Goal: Task Accomplishment & Management: Use online tool/utility

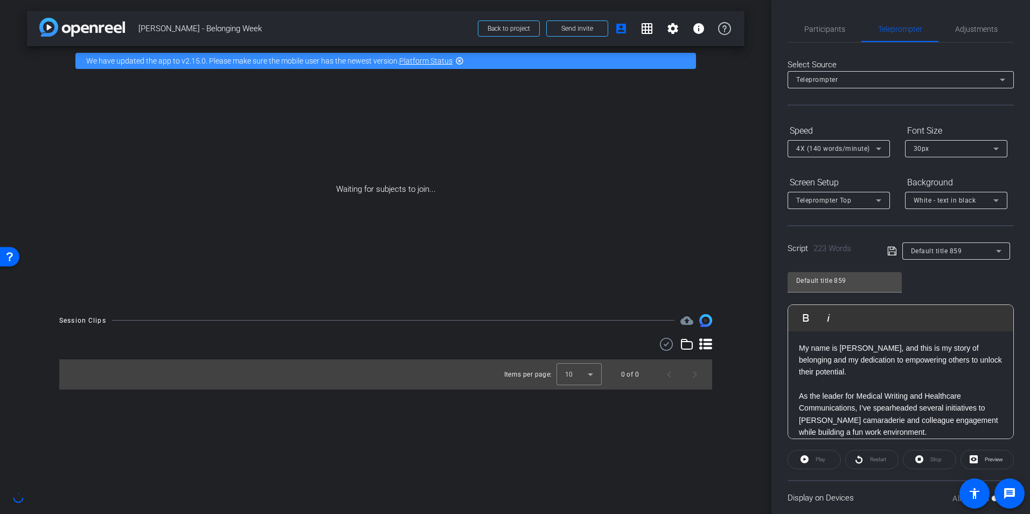
scroll to position [336, 0]
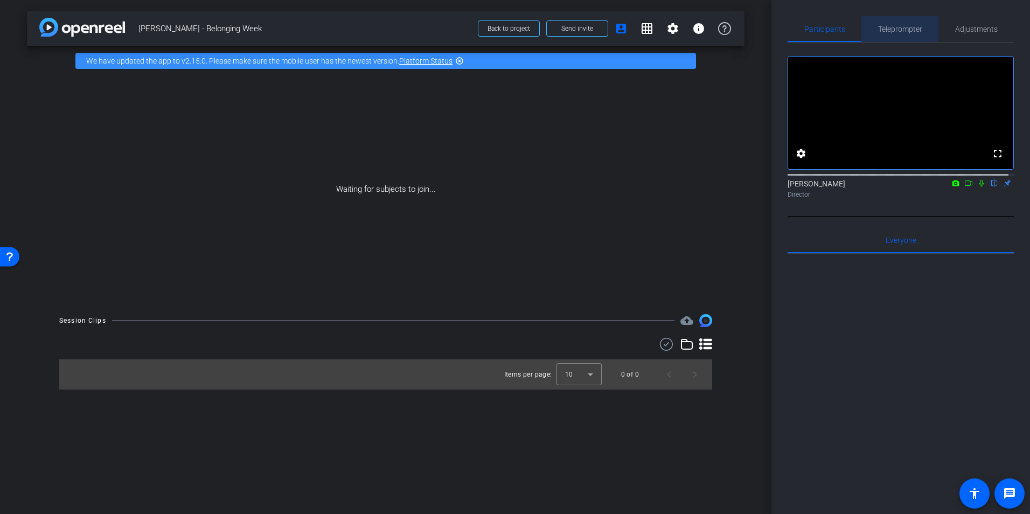
click at [912, 32] on span "Teleprompter" at bounding box center [900, 29] width 44 height 8
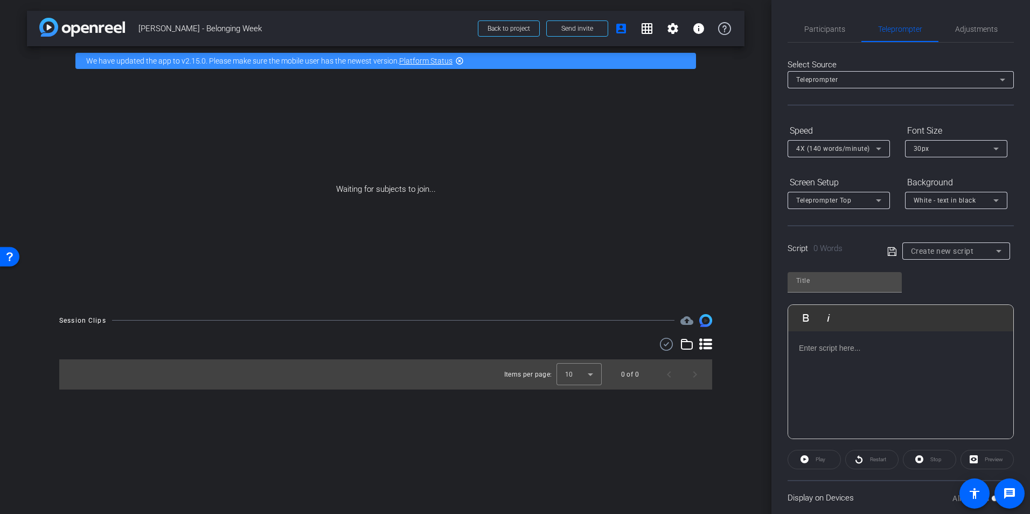
click at [837, 385] on div at bounding box center [900, 385] width 225 height 108
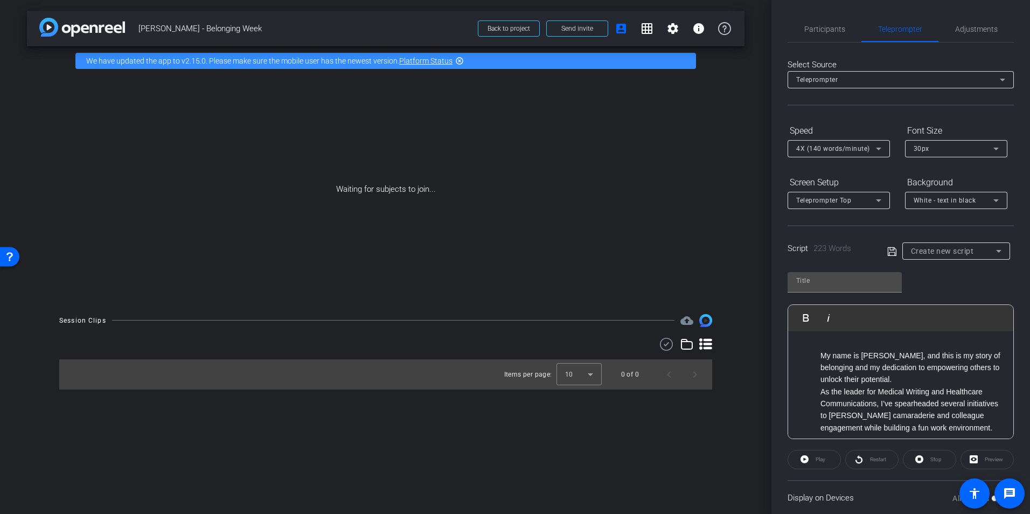
click at [818, 354] on ul "My name is [PERSON_NAME], and this is my story of belonging and my dedication t…" at bounding box center [901, 392] width 204 height 85
click at [821, 395] on li "As the leader for Medical Writing and Healthcare Communications, I’ve spearhead…" at bounding box center [912, 410] width 182 height 49
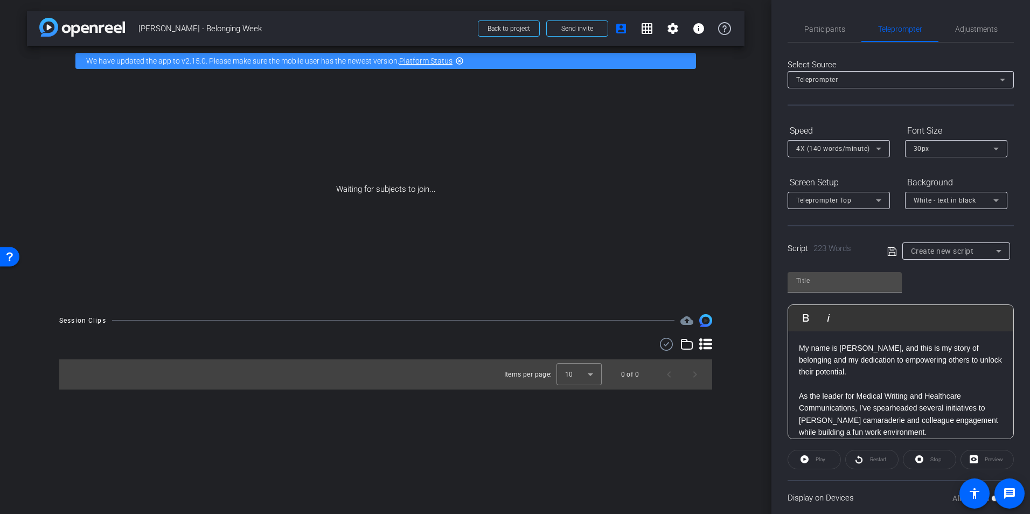
scroll to position [54, 0]
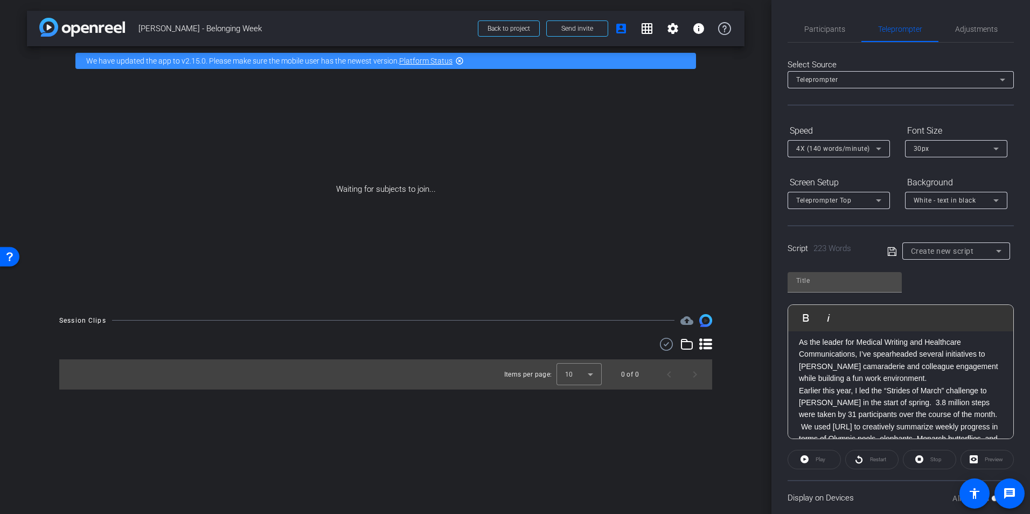
click at [918, 381] on p "As the leader for Medical Writing and Healthcare Communications, I’ve spearhead…" at bounding box center [901, 360] width 204 height 49
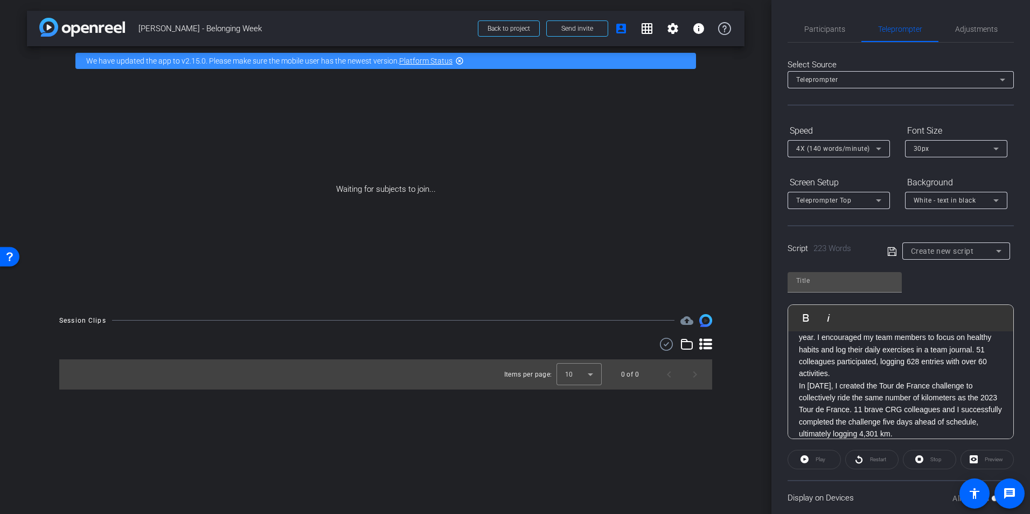
click at [796, 375] on div "My name is [PERSON_NAME], and this is my story of belonging and my dedication t…" at bounding box center [900, 320] width 225 height 408
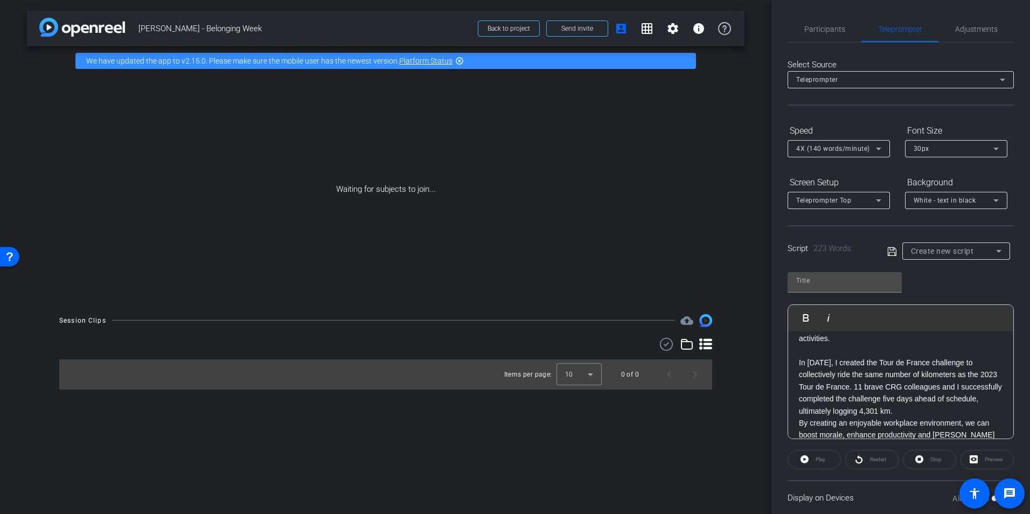
scroll to position [269, 0]
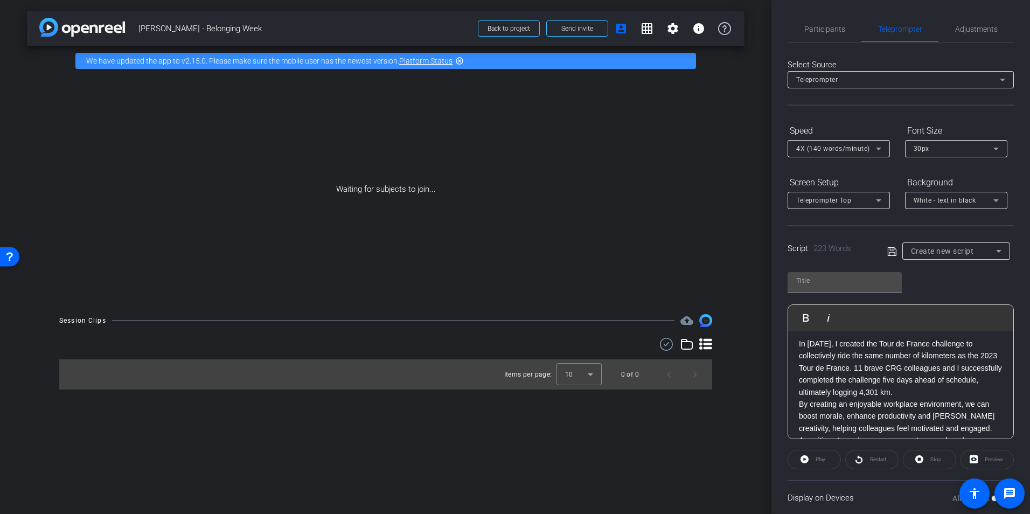
click at [942, 382] on p "In [DATE], I created the Tour de France challenge to collectively ride the same…" at bounding box center [901, 368] width 204 height 60
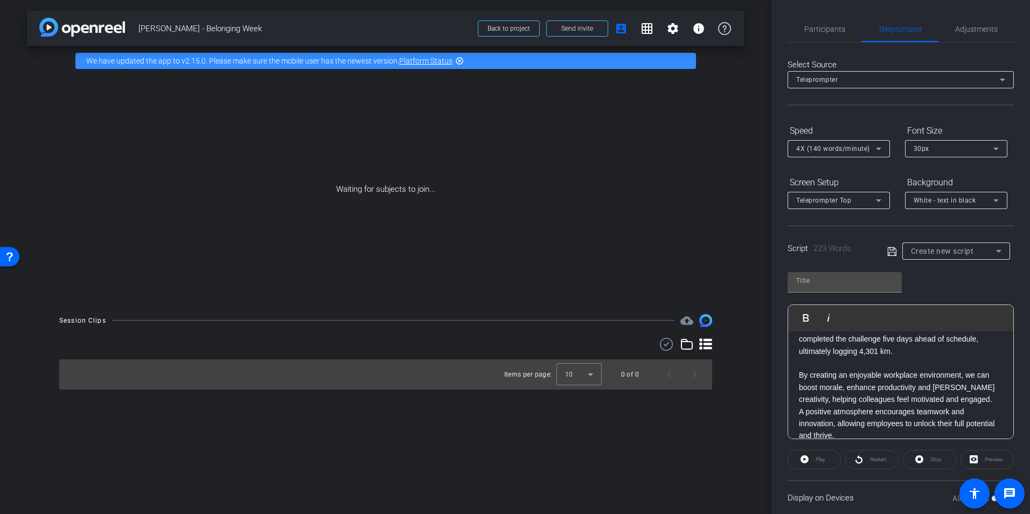
scroll to position [312, 0]
click at [892, 423] on p "A positive atmosphere encourages teamwork and innovation, allowing employees to…" at bounding box center [901, 423] width 204 height 36
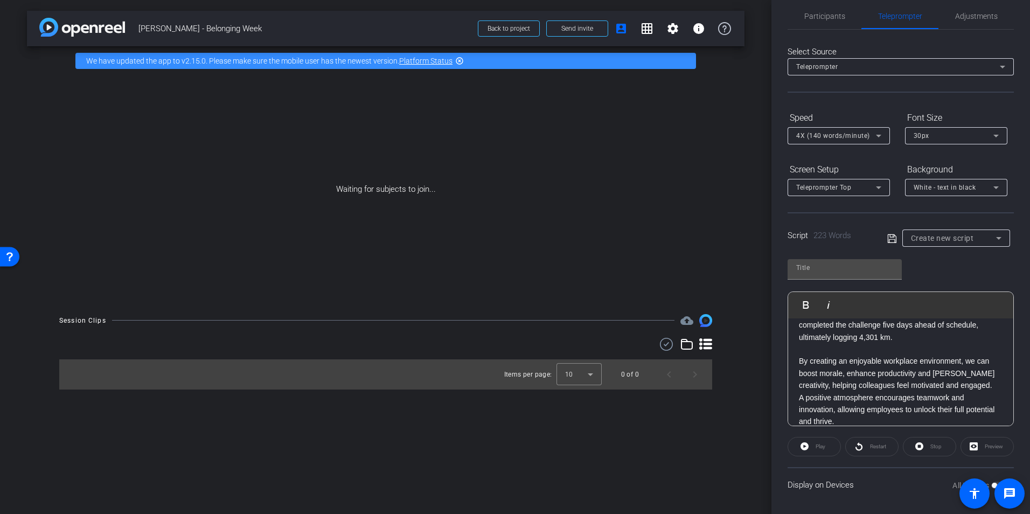
scroll to position [17, 0]
click at [798, 384] on div "My name is [PERSON_NAME], and this is my story of belonging and my dedication t…" at bounding box center [900, 219] width 225 height 432
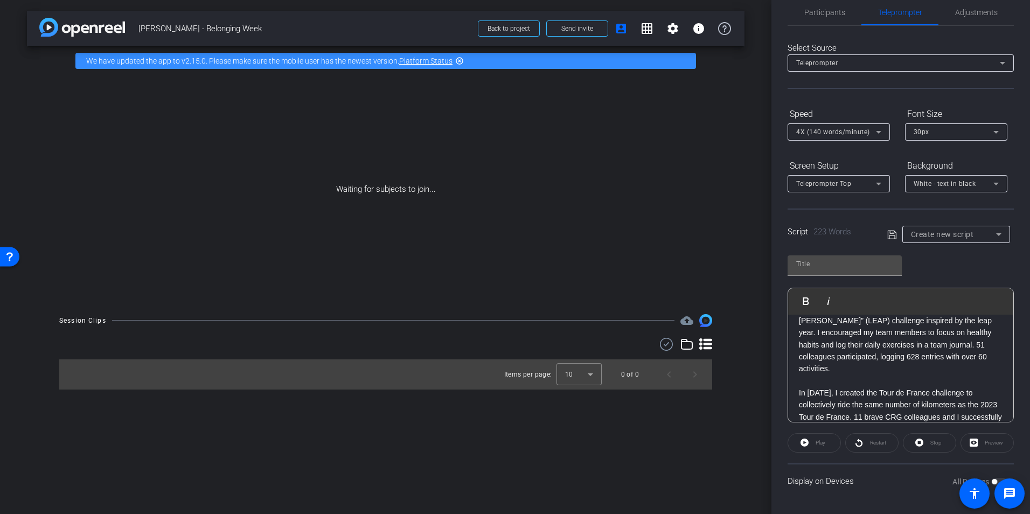
scroll to position [150, 0]
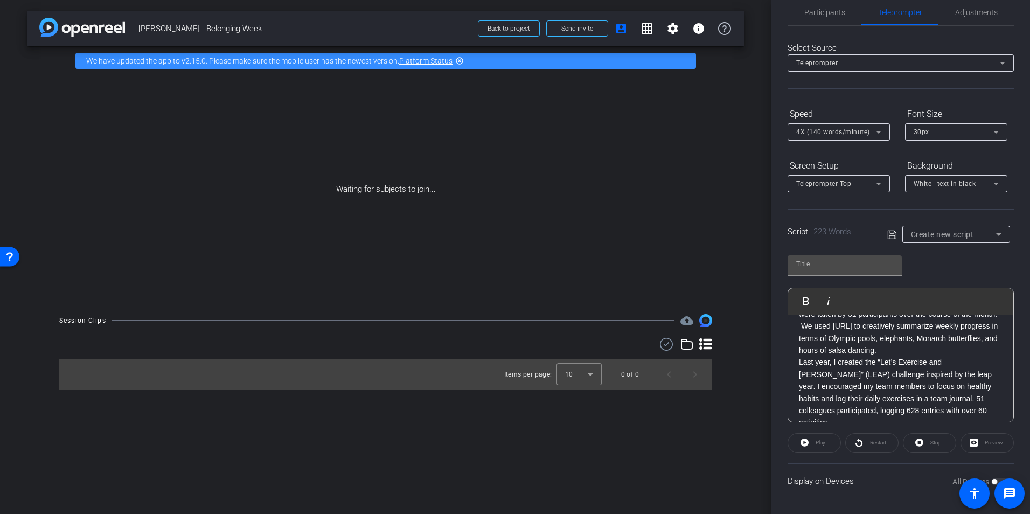
click at [799, 364] on p "Last year, I created the “Let’s Exercise and [PERSON_NAME]” (LEAP) challenge in…" at bounding box center [901, 392] width 204 height 72
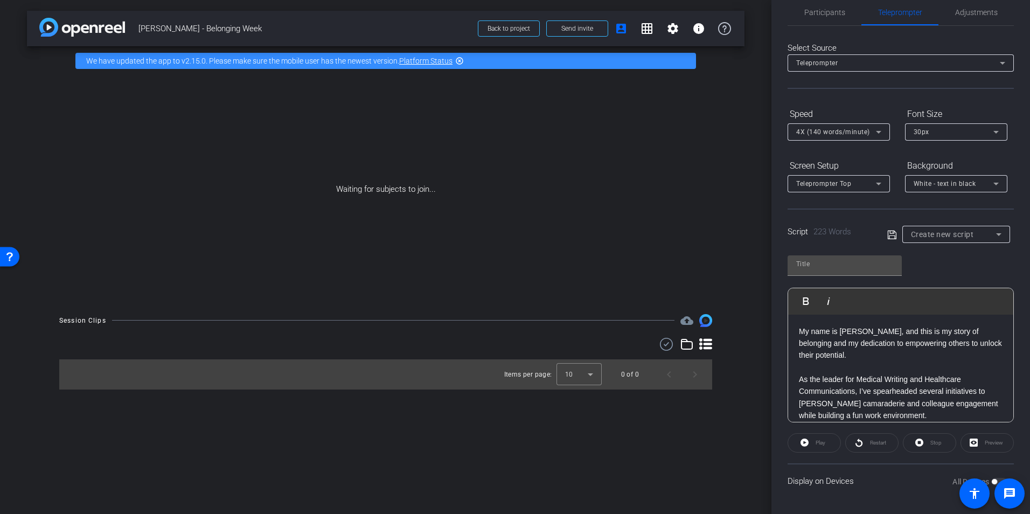
click at [892, 462] on openreel-capture-teleprompter "Speed 4X (140 words/minute) Font Size 30px Screen Setup Teleprompter Top Backgr…" at bounding box center [901, 301] width 226 height 393
click at [800, 444] on div "Play" at bounding box center [814, 442] width 53 height 19
click at [805, 444] on div "Play" at bounding box center [814, 442] width 53 height 19
click at [820, 15] on span "Participants" at bounding box center [825, 13] width 41 height 8
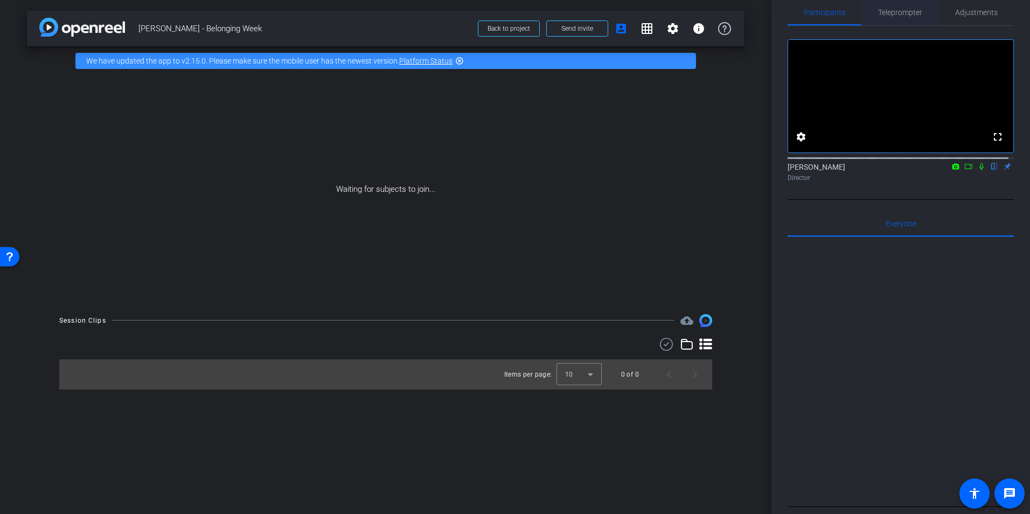
click at [883, 12] on span "Teleprompter" at bounding box center [900, 13] width 44 height 8
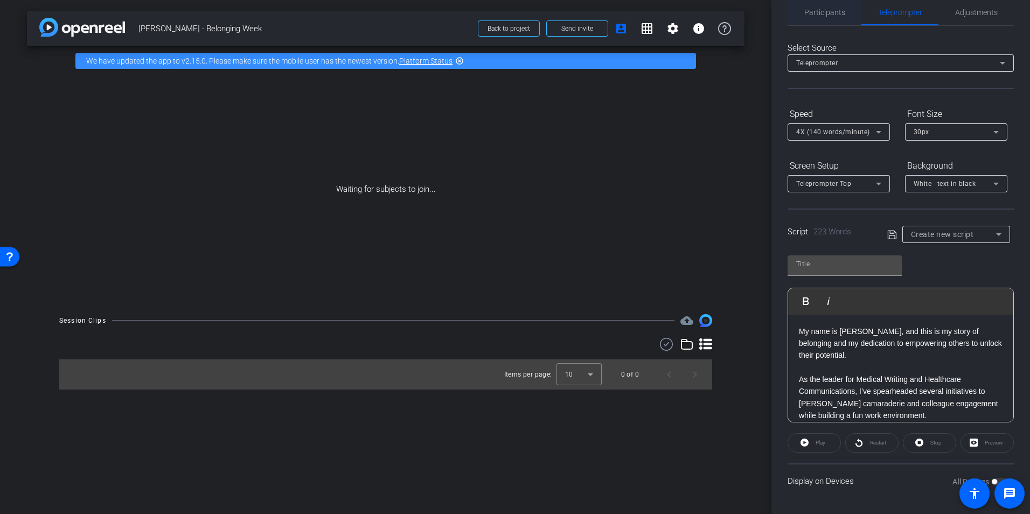
click at [839, 16] on span "Participants" at bounding box center [825, 13] width 41 height 8
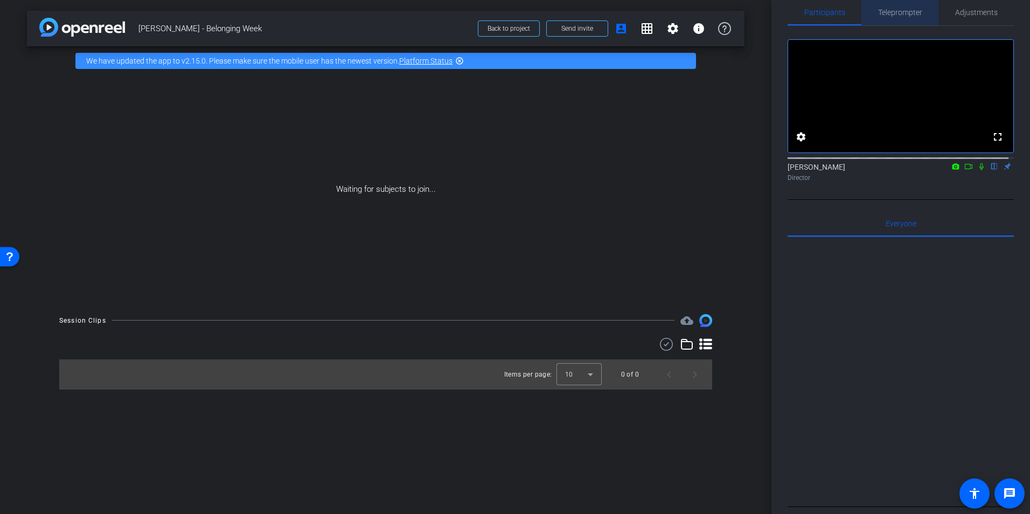
click at [902, 10] on span "Teleprompter" at bounding box center [900, 13] width 44 height 8
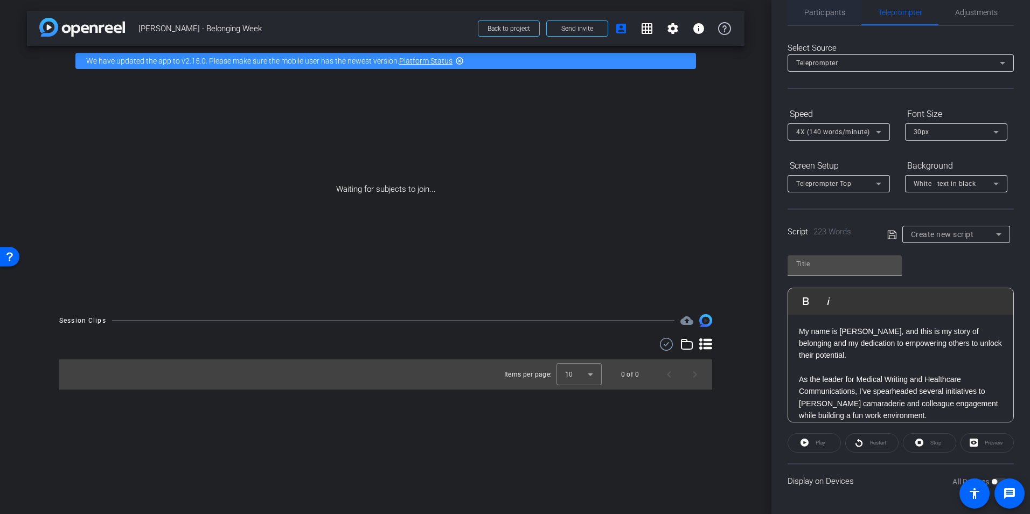
click at [851, 11] on div "Participants" at bounding box center [825, 12] width 74 height 26
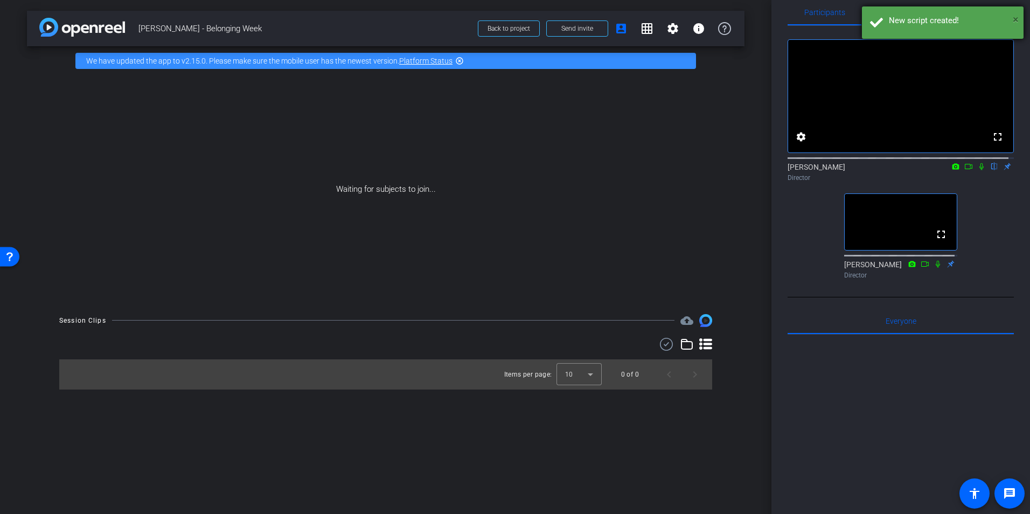
click at [1015, 20] on span "×" at bounding box center [1016, 19] width 6 height 13
click at [903, 15] on span "Teleprompter" at bounding box center [900, 13] width 44 height 8
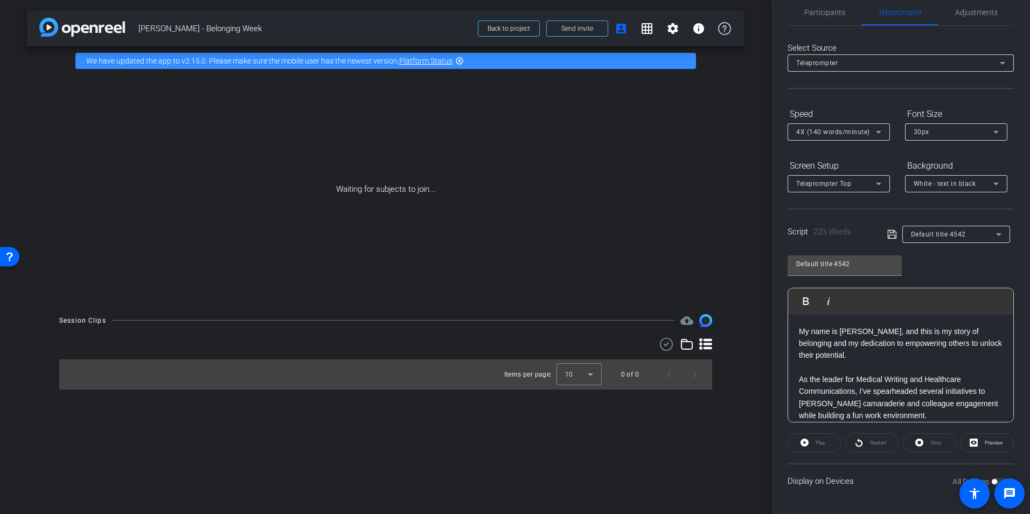
click at [993, 482] on div "All Devices" at bounding box center [980, 481] width 55 height 11
click at [832, 483] on div "Display on Devices All Devices" at bounding box center [901, 480] width 226 height 35
click at [830, 17] on span "Participants" at bounding box center [825, 12] width 41 height 26
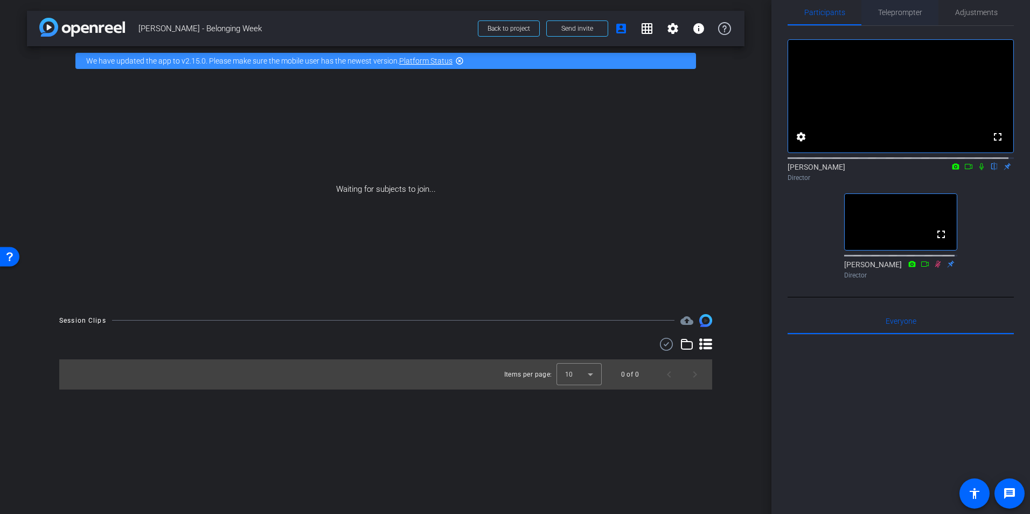
click at [890, 12] on span "Teleprompter" at bounding box center [900, 13] width 44 height 8
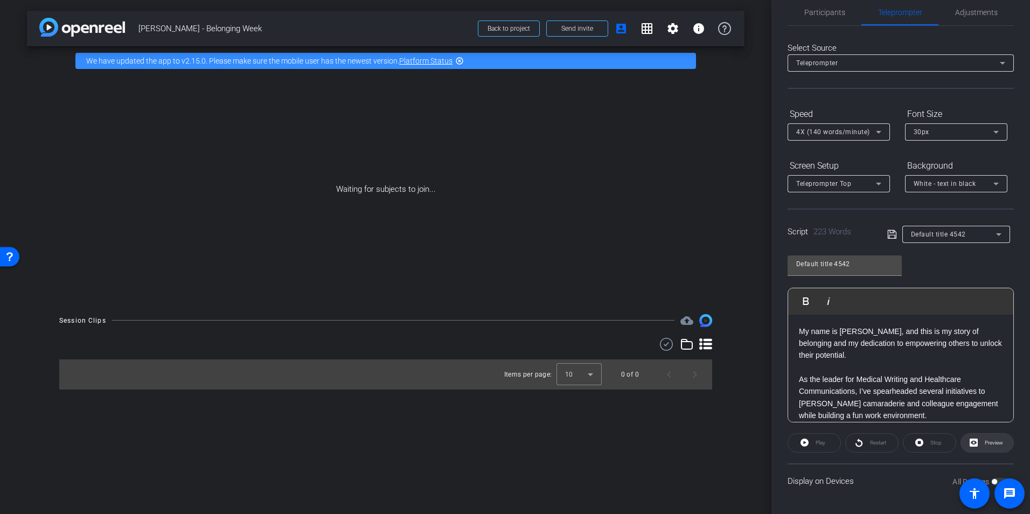
click at [985, 443] on span "Preview" at bounding box center [994, 443] width 18 height 6
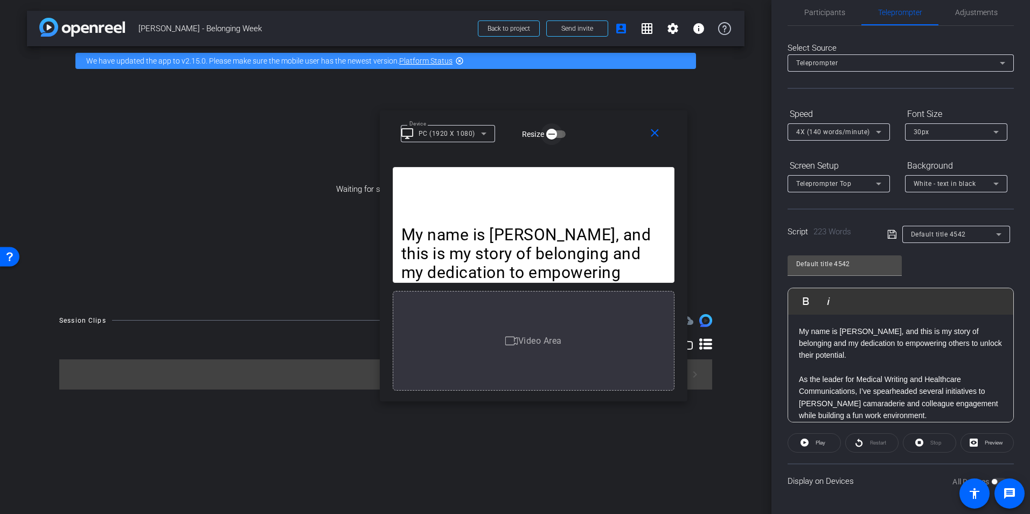
drag, startPoint x: 535, startPoint y: 133, endPoint x: 553, endPoint y: 132, distance: 18.4
click at [553, 132] on icon "button" at bounding box center [552, 134] width 10 height 10
click at [552, 134] on span "button" at bounding box center [561, 134] width 22 height 22
click at [485, 132] on icon at bounding box center [484, 133] width 13 height 13
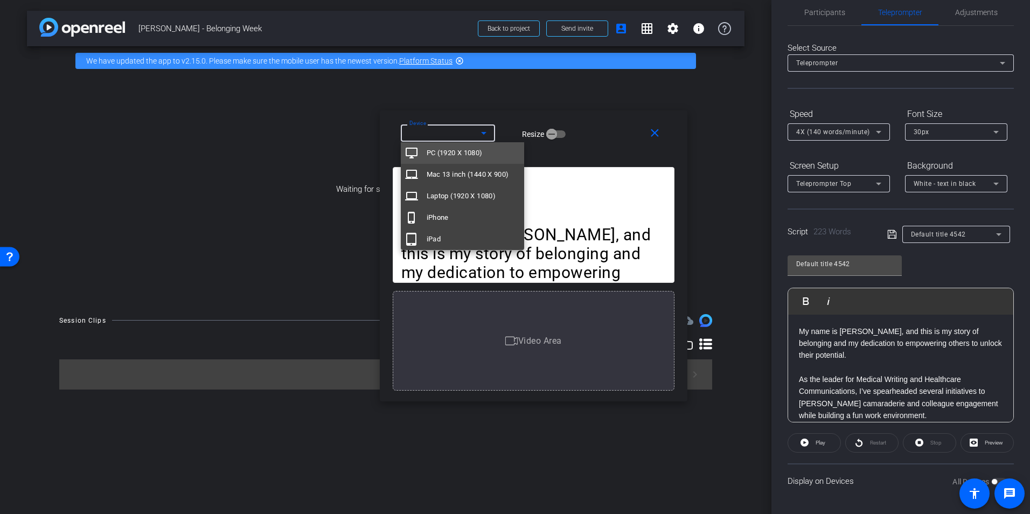
click at [653, 130] on div at bounding box center [515, 257] width 1030 height 514
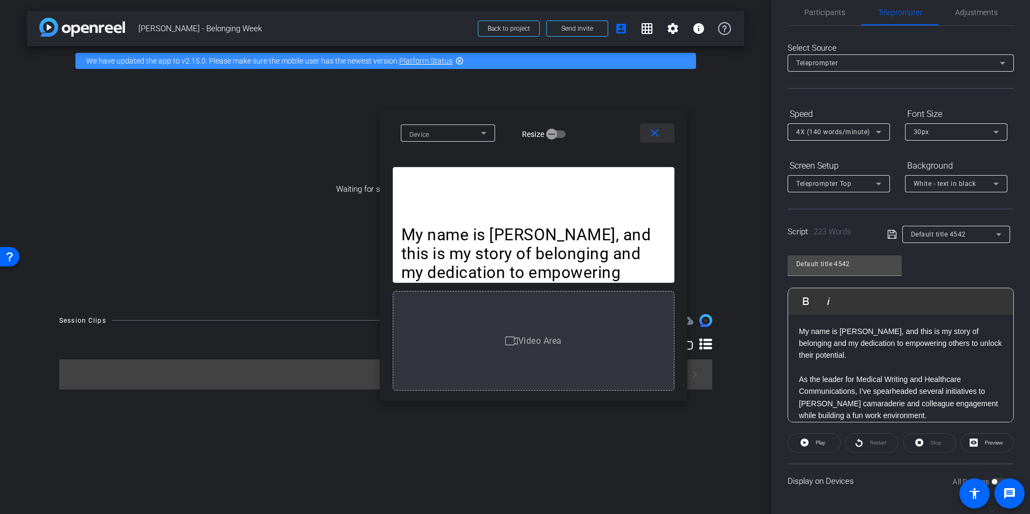
click at [653, 130] on mat-icon "close" at bounding box center [654, 133] width 13 height 13
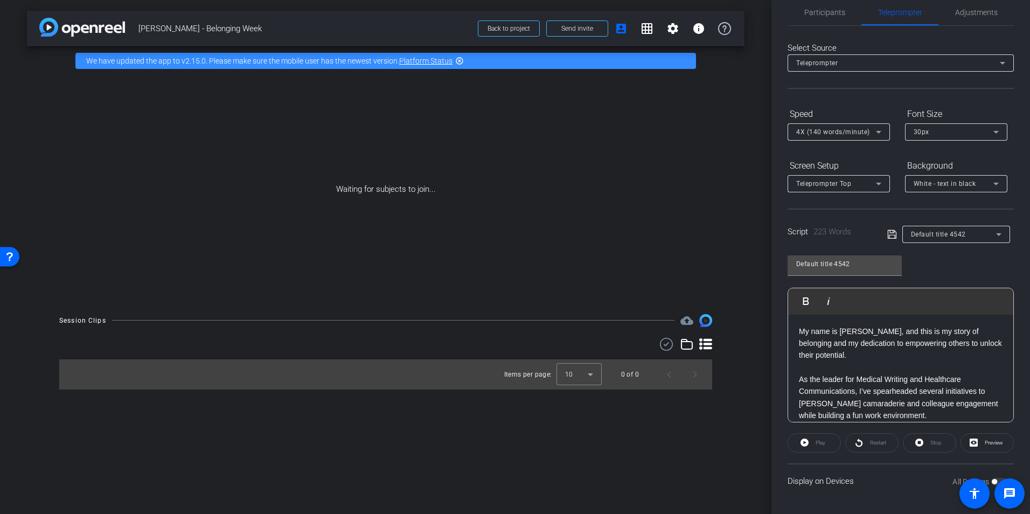
click at [956, 477] on label "All Devices" at bounding box center [972, 481] width 39 height 11
click at [828, 481] on div "Display on Devices All Devices" at bounding box center [901, 480] width 226 height 35
click at [993, 481] on div "All Devices" at bounding box center [980, 481] width 55 height 11
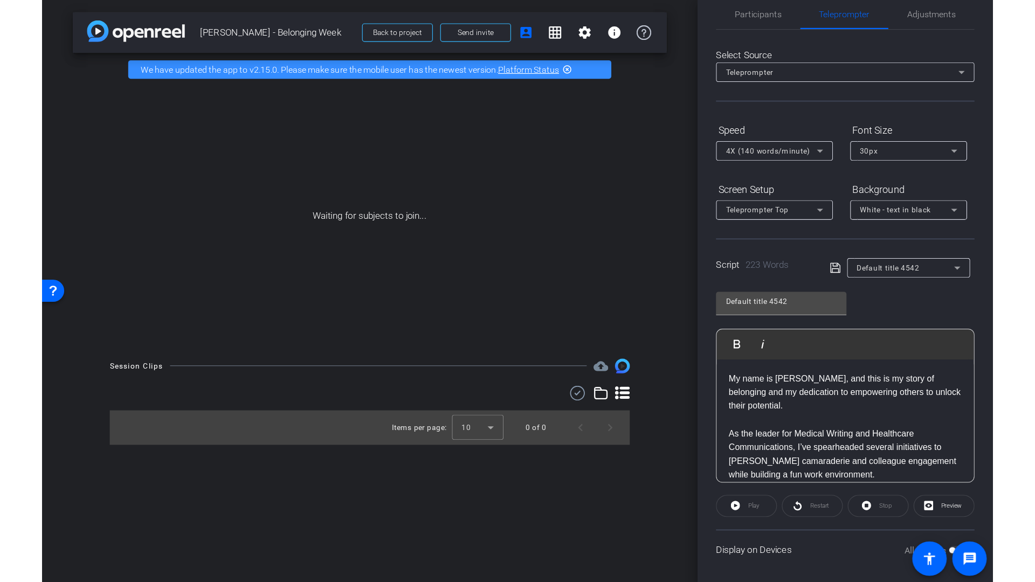
scroll to position [21, 0]
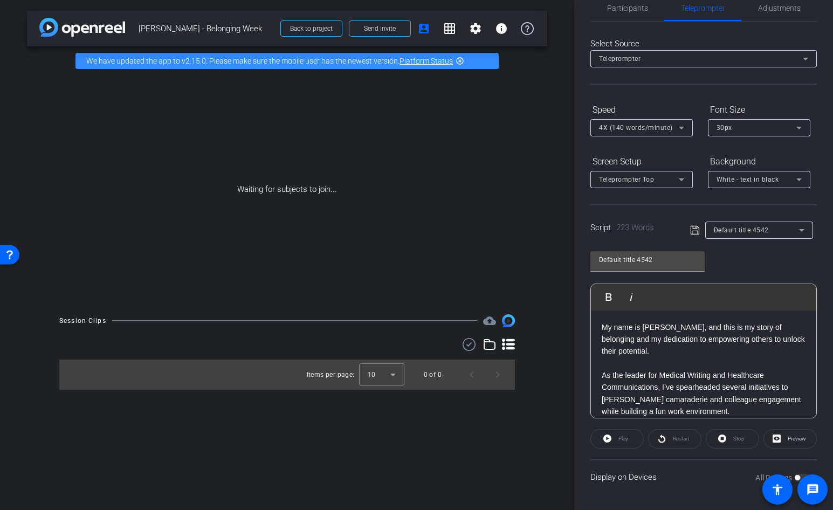
click at [627, 486] on div "Display on Devices All Devices" at bounding box center [703, 476] width 226 height 35
click at [626, 478] on div "Display on Devices All Devices" at bounding box center [703, 476] width 226 height 35
click at [755, 474] on label "All Devices" at bounding box center [774, 477] width 39 height 11
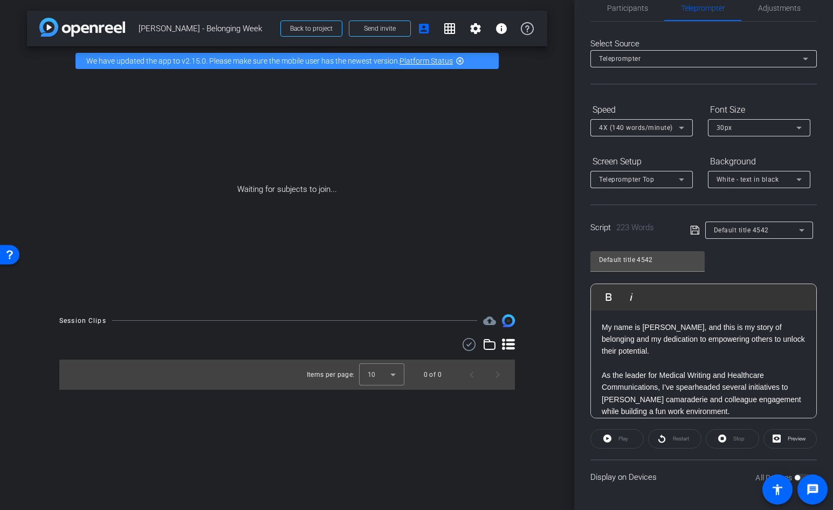
click at [755, 474] on label "All Devices" at bounding box center [774, 477] width 39 height 11
click at [625, 5] on span "Participants" at bounding box center [627, 8] width 41 height 8
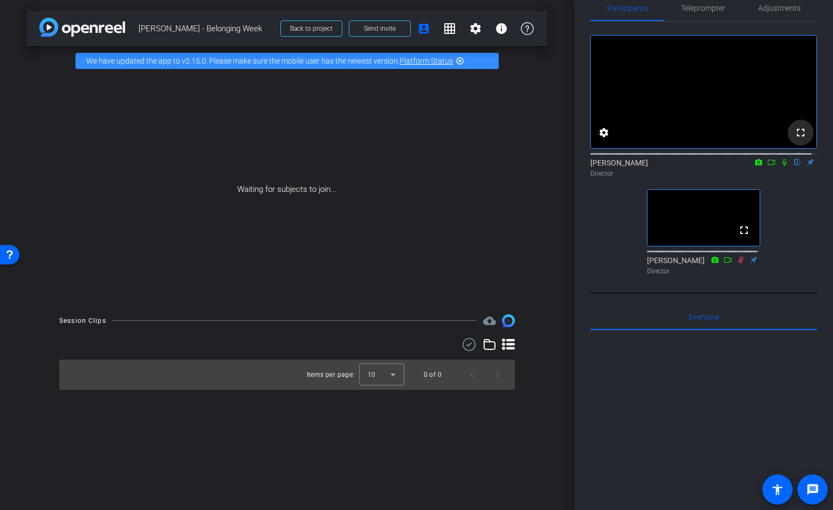
click at [797, 139] on mat-icon "fullscreen" at bounding box center [800, 132] width 13 height 13
click at [704, 3] on span "Teleprompter" at bounding box center [703, 8] width 44 height 26
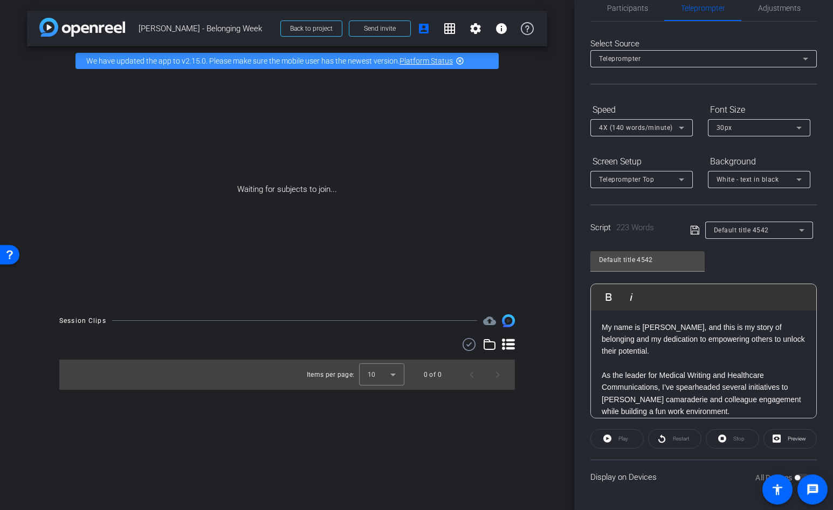
click at [716, 232] on span "Default title 4542" at bounding box center [741, 230] width 55 height 8
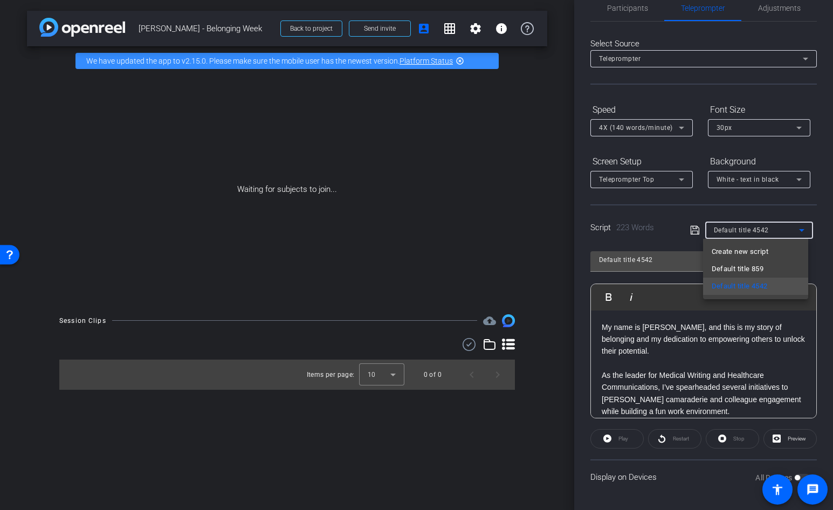
click at [662, 260] on div at bounding box center [416, 255] width 833 height 510
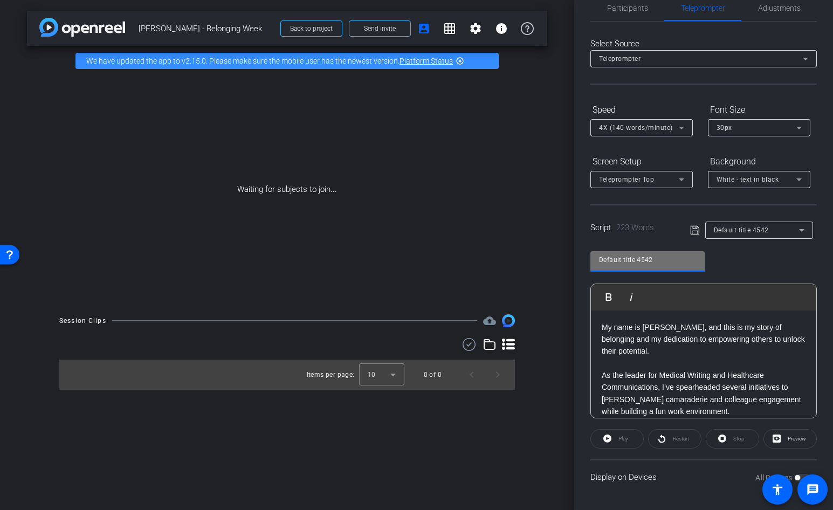
drag, startPoint x: 660, startPoint y: 254, endPoint x: 537, endPoint y: 247, distance: 123.1
click at [537, 247] on div "arrow_back [PERSON_NAME] - Belonging Week Back to project Send invite account_b…" at bounding box center [416, 255] width 833 height 510
type input "[PERSON_NAME] Script"
click at [760, 252] on div "[PERSON_NAME] Script Play Play from this location Play Selected Play and displa…" at bounding box center [703, 330] width 226 height 175
click at [676, 178] on icon at bounding box center [681, 179] width 13 height 13
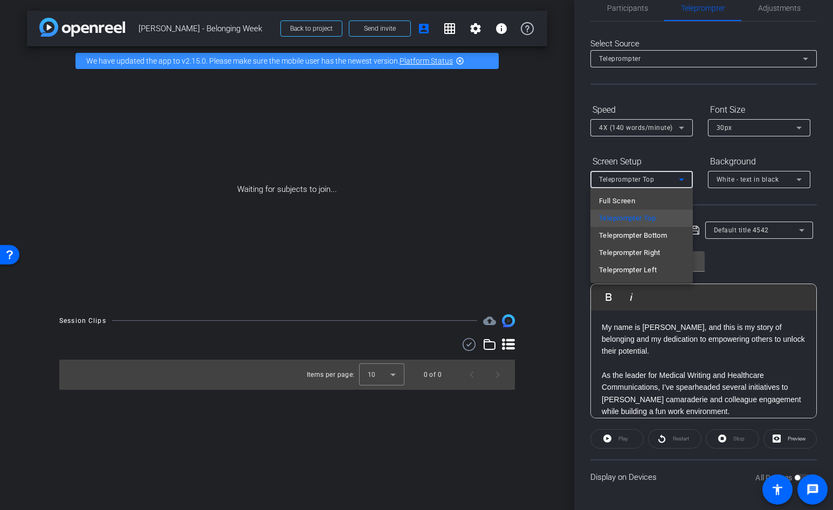
click at [754, 257] on div at bounding box center [416, 255] width 833 height 510
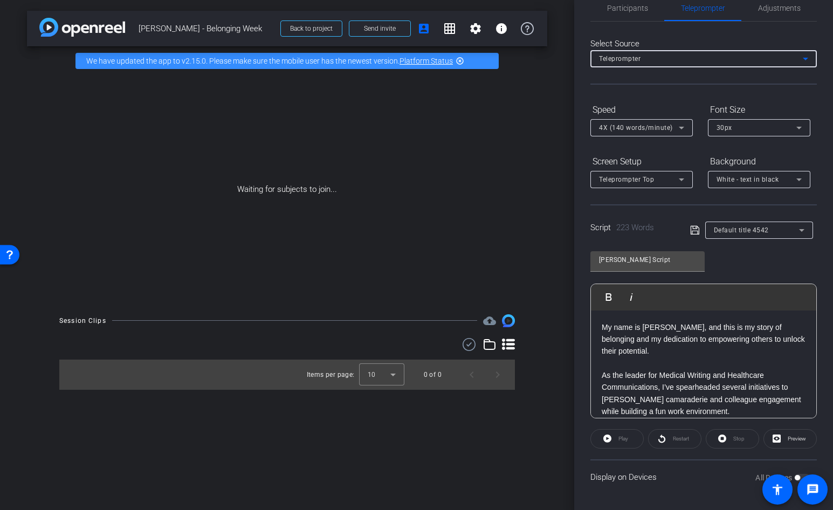
click at [687, 58] on div "Teleprompter" at bounding box center [701, 58] width 204 height 13
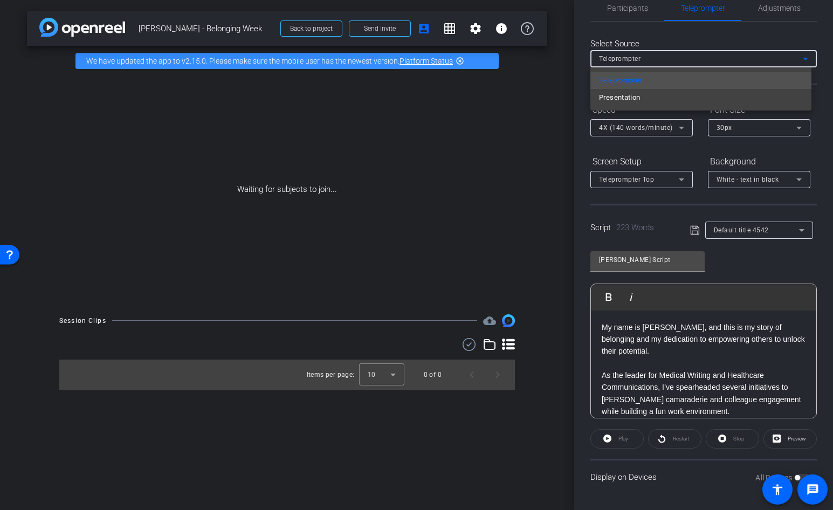
click at [687, 58] on div at bounding box center [416, 255] width 833 height 510
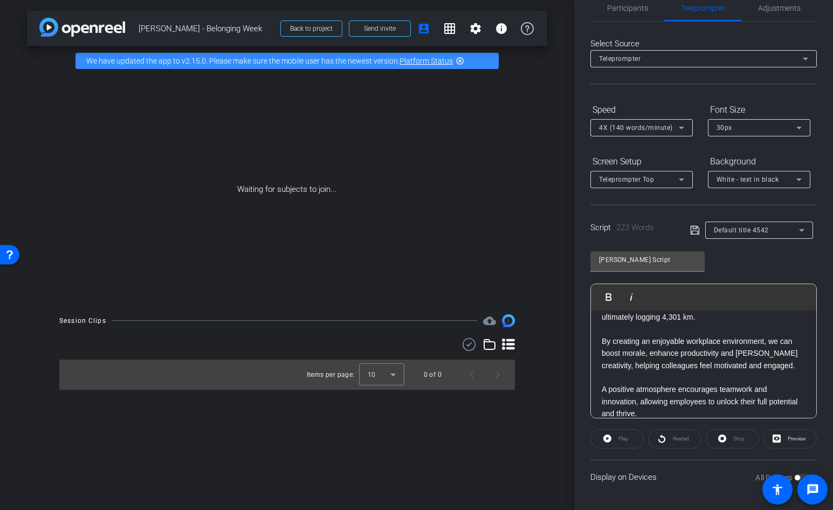
click at [613, 439] on div "Play" at bounding box center [616, 438] width 53 height 19
click at [606, 439] on div "Play" at bounding box center [616, 438] width 53 height 19
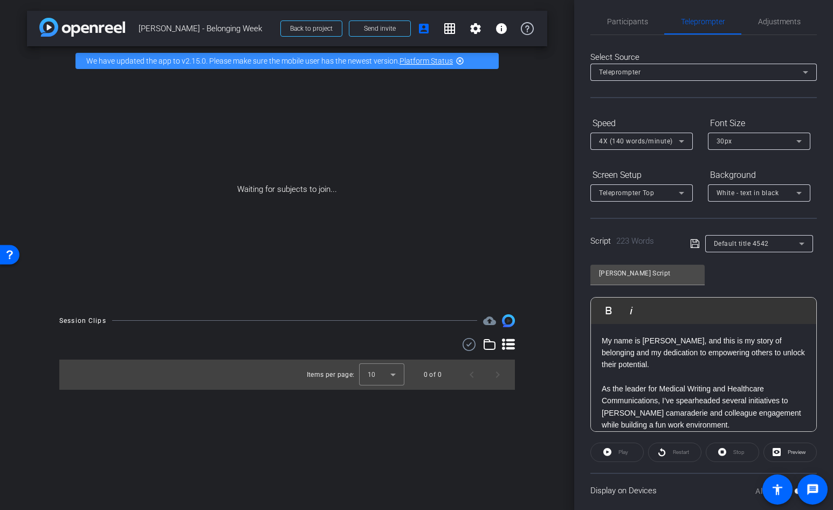
scroll to position [0, 0]
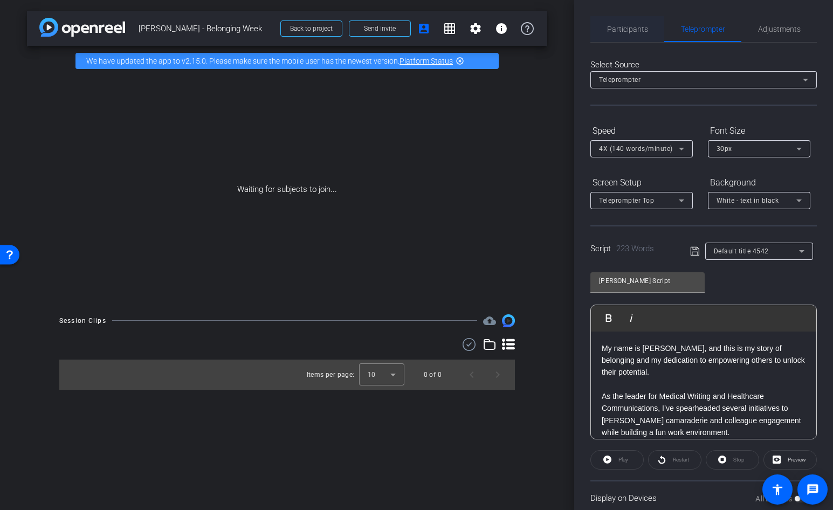
click at [628, 29] on span "Participants" at bounding box center [627, 29] width 41 height 8
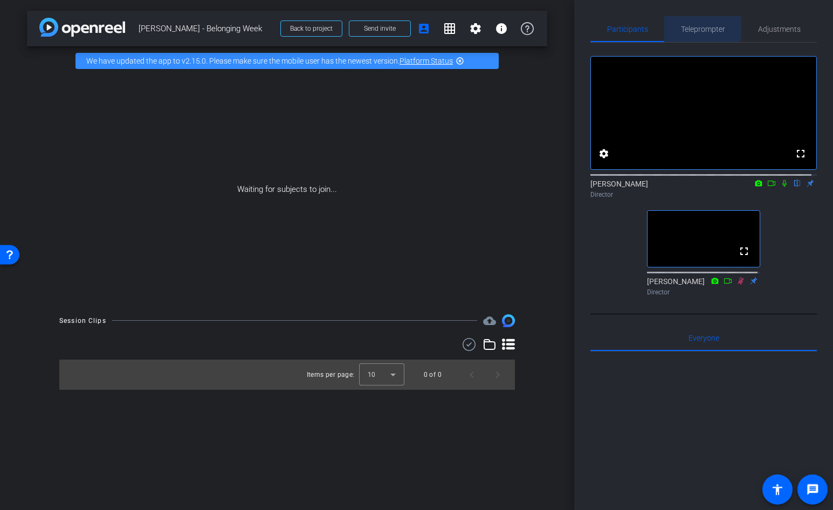
click at [682, 28] on span "Teleprompter" at bounding box center [703, 29] width 44 height 8
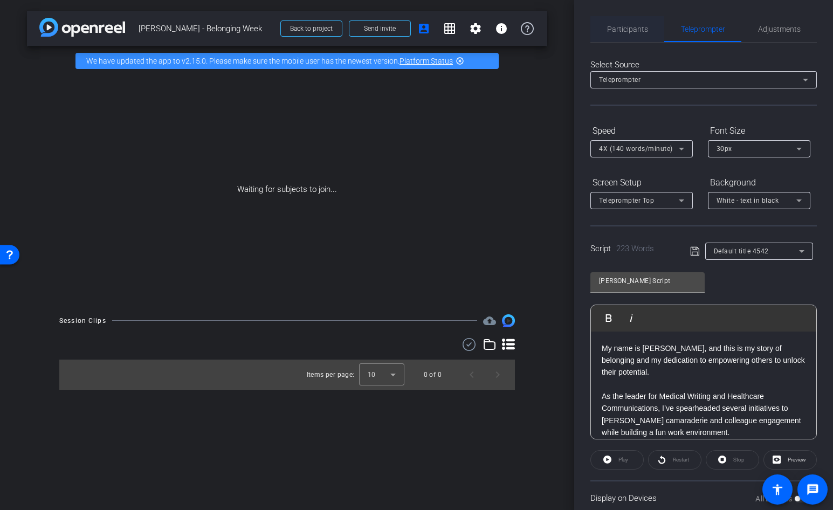
click at [634, 25] on span "Participants" at bounding box center [627, 29] width 41 height 8
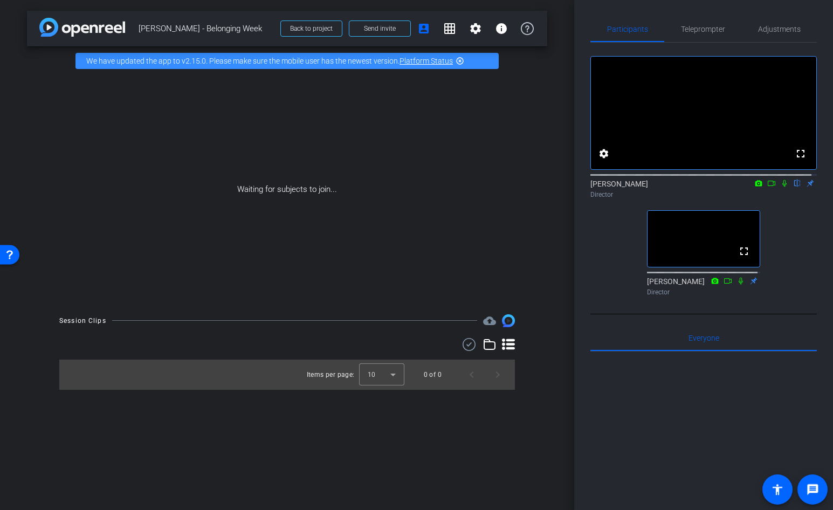
click at [701, 408] on div at bounding box center [703, 484] width 226 height 267
click at [709, 25] on span "Teleprompter" at bounding box center [703, 29] width 44 height 8
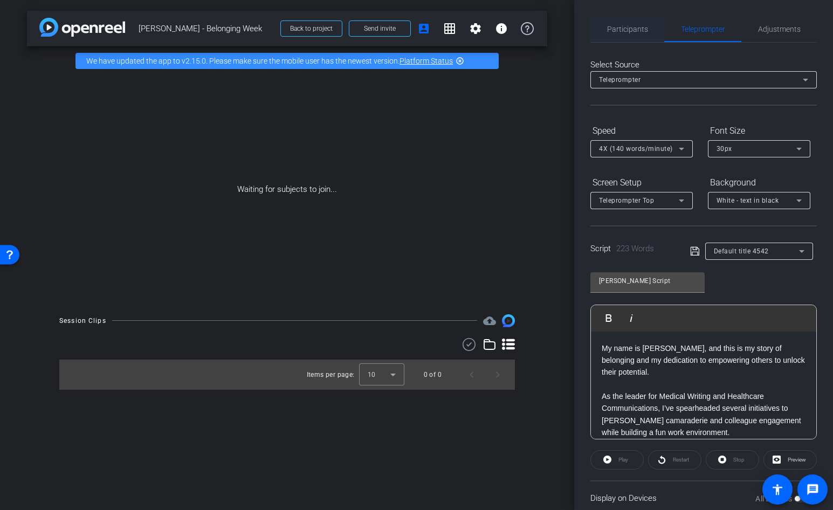
click at [625, 26] on span "Participants" at bounding box center [627, 29] width 41 height 8
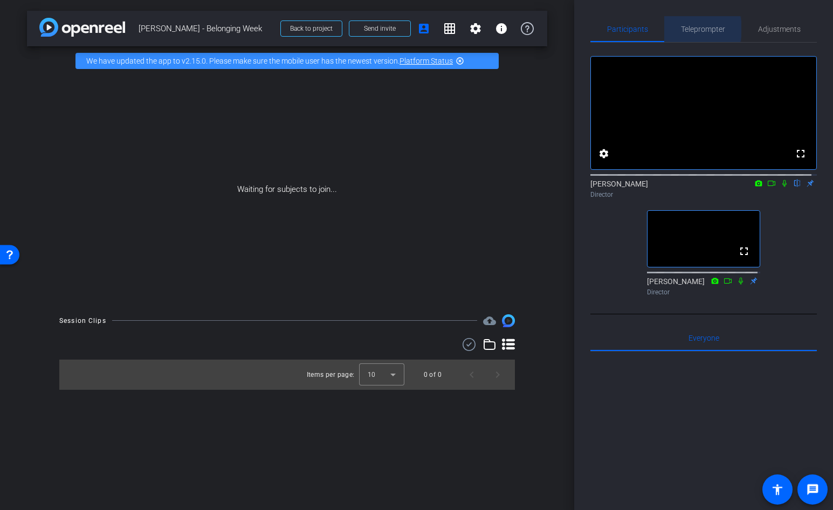
click at [683, 29] on span "Teleprompter" at bounding box center [703, 29] width 44 height 8
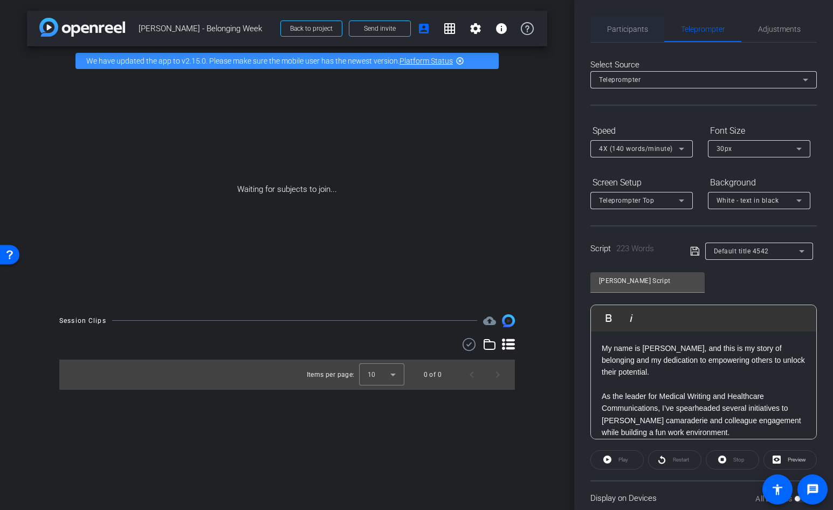
click at [626, 29] on span "Participants" at bounding box center [627, 29] width 41 height 8
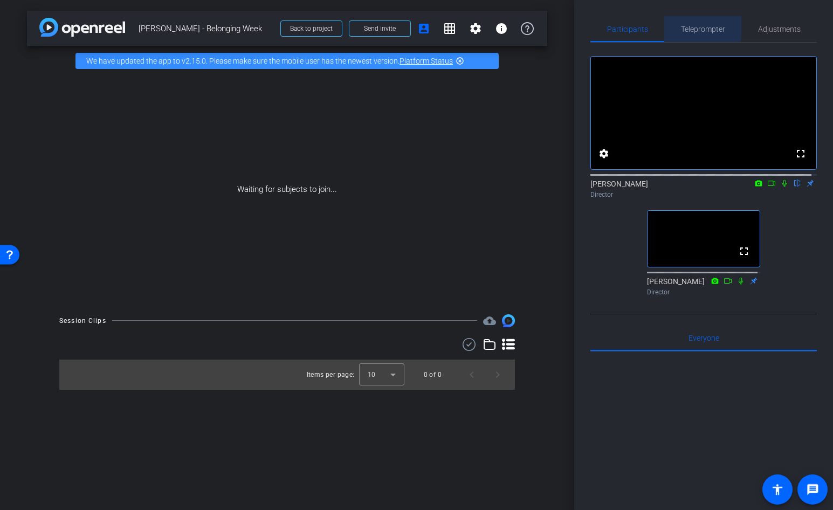
click at [691, 25] on span "Teleprompter" at bounding box center [703, 29] width 44 height 8
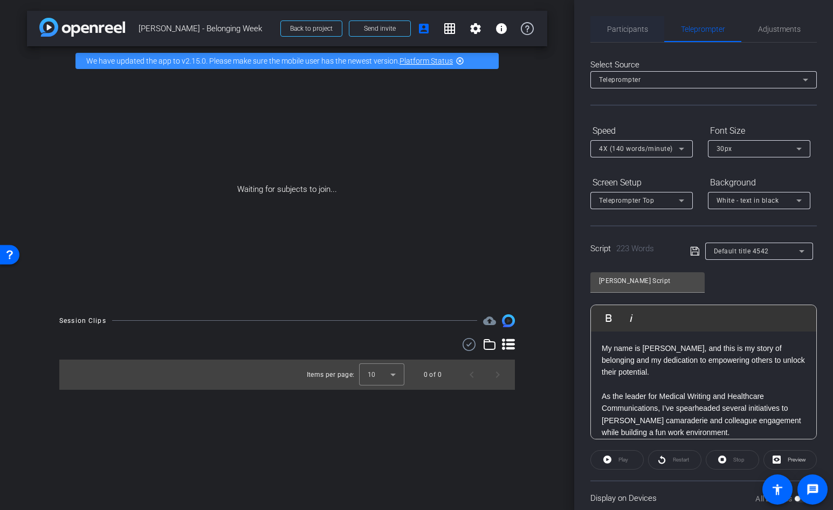
click at [619, 27] on span "Participants" at bounding box center [627, 29] width 41 height 8
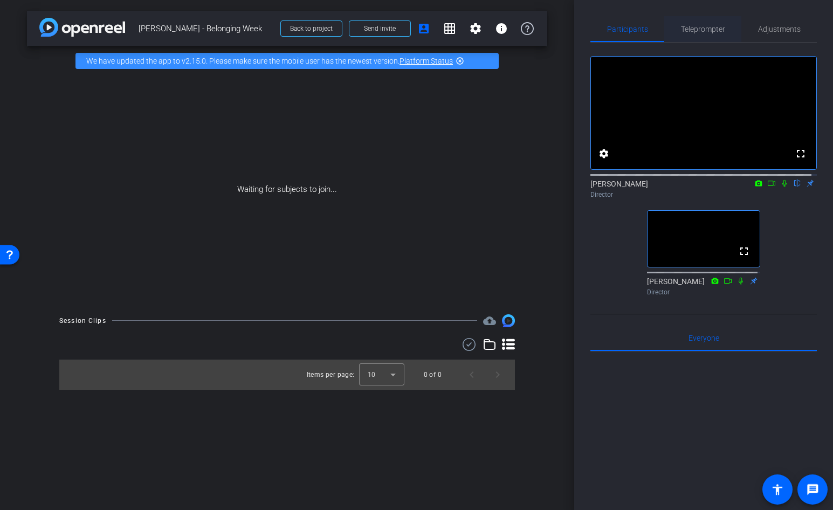
click at [695, 27] on span "Teleprompter" at bounding box center [703, 29] width 44 height 8
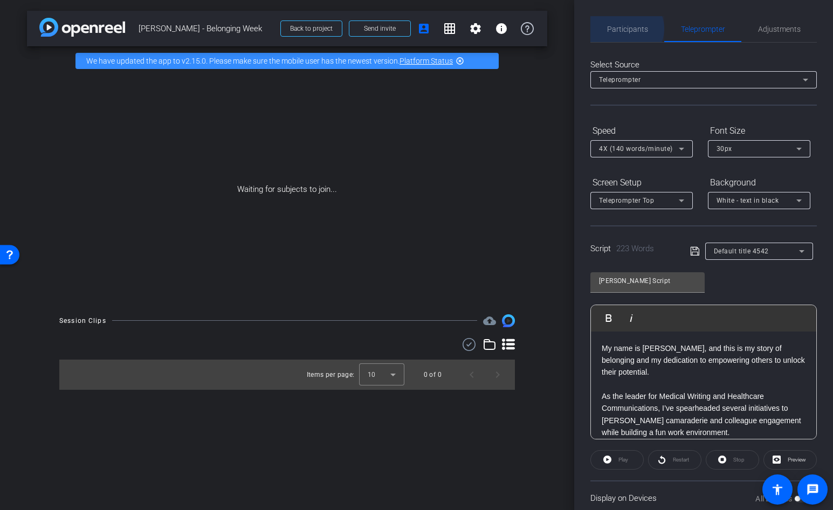
click at [626, 29] on span "Participants" at bounding box center [627, 29] width 41 height 8
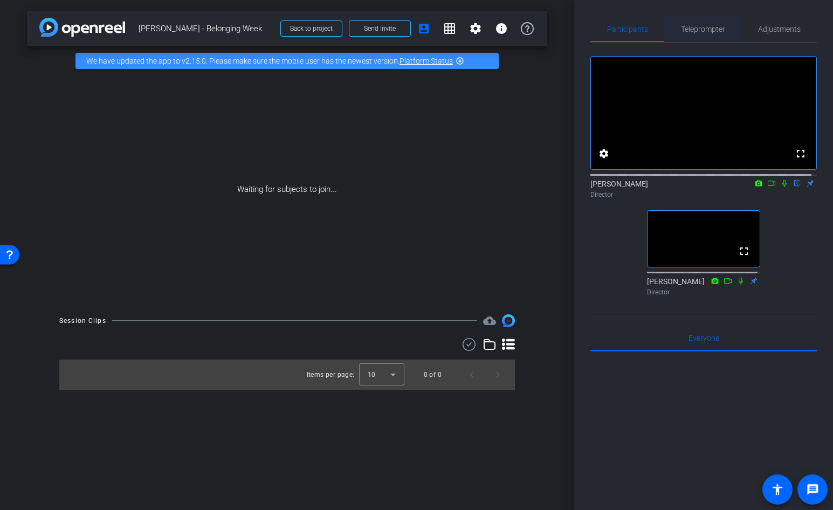
click at [684, 28] on span "Teleprompter" at bounding box center [703, 29] width 44 height 8
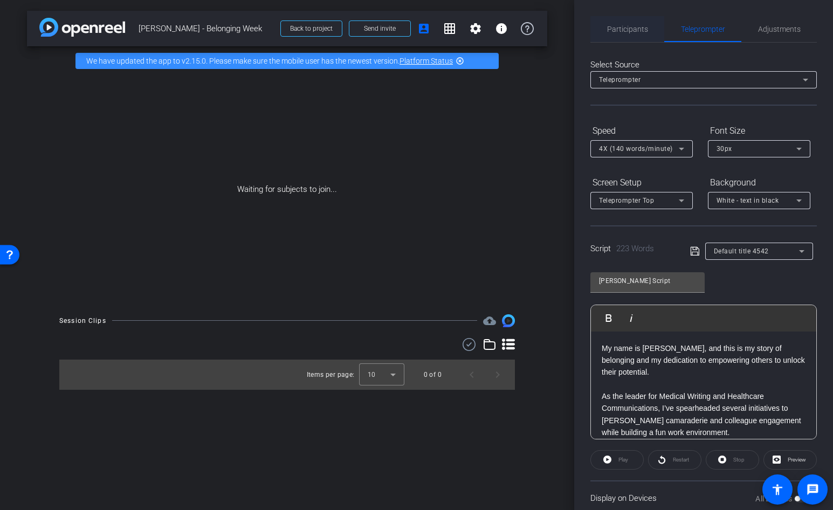
click at [622, 31] on span "Participants" at bounding box center [627, 29] width 41 height 8
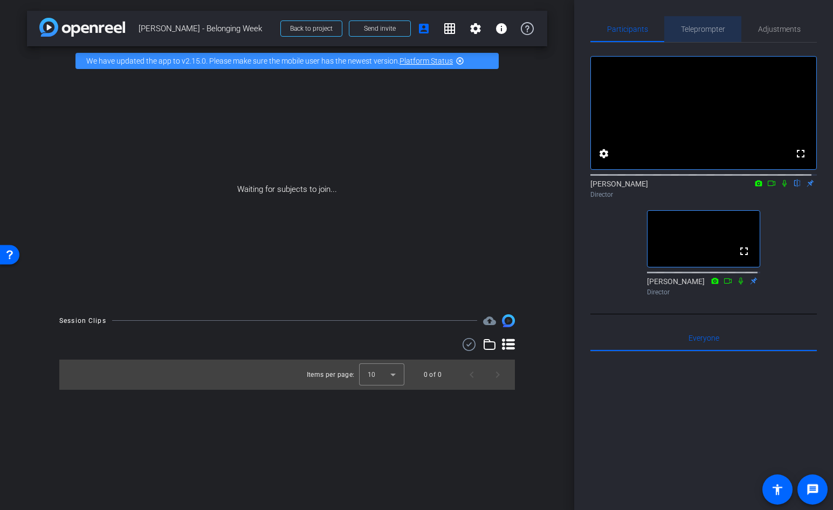
click at [709, 29] on span "Teleprompter" at bounding box center [703, 29] width 44 height 8
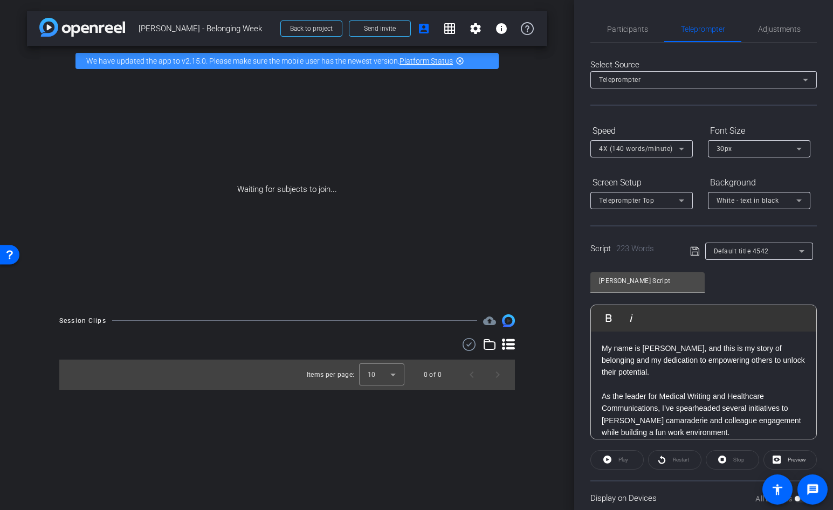
click at [796, 499] on div "All Devices" at bounding box center [782, 498] width 55 height 11
click at [708, 490] on div "Display on Devices All Devices" at bounding box center [703, 497] width 226 height 35
drag, startPoint x: 644, startPoint y: 31, endPoint x: 628, endPoint y: 37, distance: 16.9
click at [628, 37] on span "Participants" at bounding box center [627, 29] width 41 height 26
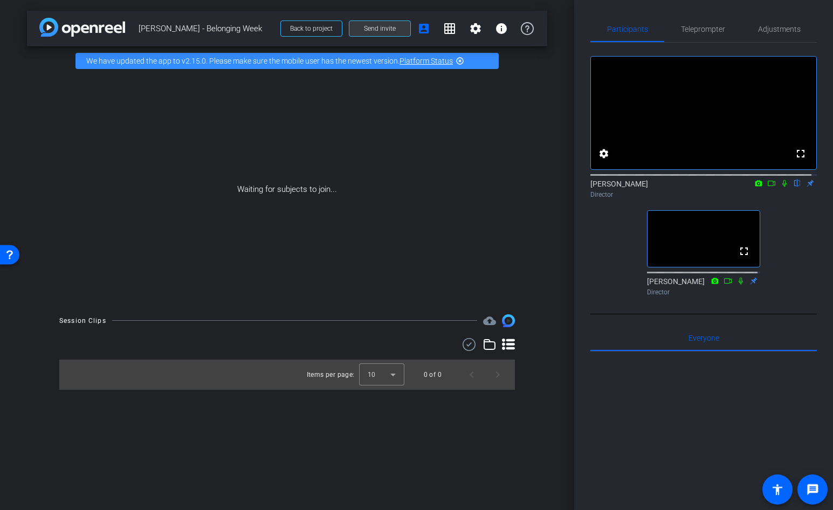
click at [399, 30] on span at bounding box center [379, 29] width 61 height 26
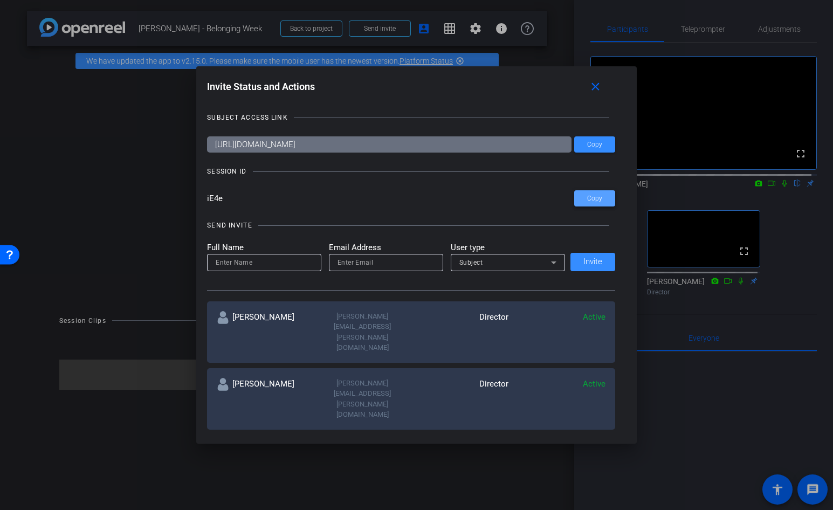
click at [597, 200] on span "Copy" at bounding box center [594, 199] width 15 height 8
click at [587, 141] on span "Copy" at bounding box center [594, 145] width 15 height 8
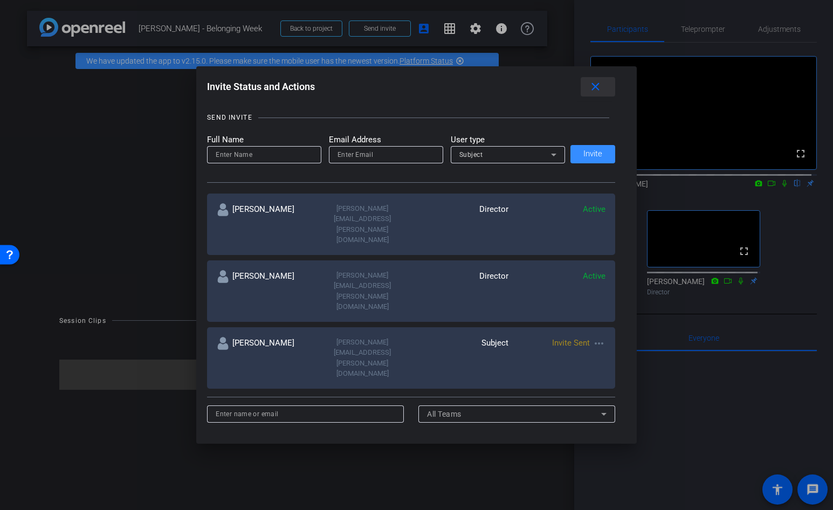
click at [605, 88] on span at bounding box center [597, 87] width 34 height 26
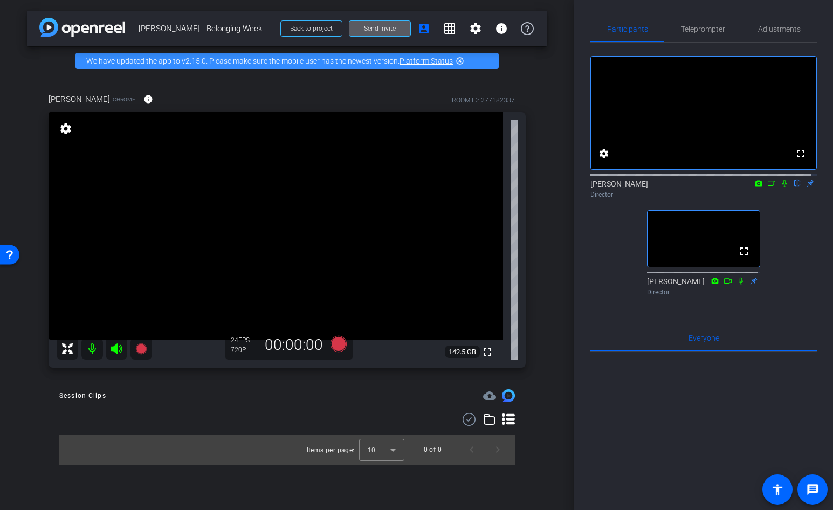
click at [71, 350] on icon at bounding box center [67, 348] width 13 height 13
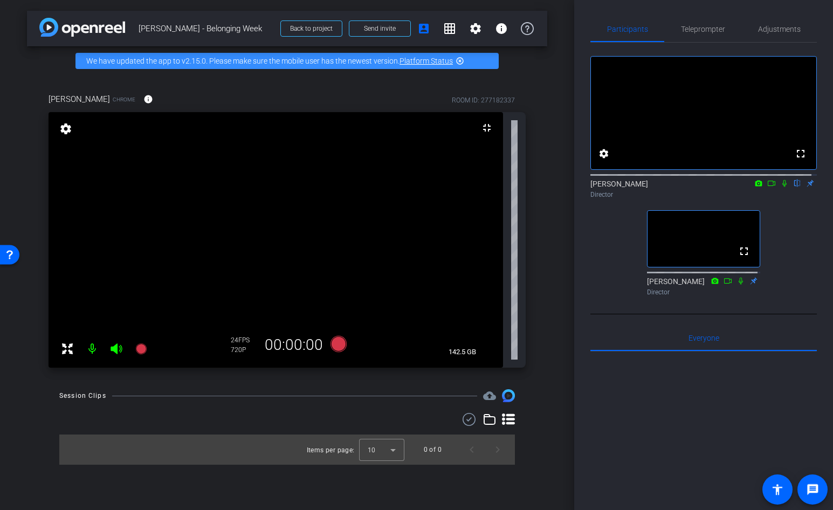
click at [116, 349] on icon at bounding box center [115, 348] width 11 height 11
click at [114, 349] on icon at bounding box center [115, 348] width 11 height 11
click at [771, 27] on span "Adjustments" at bounding box center [779, 29] width 43 height 8
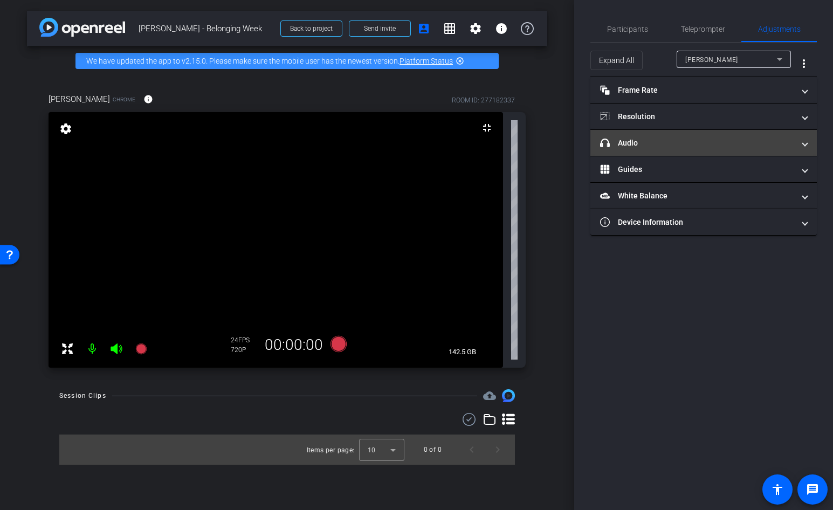
click at [728, 137] on mat-panel-title "headphone icon Audio" at bounding box center [697, 142] width 194 height 11
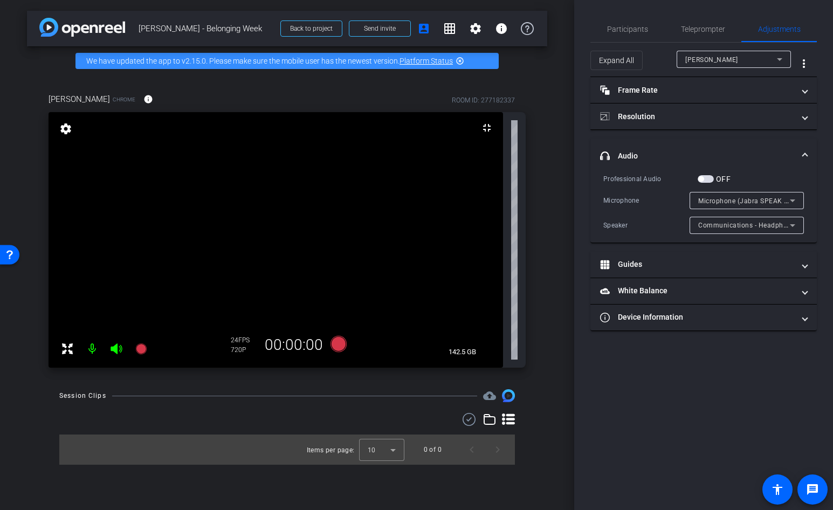
click at [745, 205] on div "Microphone (Jabra SPEAK 510 USB) (0b0e:0420)" at bounding box center [744, 200] width 92 height 13
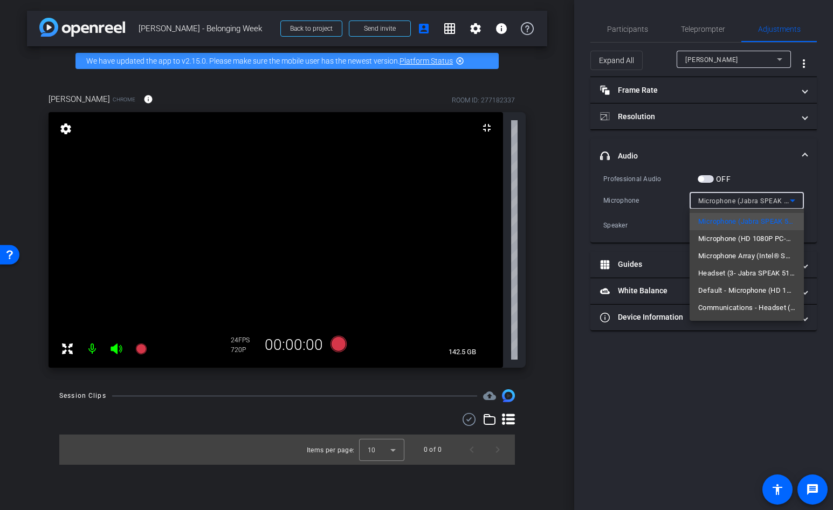
click at [762, 344] on div at bounding box center [416, 255] width 833 height 510
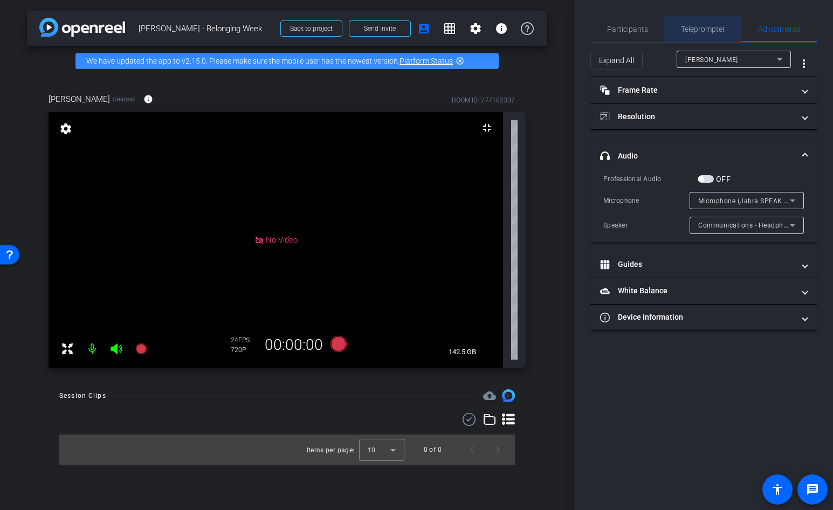
click at [695, 28] on span "Teleprompter" at bounding box center [703, 29] width 44 height 8
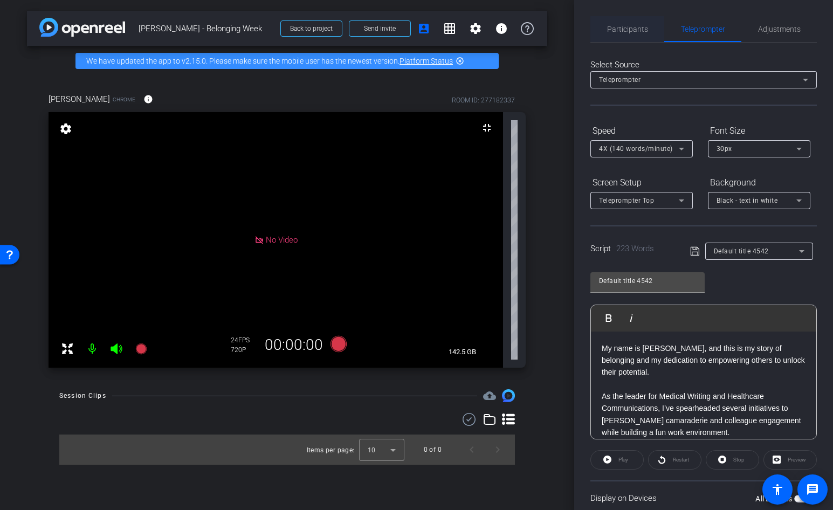
click at [631, 30] on span "Participants" at bounding box center [627, 29] width 41 height 8
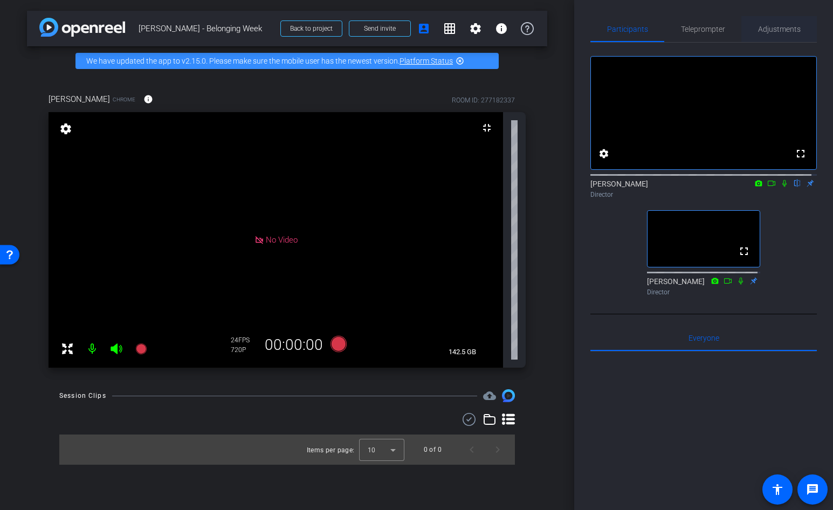
click at [765, 34] on span "Adjustments" at bounding box center [779, 29] width 43 height 26
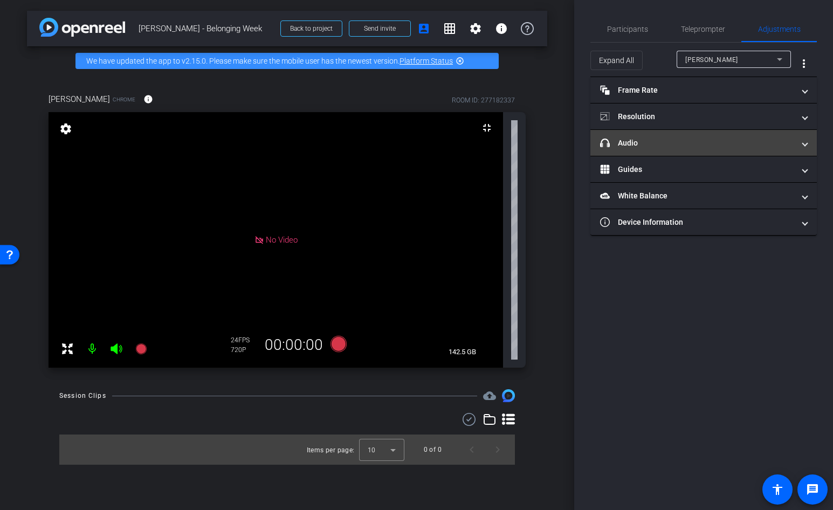
click at [684, 136] on mat-expansion-panel-header "headphone icon Audio" at bounding box center [703, 143] width 226 height 26
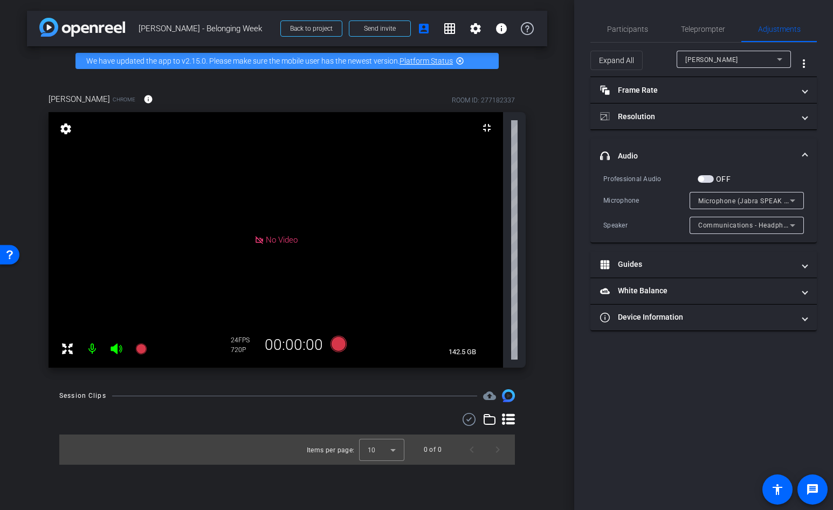
click at [724, 224] on span "Communications - Headphones (3- Jabra SPEAK 510 USB) (Bluetooth)" at bounding box center [809, 224] width 223 height 9
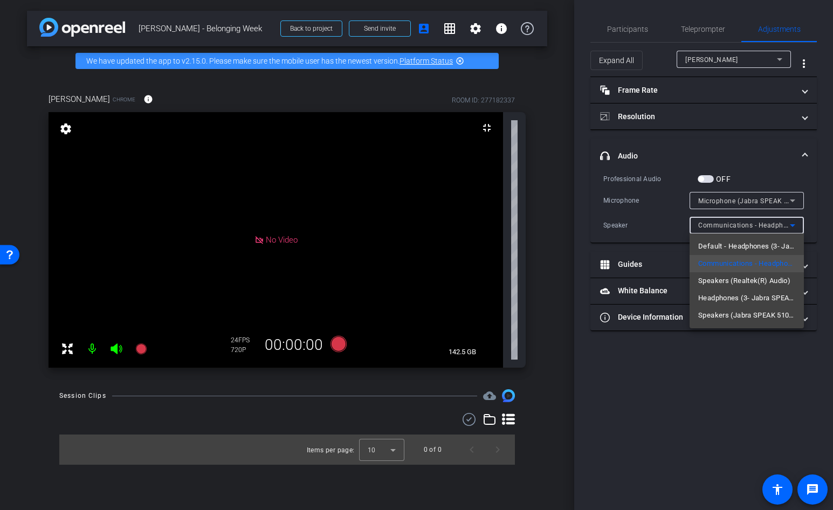
drag, startPoint x: 724, startPoint y: 224, endPoint x: 680, endPoint y: 396, distance: 177.6
click at [680, 396] on div at bounding box center [416, 255] width 833 height 510
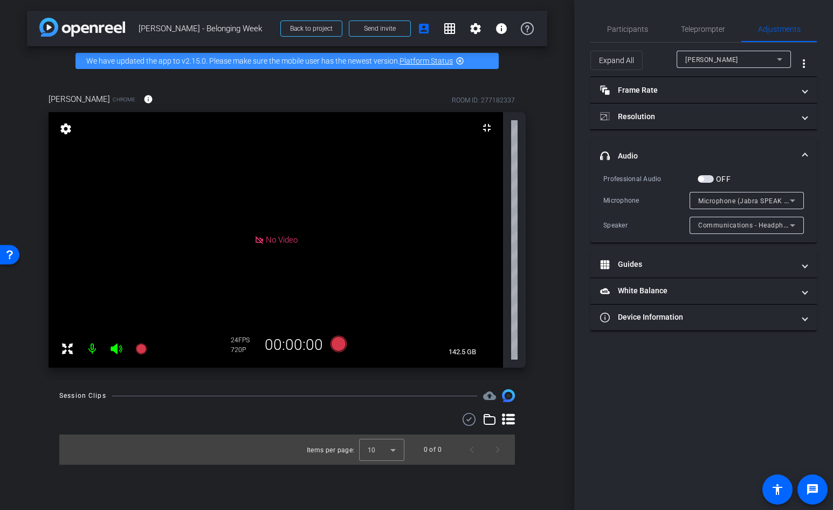
click at [759, 200] on span "Microphone (Jabra SPEAK 510 USB) (0b0e:0420)" at bounding box center [775, 200] width 155 height 9
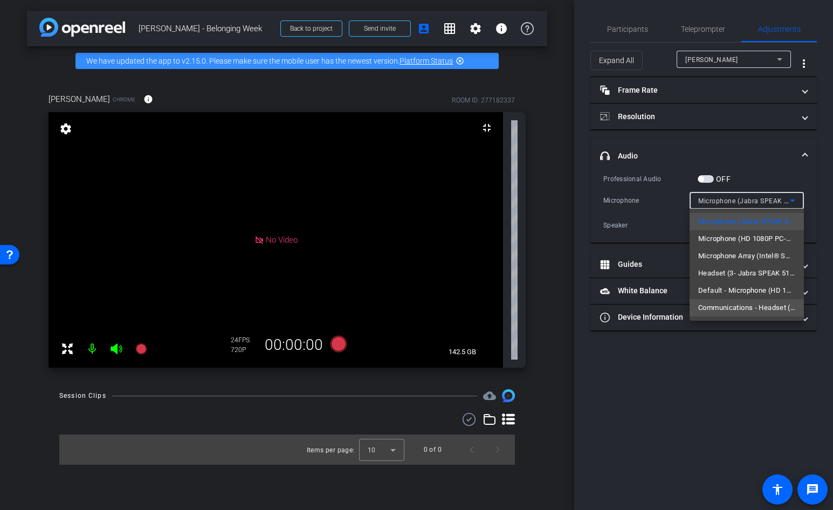
click at [771, 312] on span "Communications - Headset (3- Jabra SPEAK 510 USB)" at bounding box center [746, 307] width 97 height 13
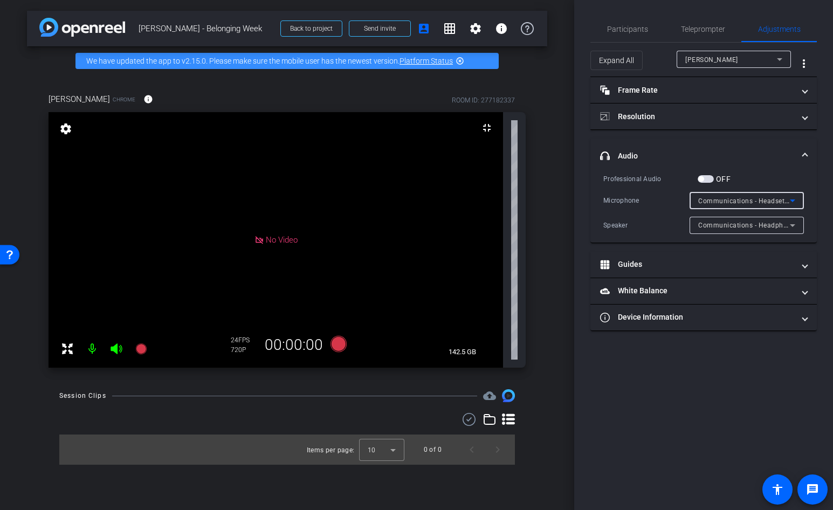
click at [783, 196] on div "Communications - Headset (3- Jabra SPEAK 510 USB)" at bounding box center [744, 200] width 92 height 13
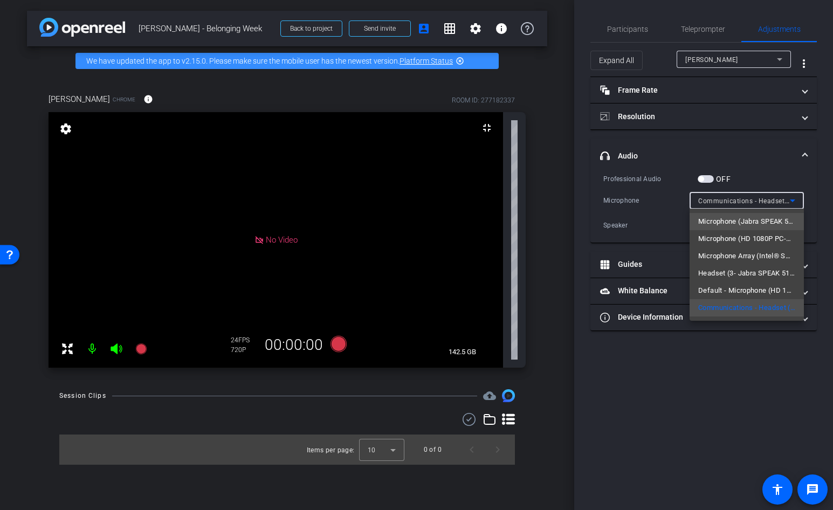
click at [737, 226] on span "Microphone (Jabra SPEAK 510 USB) (0b0e:0420)" at bounding box center [746, 221] width 97 height 13
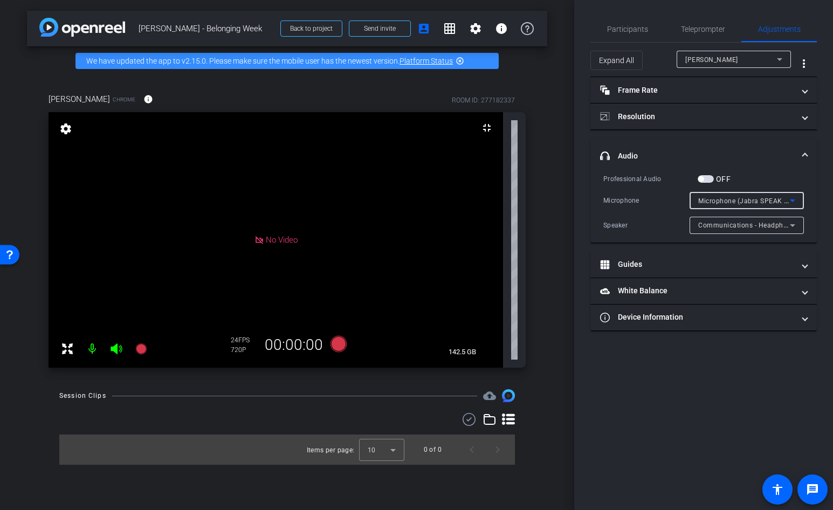
click at [721, 361] on div "Participants Teleprompter Adjustments settings [PERSON_NAME] flip Director [PER…" at bounding box center [703, 255] width 259 height 510
click at [740, 198] on span "Microphone (Jabra SPEAK 510 USB) (0b0e:0420)" at bounding box center [775, 200] width 155 height 9
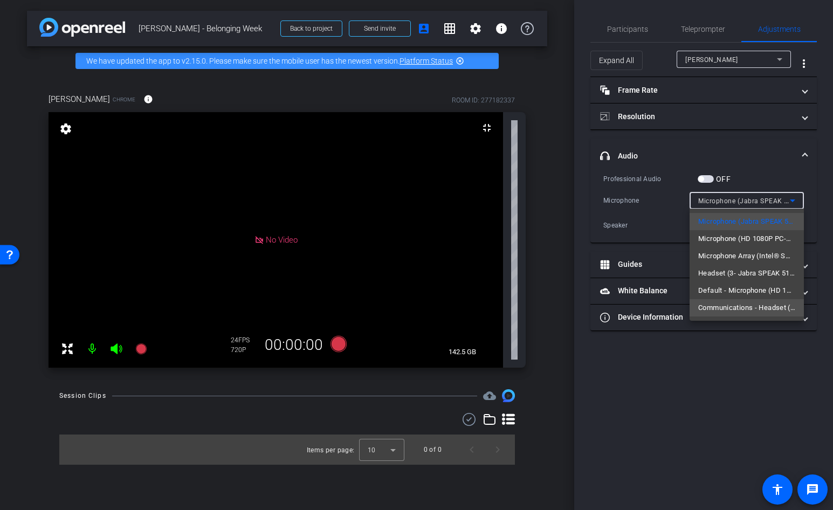
click at [744, 312] on span "Communications - Headset (3- Jabra SPEAK 510 USB)" at bounding box center [746, 307] width 97 height 13
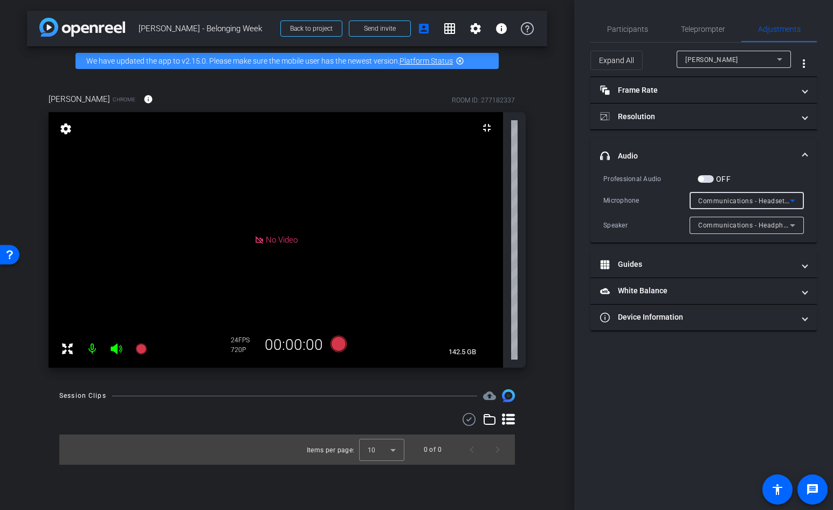
click at [761, 220] on div "Communications - Headphones (3- Jabra SPEAK 510 USB) (Bluetooth)" at bounding box center [744, 224] width 92 height 13
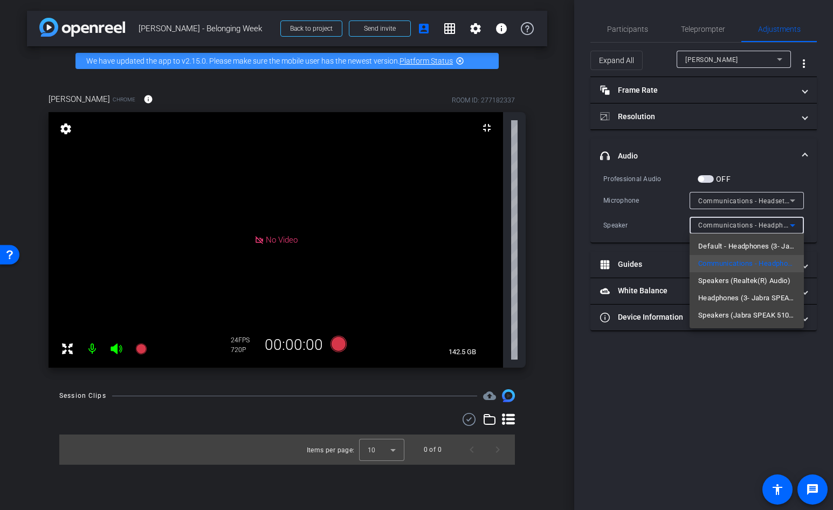
click at [746, 352] on div at bounding box center [416, 255] width 833 height 510
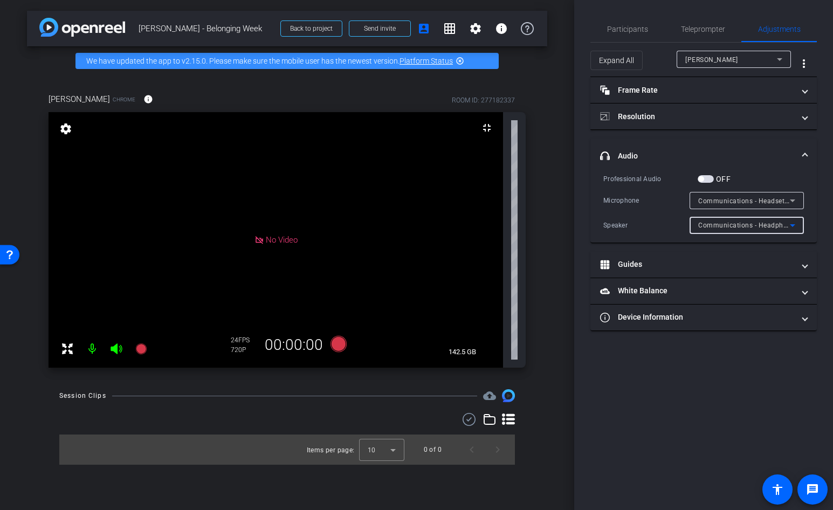
click at [748, 223] on span "Communications - Headphones (3- Jabra SPEAK 510 USB) (Bluetooth)" at bounding box center [809, 224] width 223 height 9
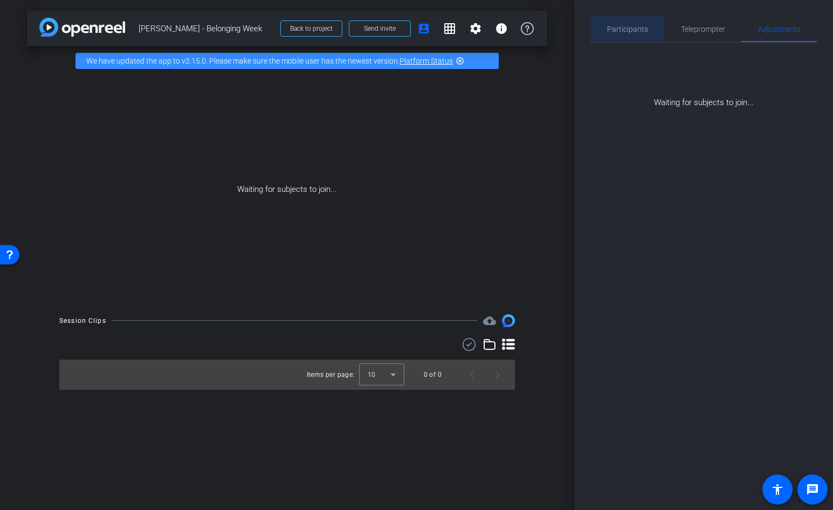
click at [653, 34] on div "Participants" at bounding box center [627, 29] width 74 height 26
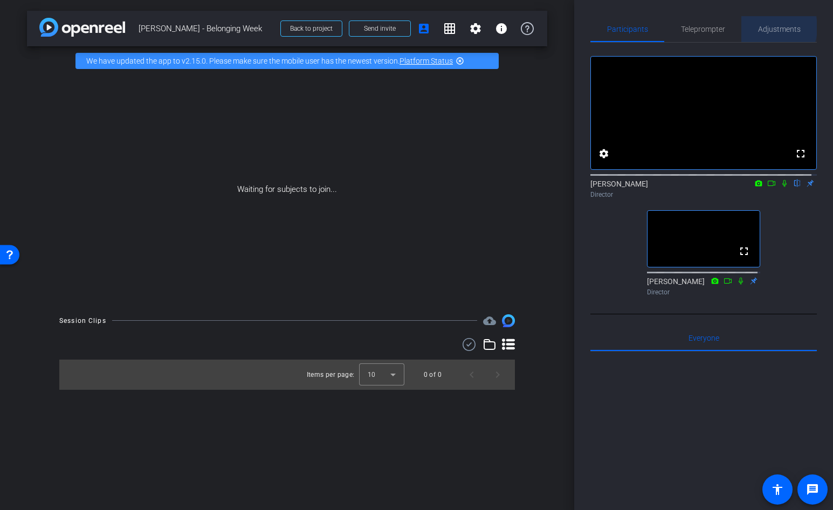
click at [761, 27] on span "Adjustments" at bounding box center [779, 29] width 43 height 8
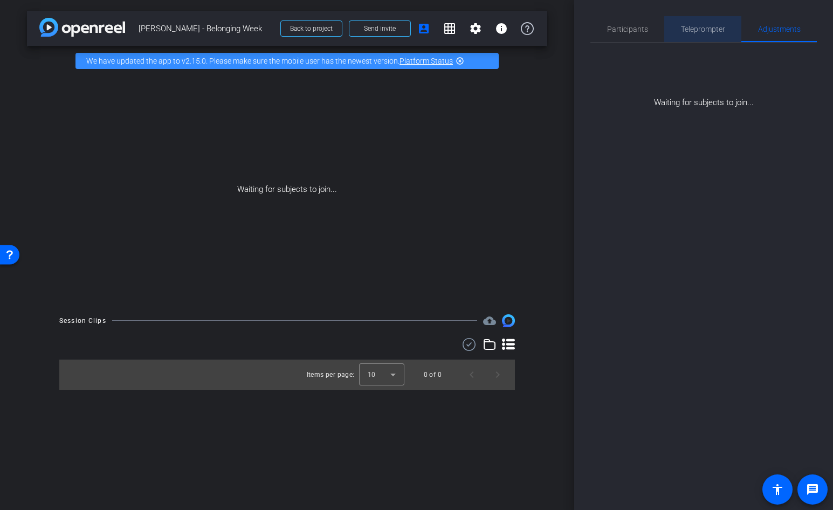
click at [723, 30] on span "Teleprompter" at bounding box center [703, 29] width 44 height 8
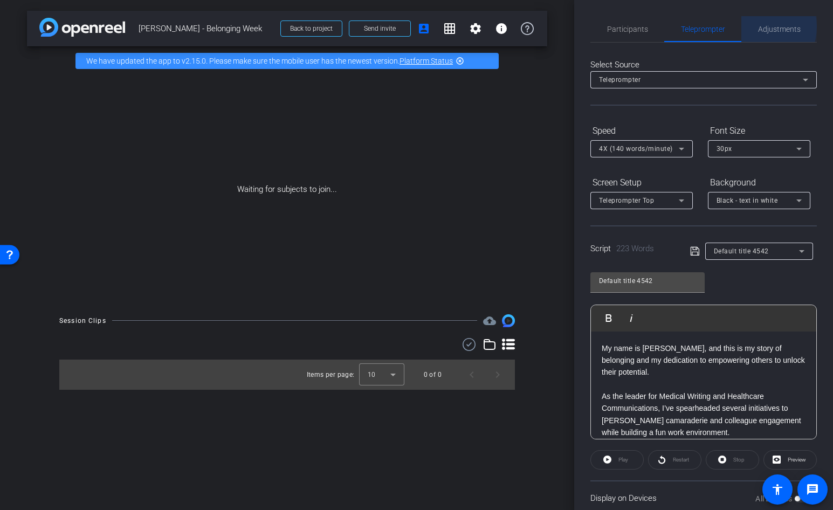
click at [751, 26] on div "Adjustments" at bounding box center [778, 29] width 75 height 26
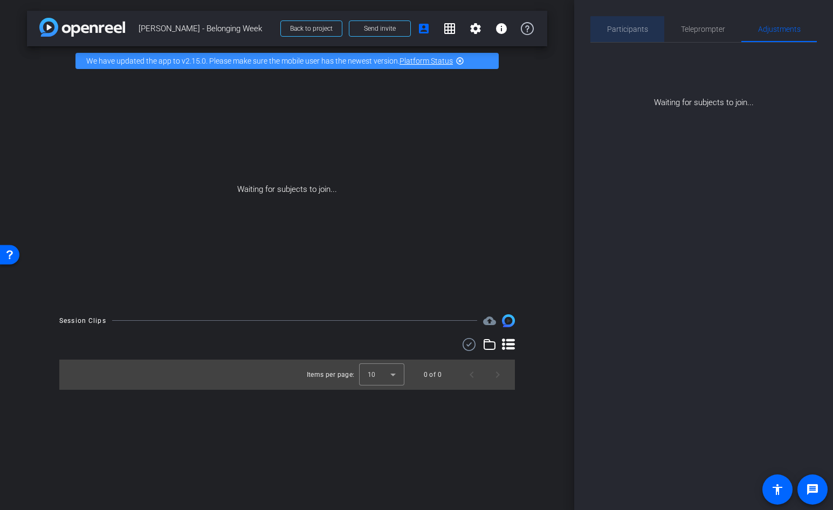
click at [647, 31] on div "Participants" at bounding box center [627, 29] width 74 height 26
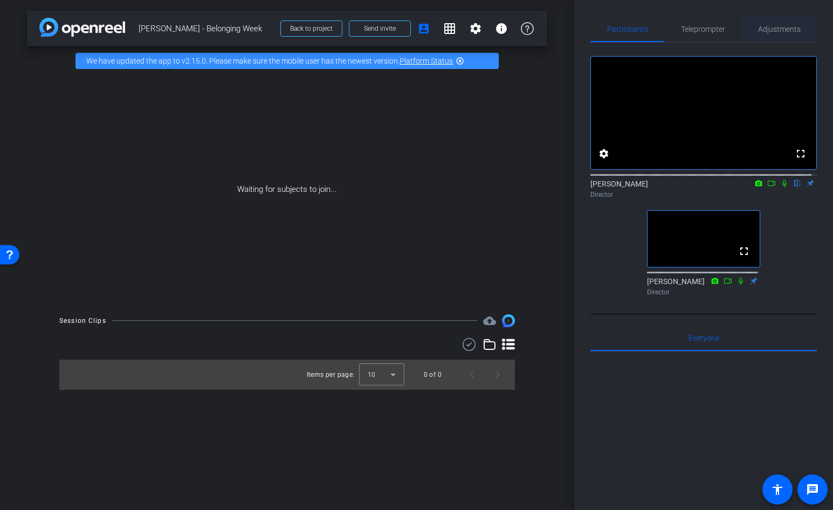
click at [786, 30] on span "Adjustments" at bounding box center [779, 29] width 43 height 8
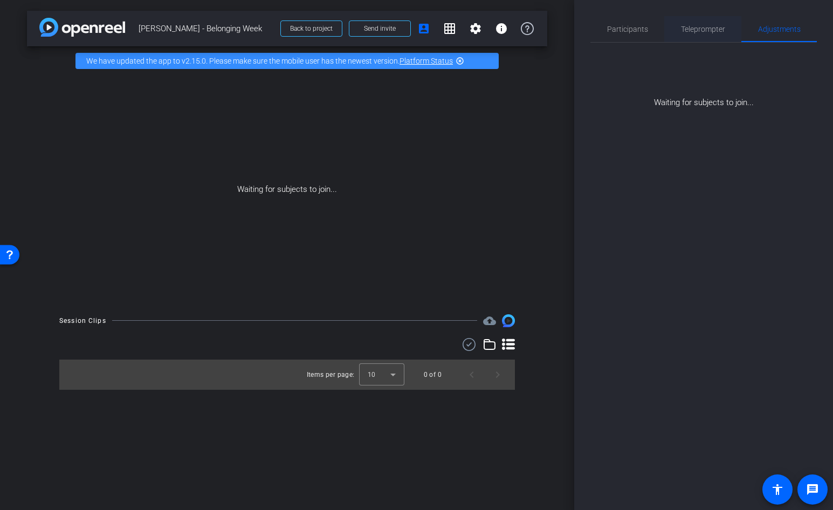
click at [719, 31] on span "Teleprompter" at bounding box center [703, 29] width 44 height 8
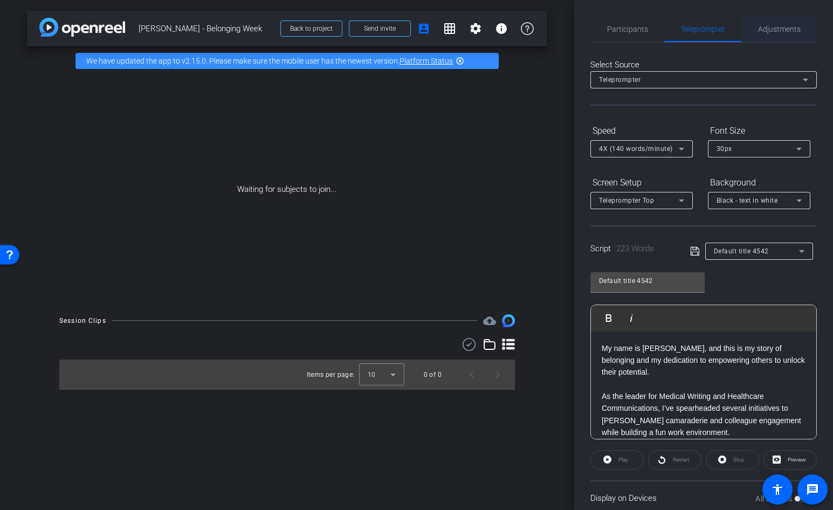
click at [758, 33] on span "Adjustments" at bounding box center [779, 29] width 43 height 8
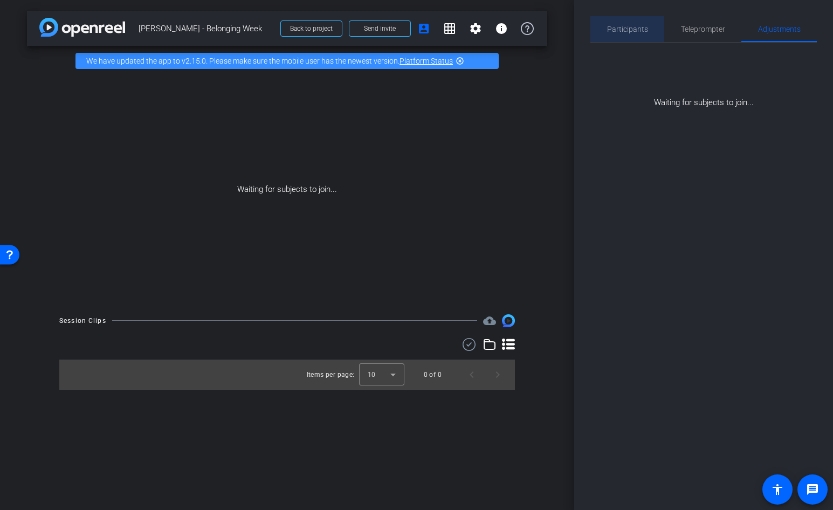
click at [638, 25] on span "Participants" at bounding box center [627, 29] width 41 height 8
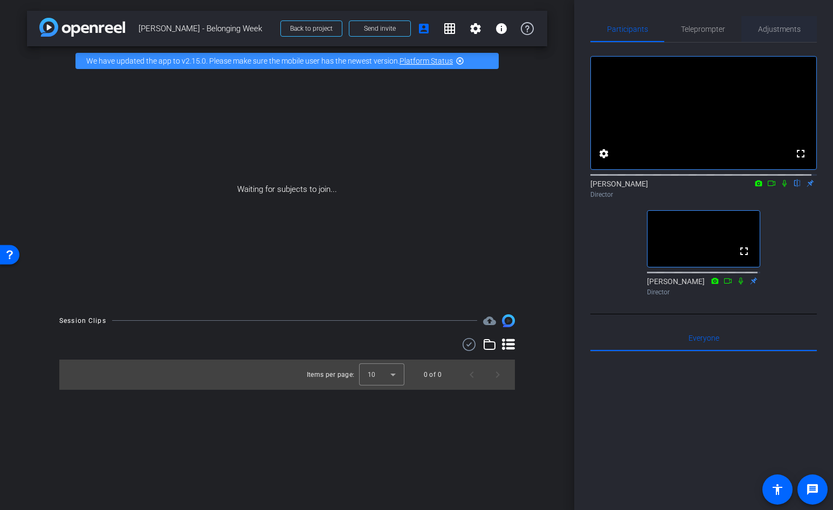
click at [781, 32] on span "Adjustments" at bounding box center [779, 29] width 43 height 8
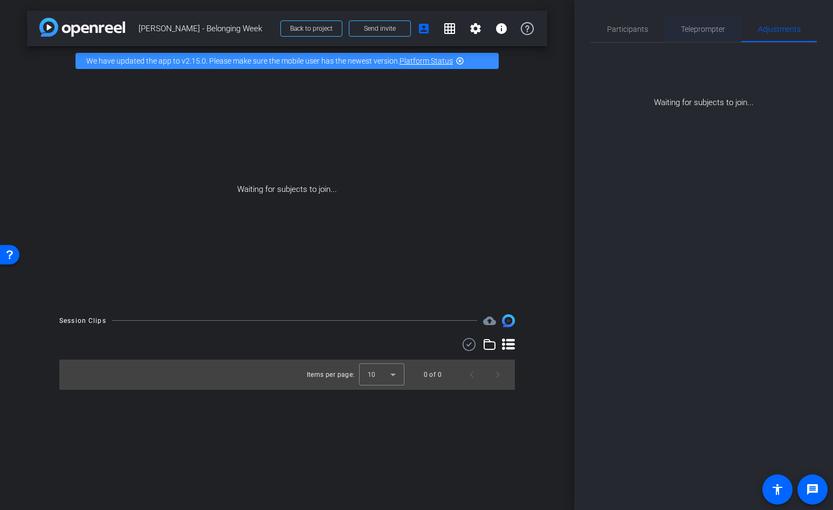
click at [701, 27] on span "Teleprompter" at bounding box center [703, 29] width 44 height 8
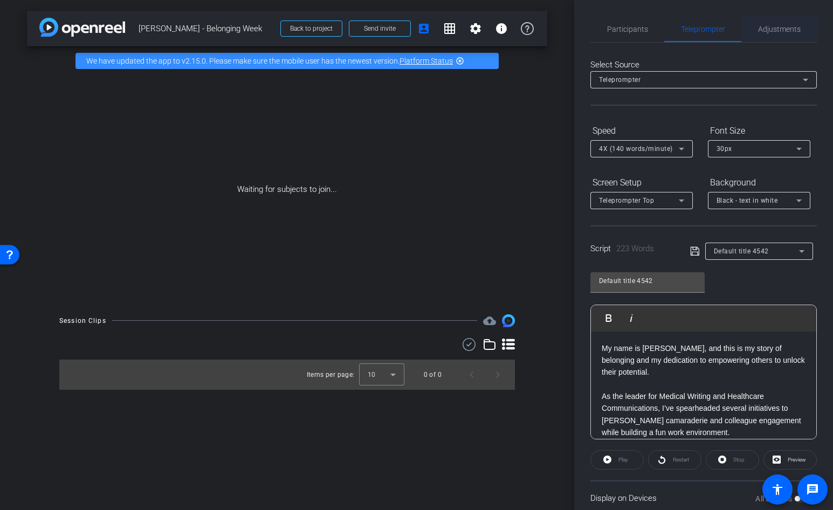
click at [773, 29] on span "Adjustments" at bounding box center [779, 29] width 43 height 8
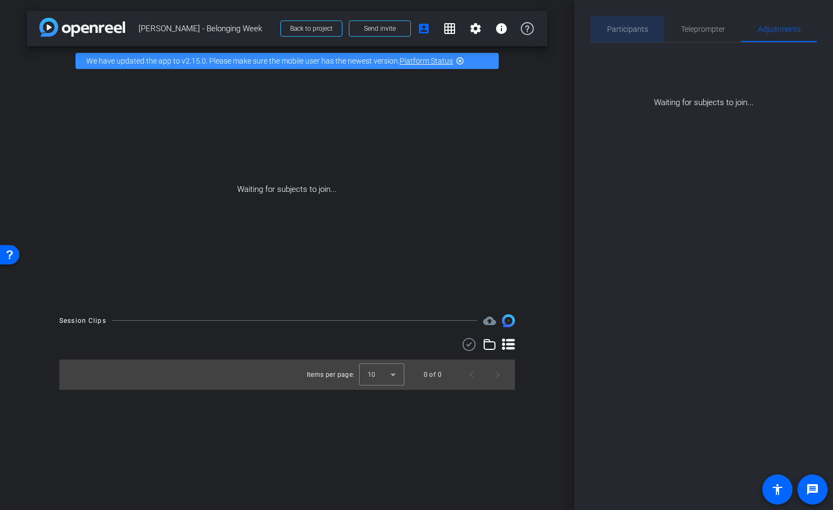
click at [638, 32] on span "Participants" at bounding box center [627, 29] width 41 height 8
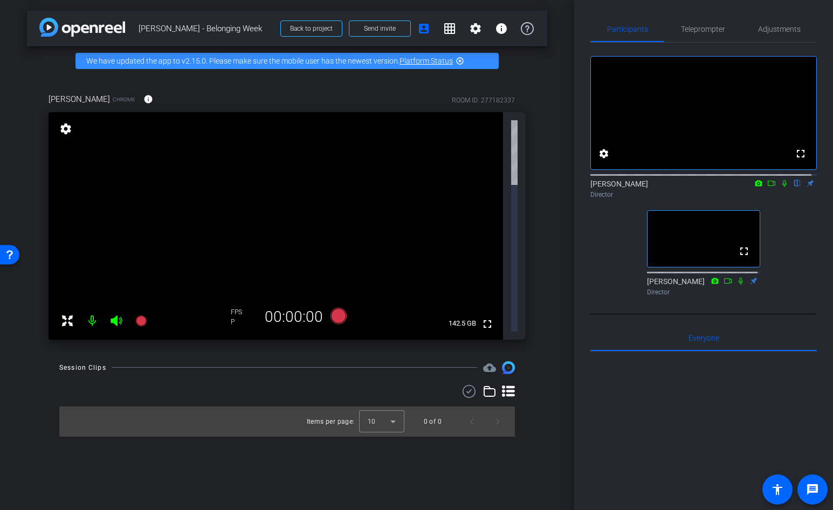
click at [68, 129] on mat-icon "settings" at bounding box center [65, 128] width 15 height 13
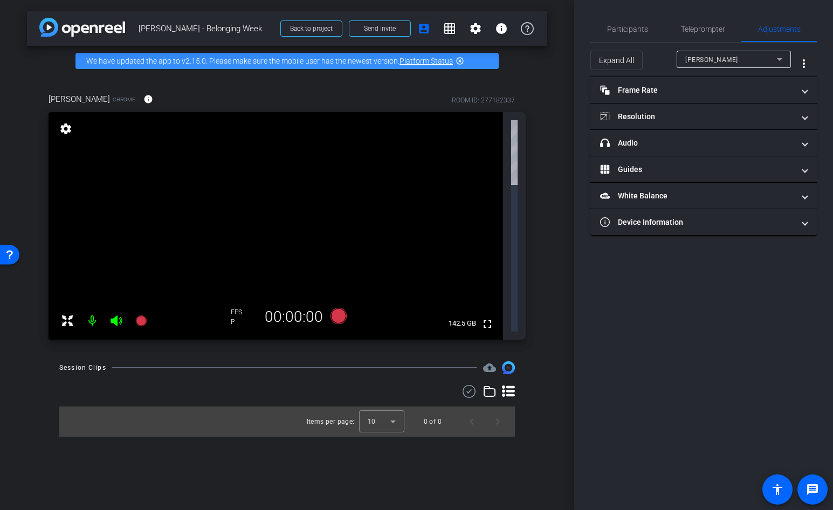
drag, startPoint x: 68, startPoint y: 129, endPoint x: 459, endPoint y: 344, distance: 446.2
click at [459, 344] on div "arrow_back [PERSON_NAME] - Belonging Week Back to project Send invite account_b…" at bounding box center [287, 255] width 574 height 510
click at [651, 84] on mat-expansion-panel-header "Frame Rate Frame Rate" at bounding box center [703, 90] width 226 height 26
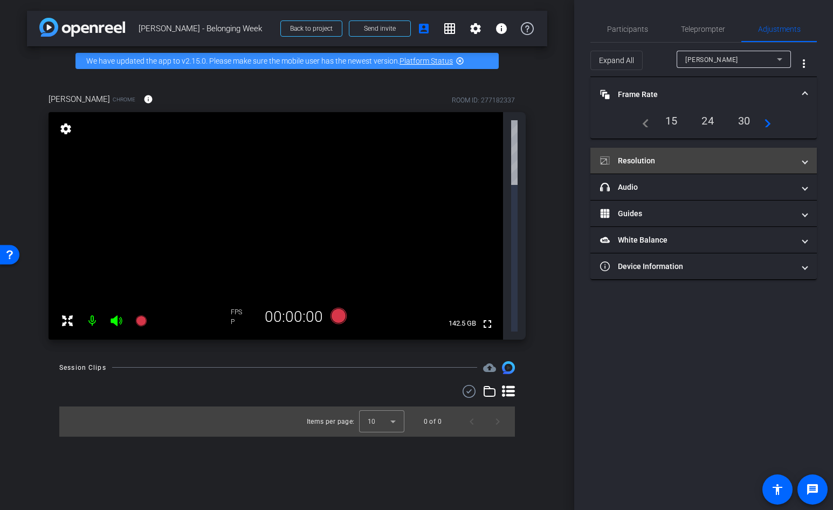
click at [634, 161] on mat-panel-title "Resolution" at bounding box center [697, 160] width 194 height 11
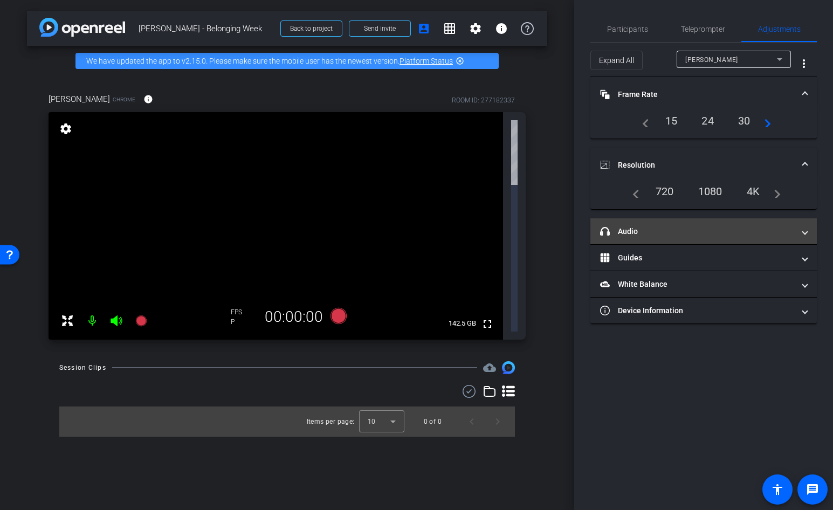
click at [634, 237] on mat-panel-title "headphone icon Audio" at bounding box center [697, 231] width 194 height 11
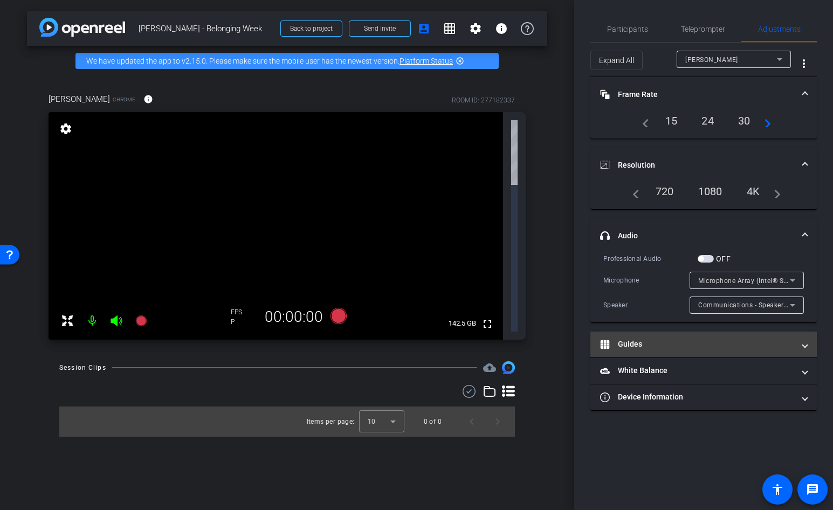
click at [638, 346] on mat-panel-title "Guides" at bounding box center [697, 343] width 194 height 11
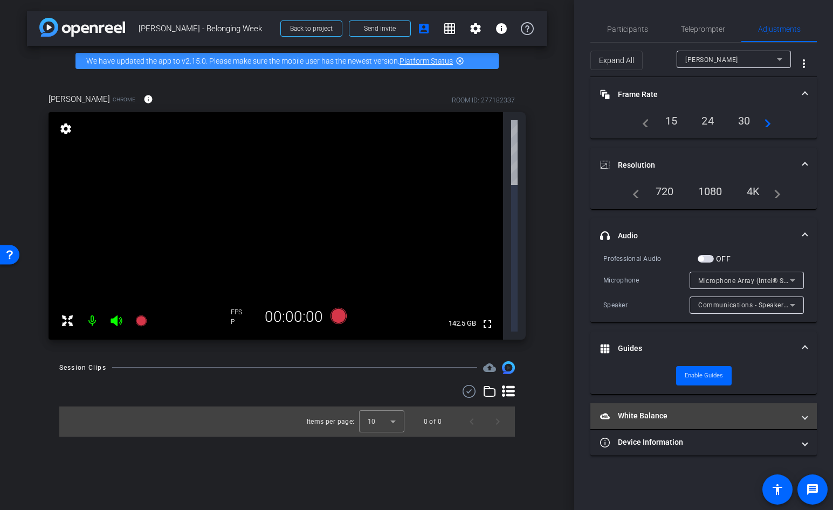
click at [664, 409] on mat-expansion-panel-header "White Balance White Balance" at bounding box center [703, 416] width 226 height 26
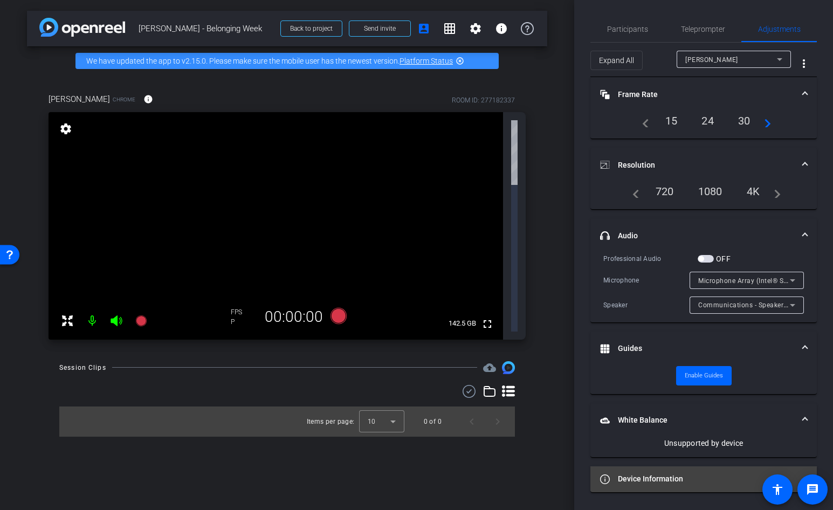
click at [666, 479] on mat-panel-title "Device Information" at bounding box center [697, 478] width 194 height 11
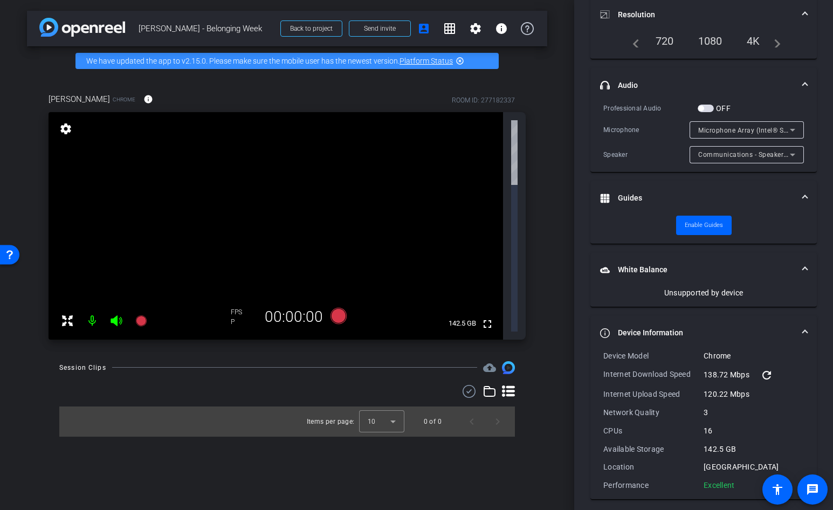
scroll to position [156, 0]
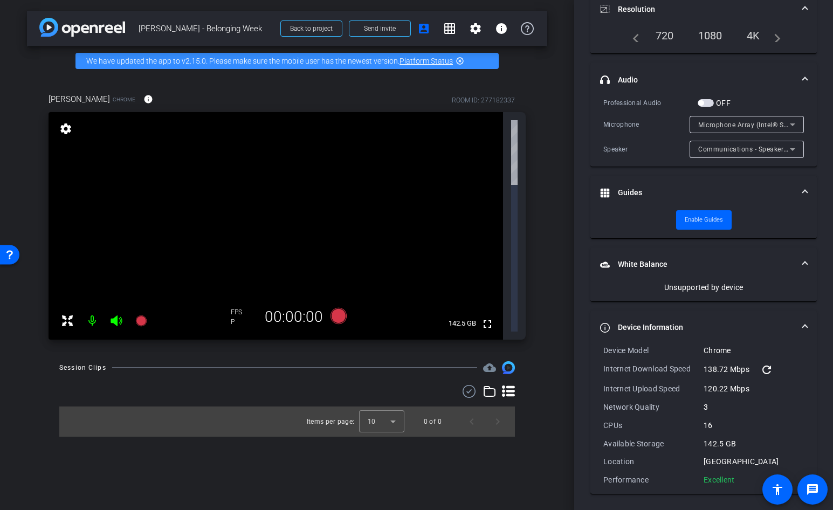
click at [805, 8] on mat-expansion-panel-header "Resolution" at bounding box center [703, 9] width 226 height 34
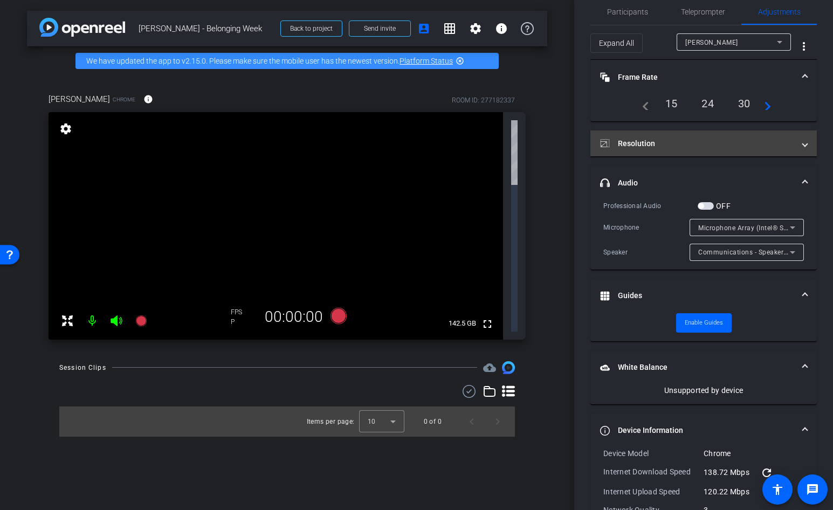
scroll to position [12, 0]
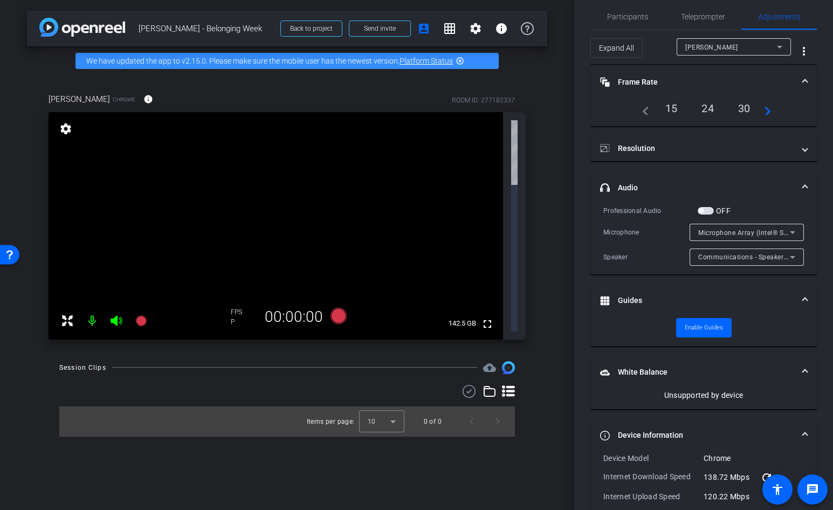
click at [802, 190] on span at bounding box center [804, 187] width 4 height 11
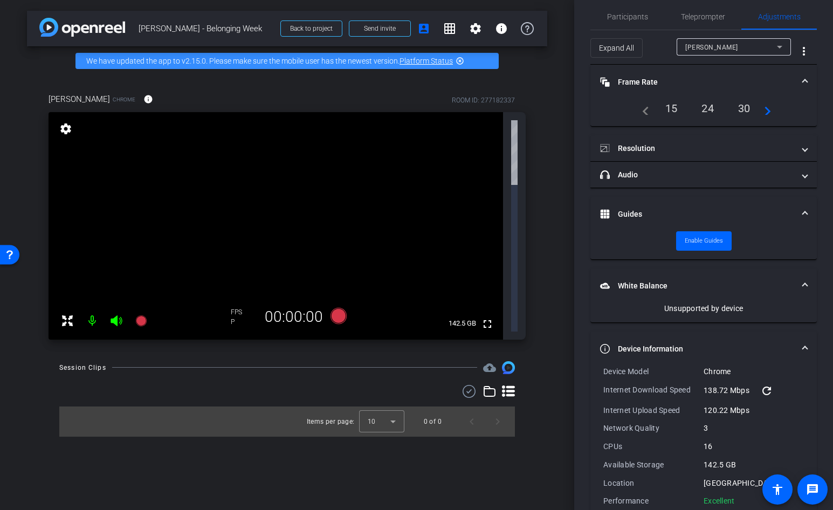
click at [802, 211] on span at bounding box center [804, 214] width 4 height 11
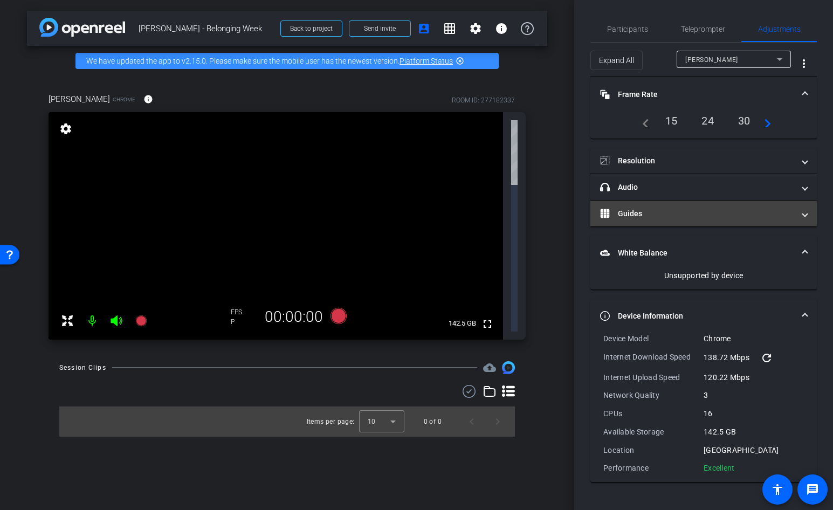
scroll to position [0, 0]
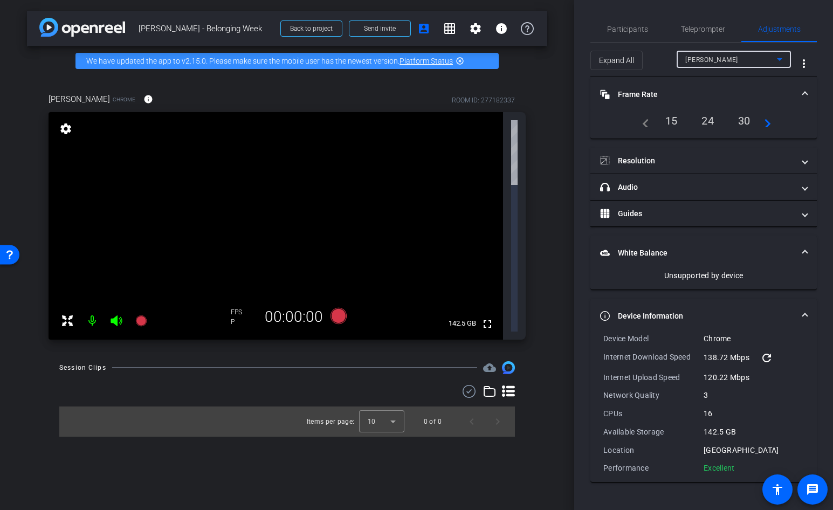
click at [751, 61] on div "[PERSON_NAME]" at bounding box center [731, 59] width 92 height 13
click at [750, 64] on div at bounding box center [416, 255] width 833 height 510
click at [805, 60] on mat-icon "more_vert" at bounding box center [803, 63] width 13 height 13
click at [815, 124] on div at bounding box center [416, 255] width 833 height 510
click at [800, 252] on span "White Balance White Balance" at bounding box center [701, 252] width 203 height 11
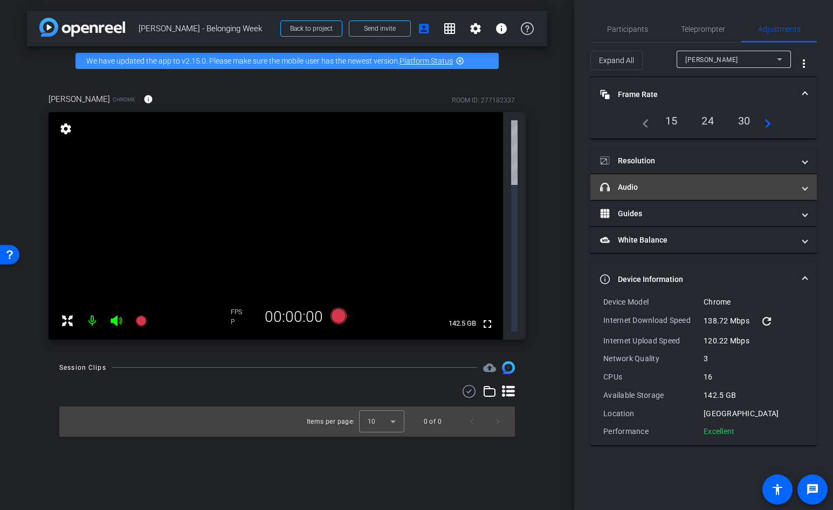
click at [799, 189] on span "headphone icon Audio" at bounding box center [701, 187] width 203 height 11
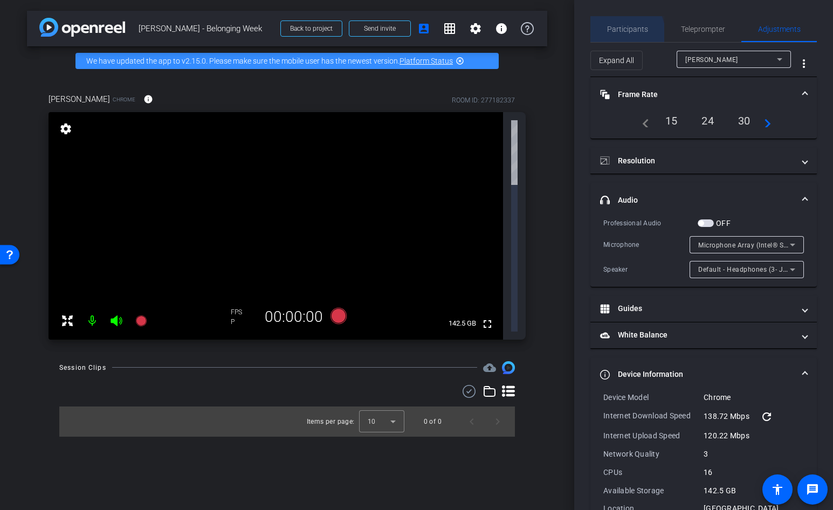
click at [617, 34] on span "Participants" at bounding box center [627, 29] width 41 height 26
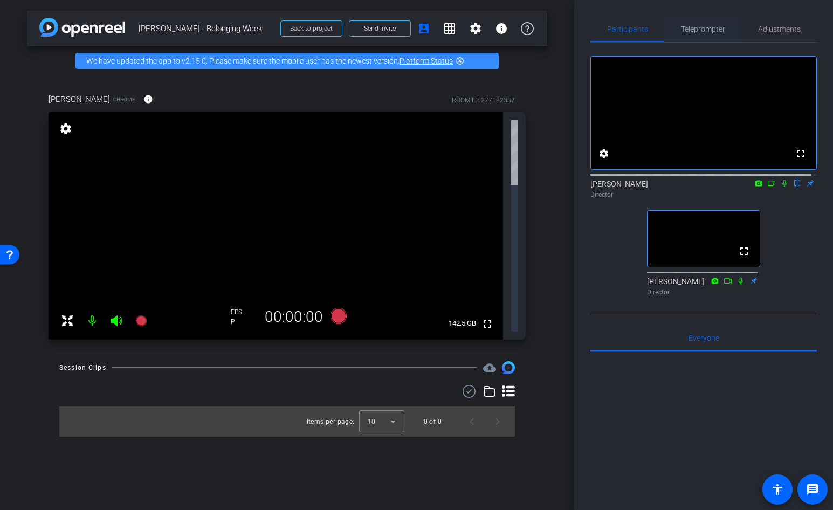
click at [707, 25] on span "Teleprompter" at bounding box center [703, 29] width 44 height 8
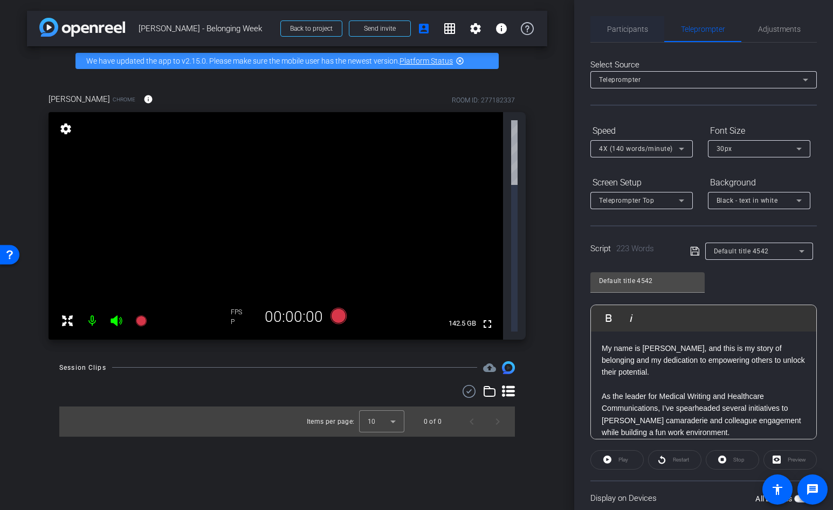
click at [625, 24] on span "Participants" at bounding box center [627, 29] width 41 height 26
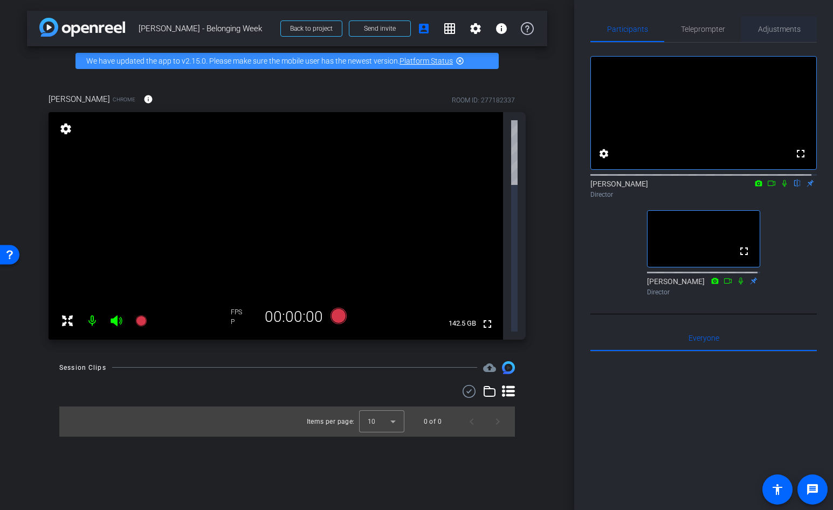
click at [770, 22] on span "Adjustments" at bounding box center [779, 29] width 43 height 26
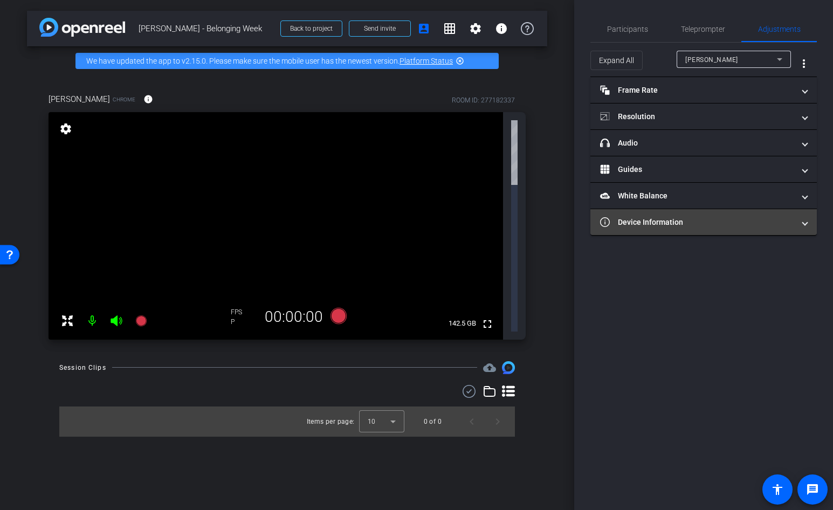
click at [802, 224] on span "Device Information" at bounding box center [701, 222] width 203 height 11
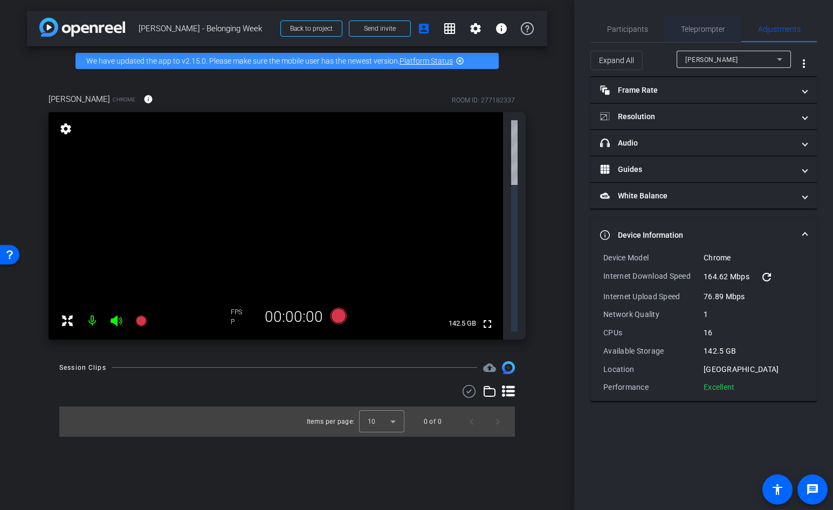
click at [716, 28] on span "Teleprompter" at bounding box center [703, 29] width 44 height 8
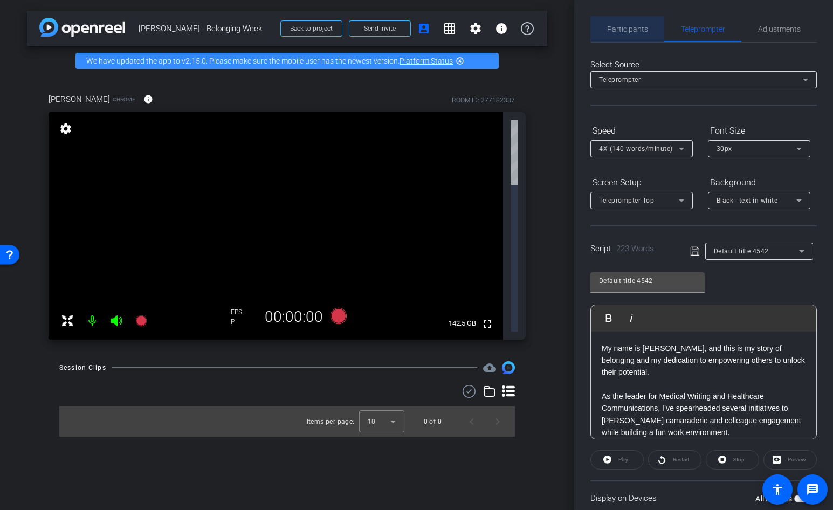
click at [632, 32] on span "Participants" at bounding box center [627, 29] width 41 height 8
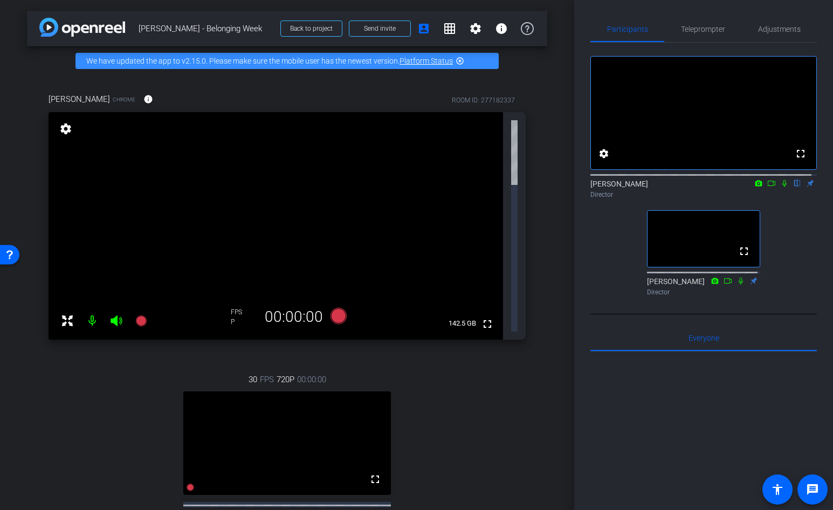
click at [496, 356] on div "30 FPS 720P 00:00:00 fullscreen [PERSON_NAME] Subject - iPhone 15 75% battery_s…" at bounding box center [287, 467] width 477 height 223
click at [372, 473] on mat-icon "fullscreen" at bounding box center [375, 479] width 13 height 13
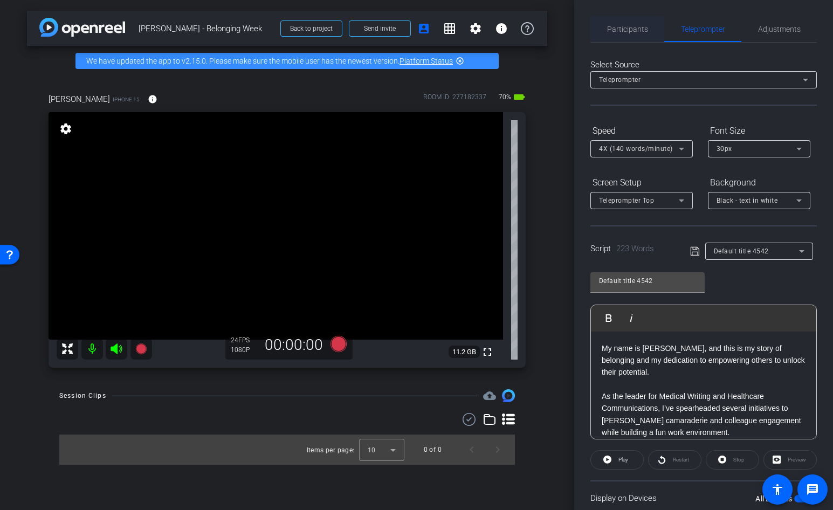
click at [635, 32] on span "Participants" at bounding box center [627, 29] width 41 height 8
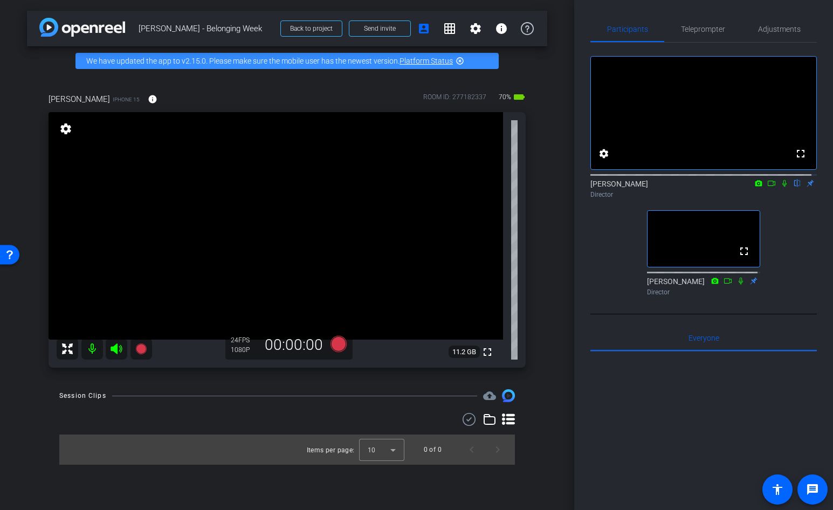
click at [674, 14] on div "Participants Teleprompter Adjustments fullscreen settings [PERSON_NAME] flip Di…" at bounding box center [703, 255] width 259 height 510
click at [695, 26] on span "Teleprompter" at bounding box center [703, 29] width 44 height 8
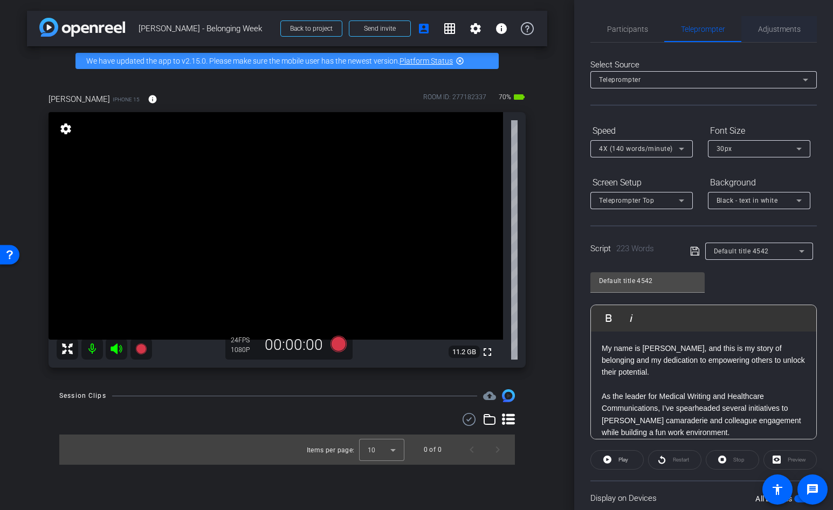
click at [764, 23] on span "Adjustments" at bounding box center [779, 29] width 43 height 26
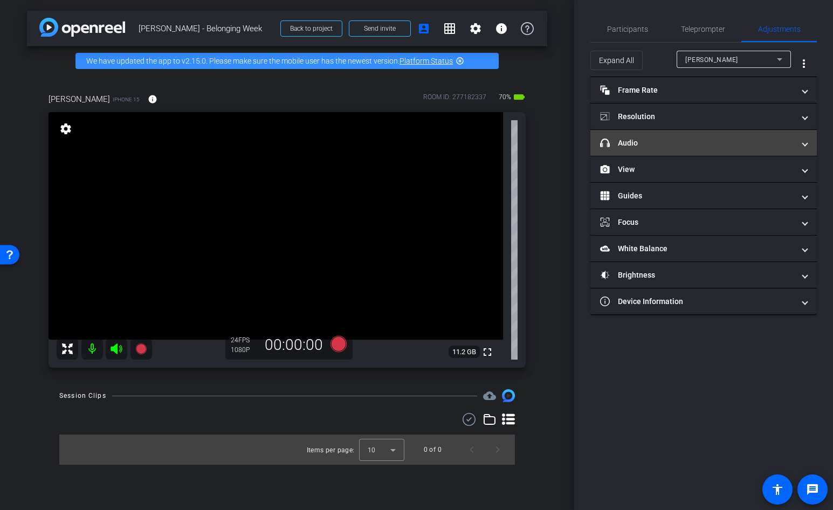
click at [700, 139] on mat-panel-title "headphone icon Audio" at bounding box center [697, 142] width 194 height 11
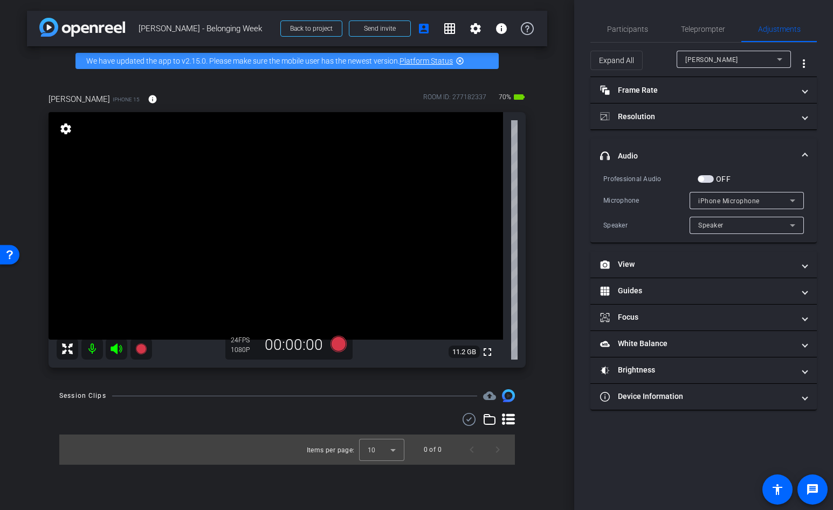
click at [765, 54] on div "[PERSON_NAME]" at bounding box center [731, 59] width 92 height 13
click at [733, 63] on div at bounding box center [416, 255] width 833 height 510
click at [647, 31] on div "Participants" at bounding box center [627, 29] width 74 height 26
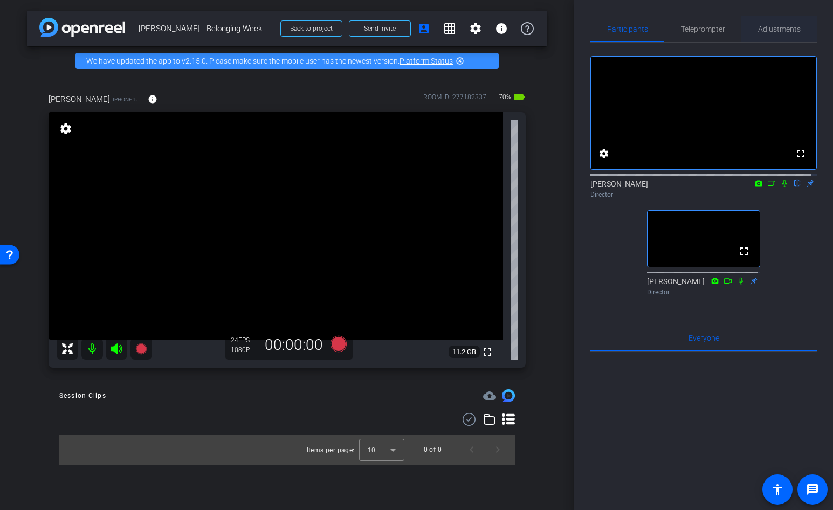
click at [784, 27] on span "Adjustments" at bounding box center [779, 29] width 43 height 8
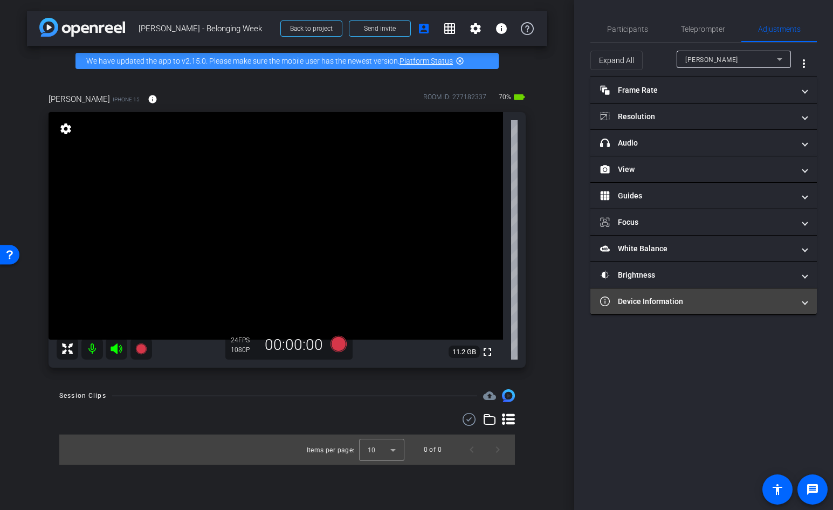
click at [755, 297] on mat-panel-title "Device Information" at bounding box center [697, 301] width 194 height 11
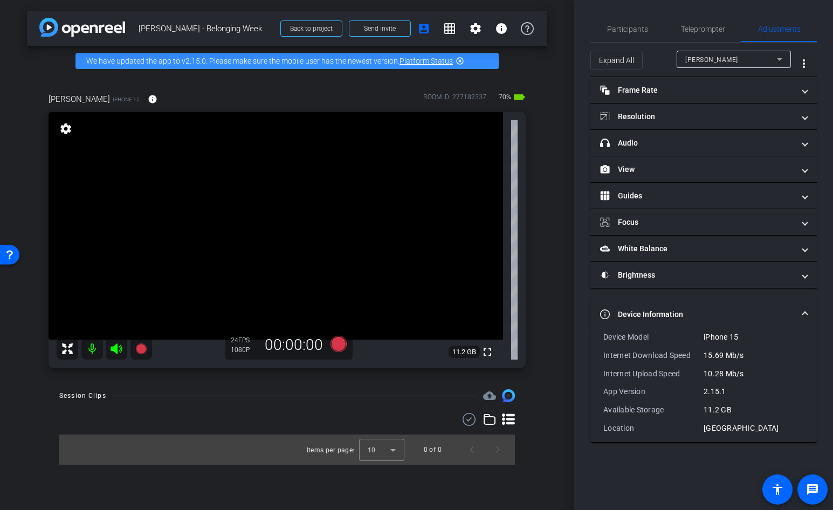
click at [701, 451] on div "Participants Teleprompter Adjustments settings [PERSON_NAME] flip Director [PER…" at bounding box center [703, 255] width 259 height 510
click at [630, 24] on span "Participants" at bounding box center [627, 29] width 41 height 26
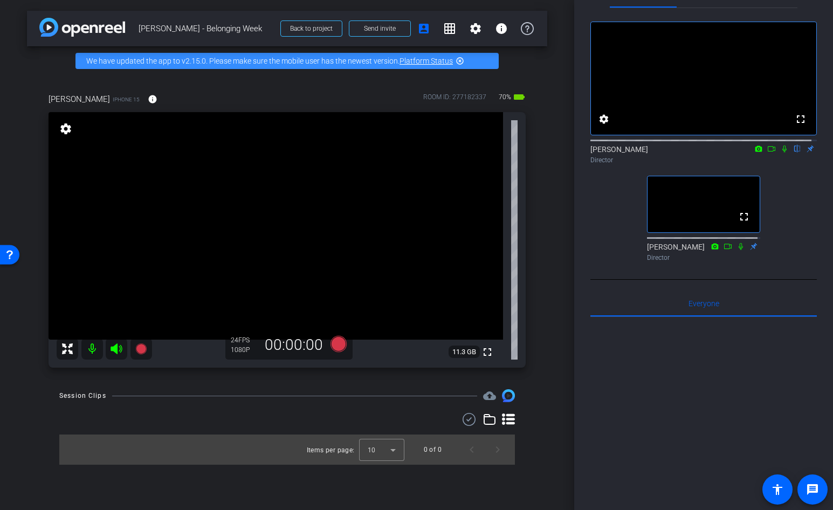
scroll to position [54, 0]
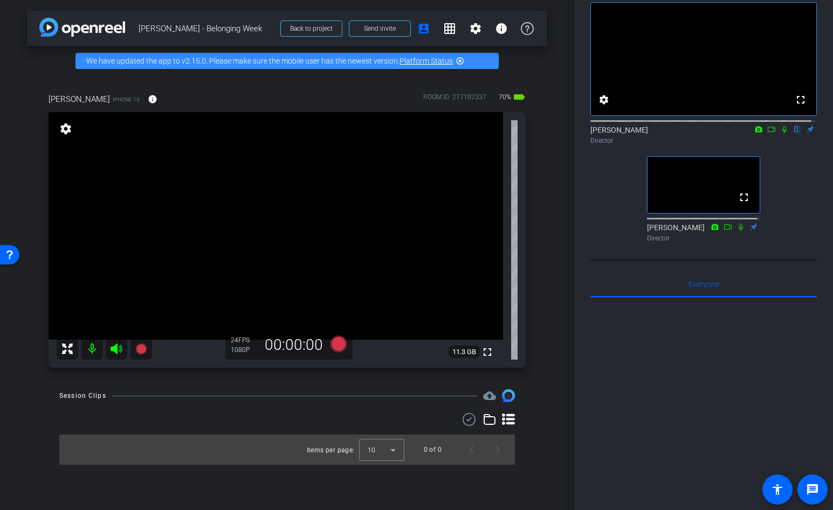
click at [802, 227] on div "fullscreen settings [PERSON_NAME] flip Director fullscreen [PERSON_NAME] Direct…" at bounding box center [703, 118] width 226 height 258
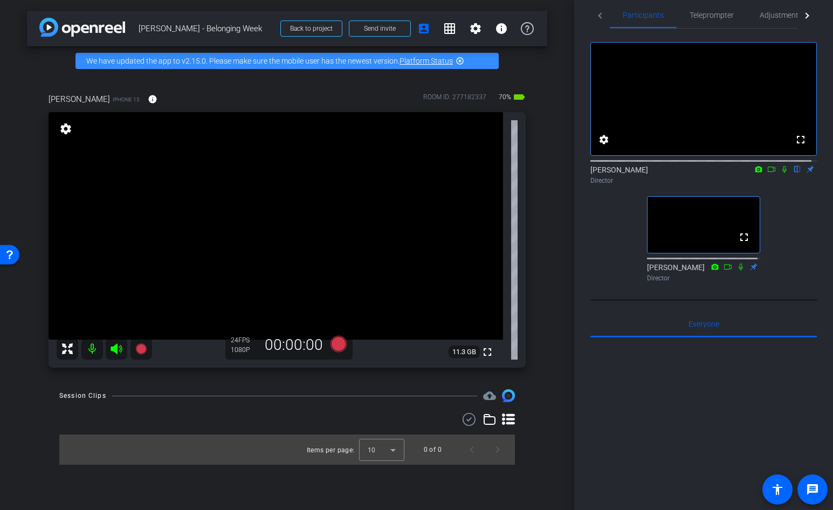
scroll to position [0, 0]
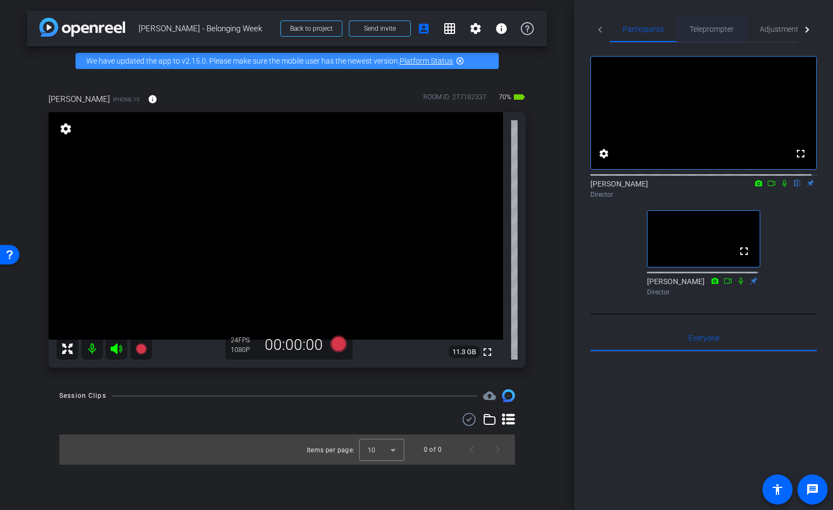
click at [696, 25] on span "Teleprompter" at bounding box center [711, 29] width 44 height 8
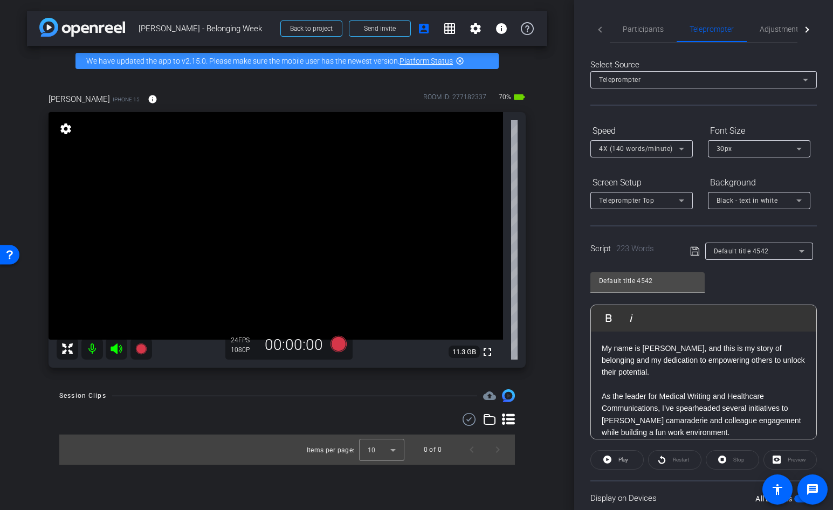
click at [780, 458] on div "Preview" at bounding box center [789, 459] width 53 height 19
click at [776, 458] on div "Preview" at bounding box center [789, 459] width 53 height 19
click at [741, 473] on openreel-capture-teleprompter "Speed 4X (140 words/minute) Font Size 30px Screen Setup Teleprompter Top Backgr…" at bounding box center [703, 348] width 226 height 452
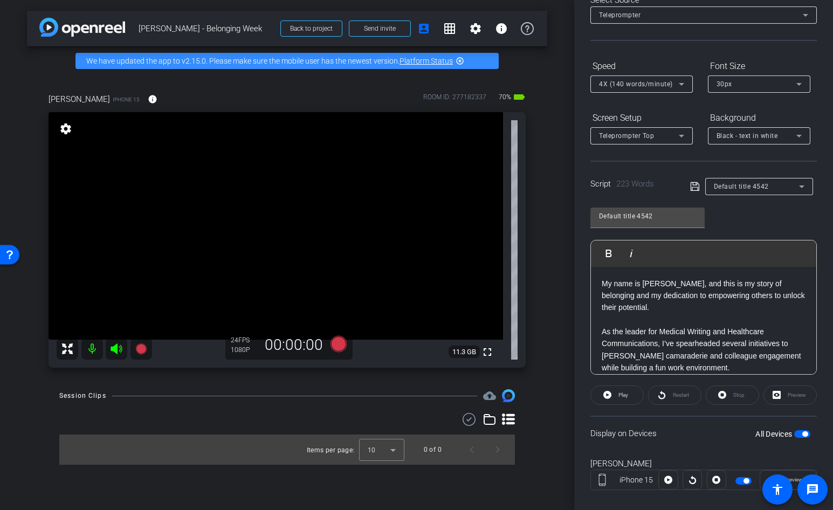
scroll to position [79, 0]
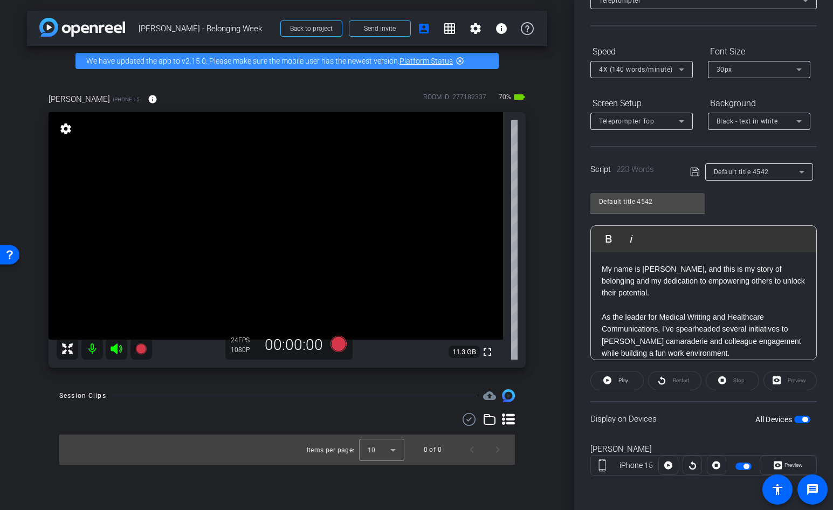
click at [776, 378] on div "Preview" at bounding box center [789, 380] width 53 height 19
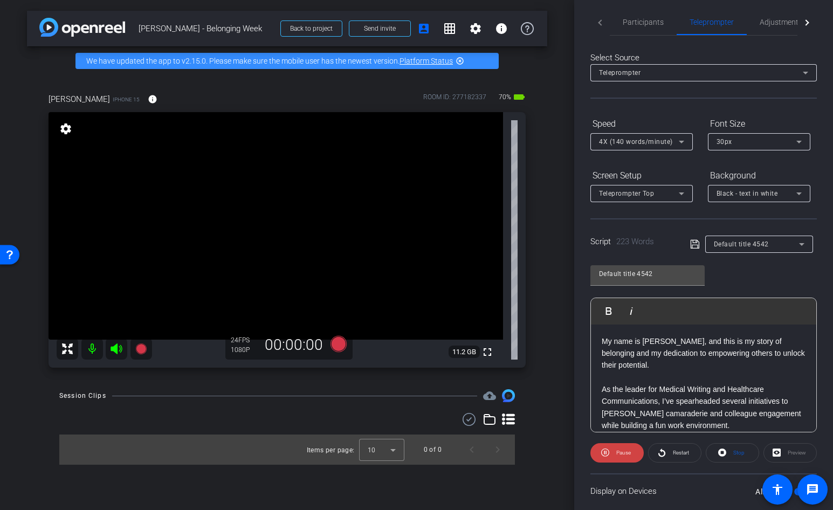
scroll to position [0, 0]
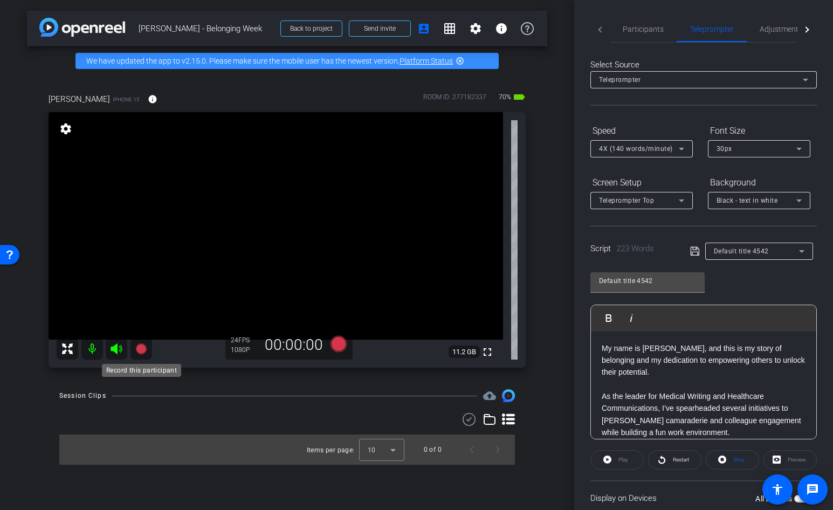
click at [141, 348] on icon at bounding box center [140, 348] width 11 height 11
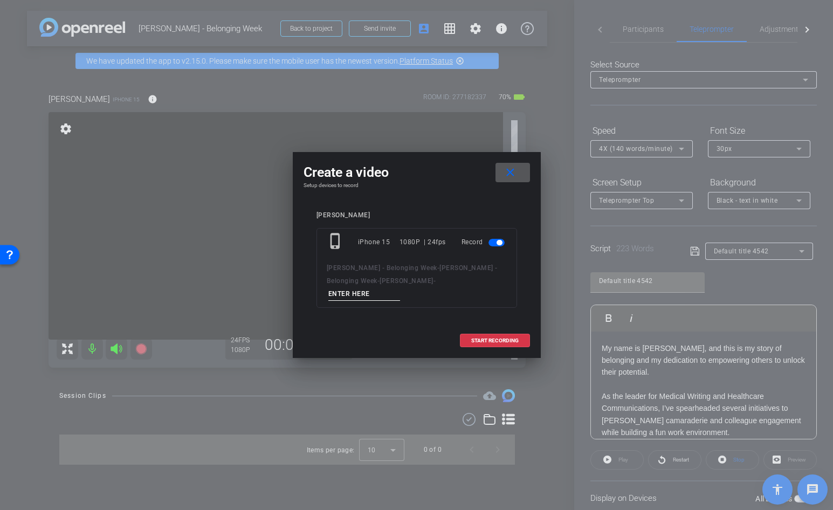
click at [400, 289] on input at bounding box center [364, 293] width 72 height 13
type input "[PERSON_NAME]"
click at [490, 338] on span "START RECORDING" at bounding box center [494, 340] width 47 height 5
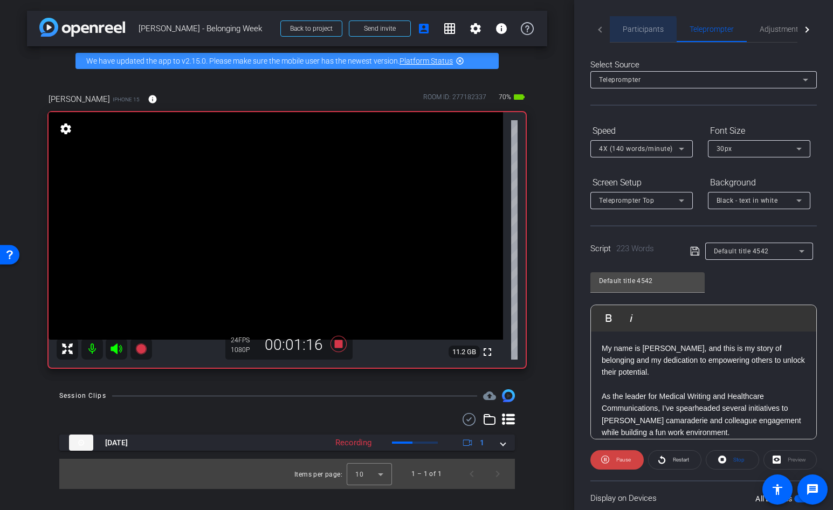
click at [632, 34] on span "Participants" at bounding box center [642, 29] width 41 height 26
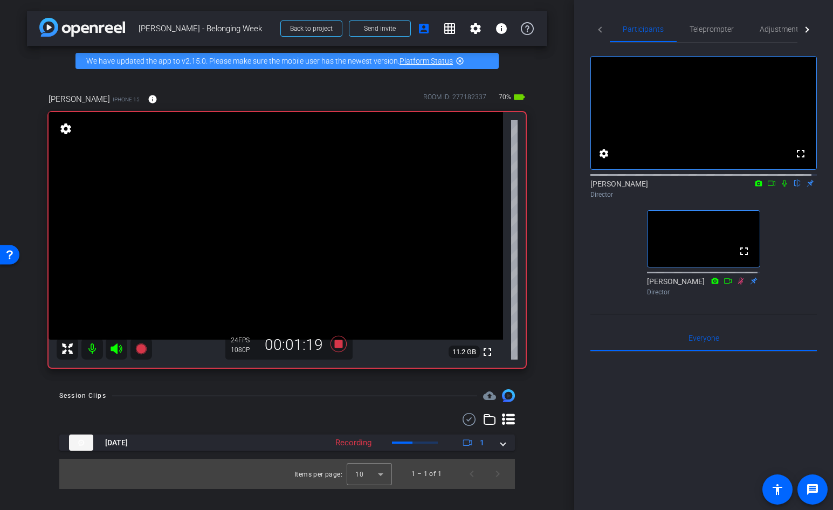
click at [780, 187] on icon at bounding box center [784, 183] width 9 height 8
click at [340, 344] on icon at bounding box center [338, 344] width 16 height 16
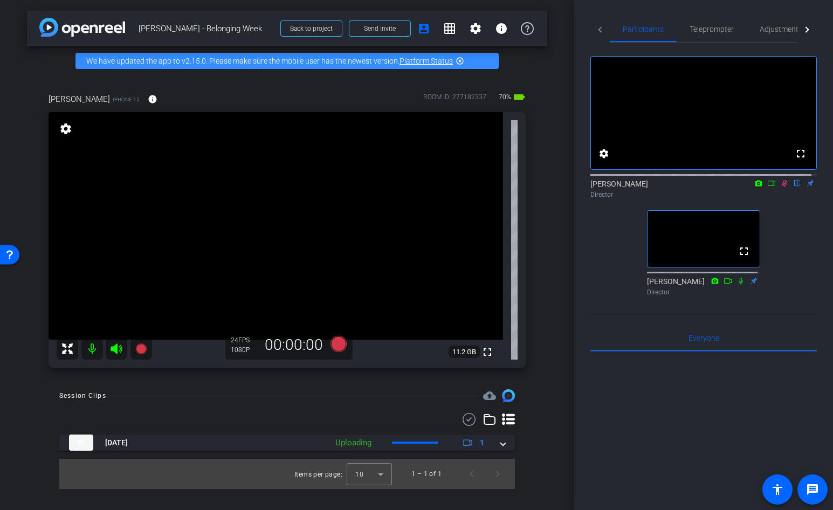
click at [780, 187] on icon at bounding box center [784, 183] width 9 height 8
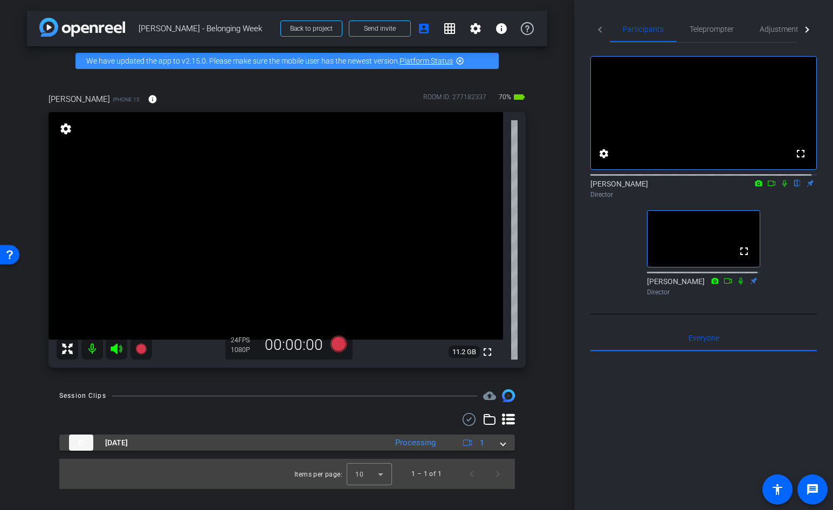
click at [503, 442] on span at bounding box center [503, 442] width 4 height 11
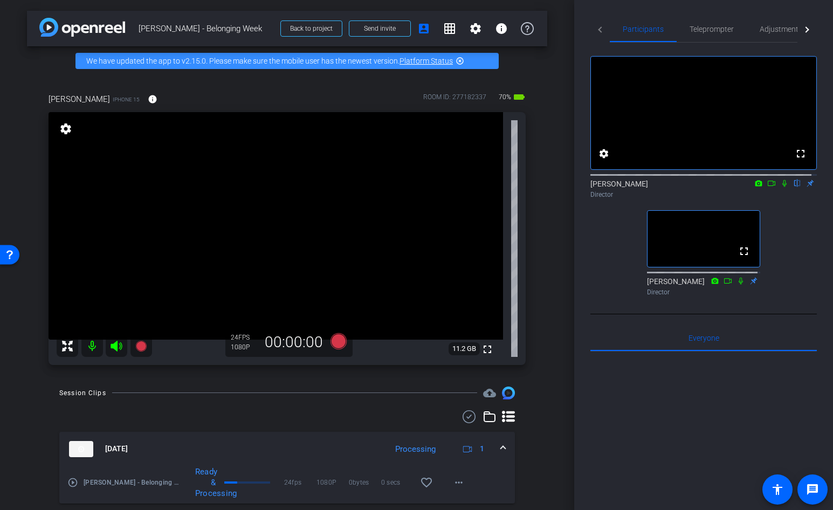
scroll to position [32, 0]
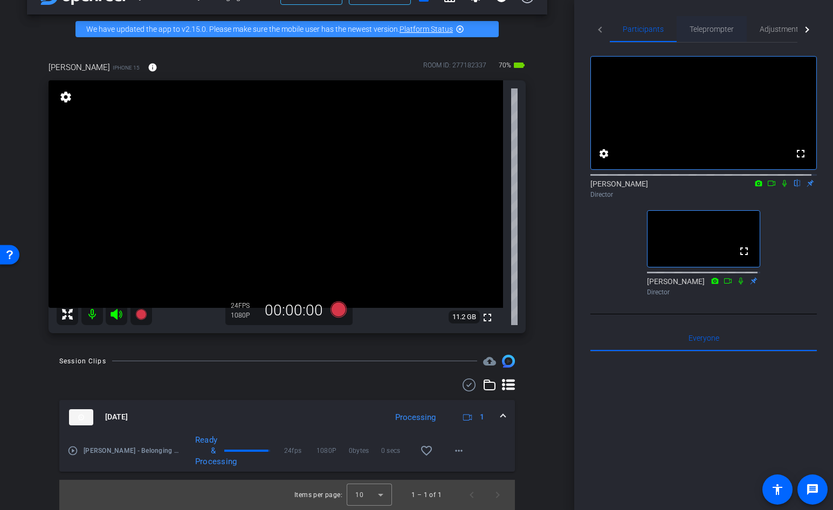
click at [703, 30] on span "Teleprompter" at bounding box center [711, 29] width 44 height 8
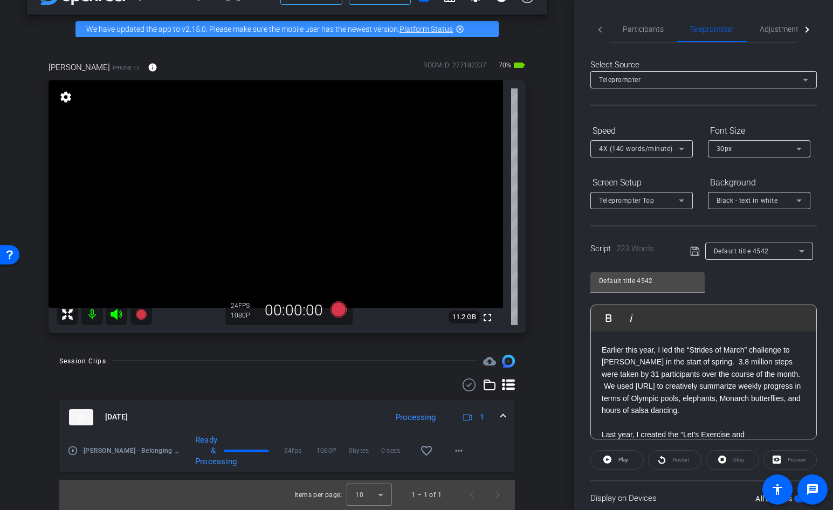
scroll to position [108, 0]
click at [694, 362] on p "Earlier this year, I led the “Strides of March” challenge to [PERSON_NAME] in t…" at bounding box center [703, 379] width 204 height 72
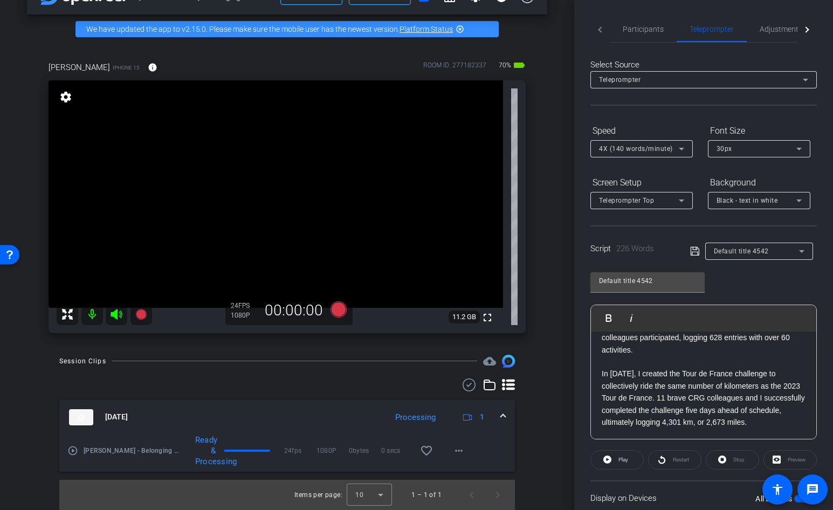
scroll to position [269, 0]
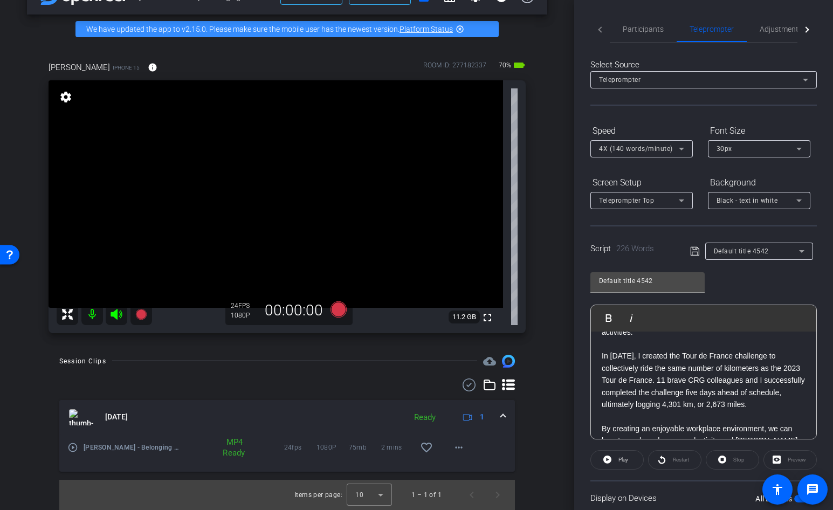
click at [749, 390] on p "In [DATE], I created the Tour de France challenge to collectively ride the same…" at bounding box center [703, 380] width 204 height 60
click at [780, 390] on p "In [DATE], I created the Tour de France challenge to collectively ride the same…" at bounding box center [703, 380] width 204 height 60
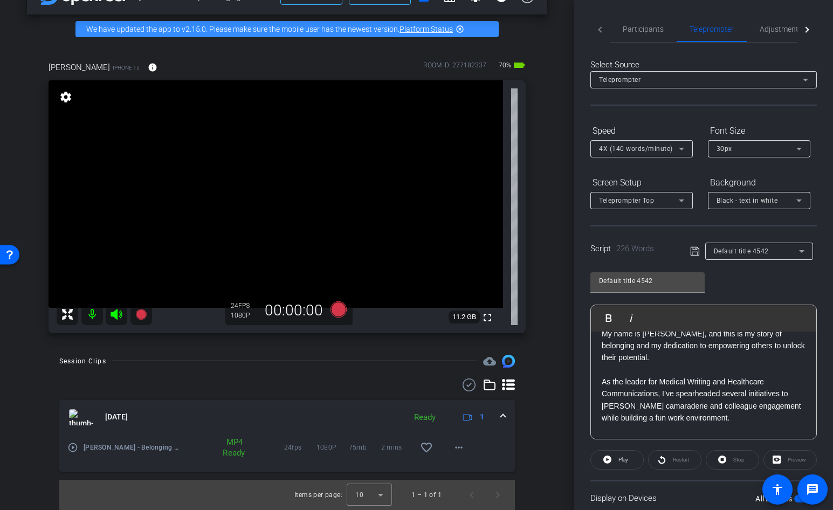
scroll to position [0, 0]
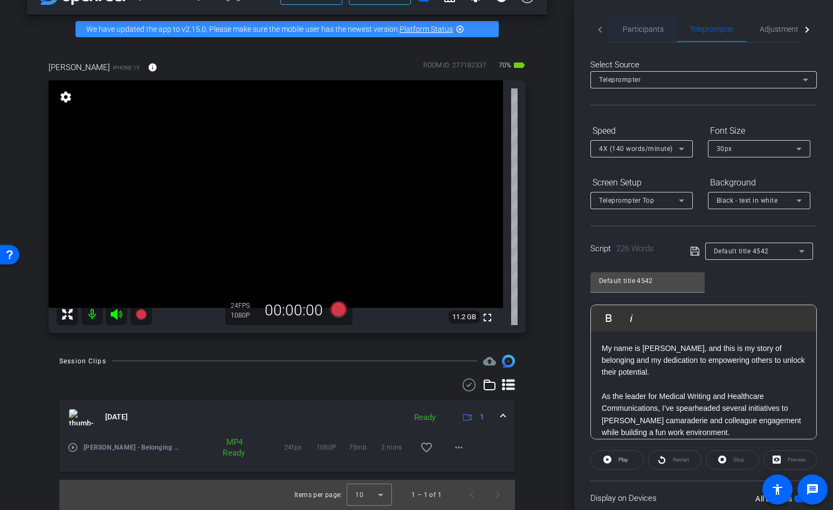
click at [663, 24] on div "Participants" at bounding box center [643, 29] width 67 height 26
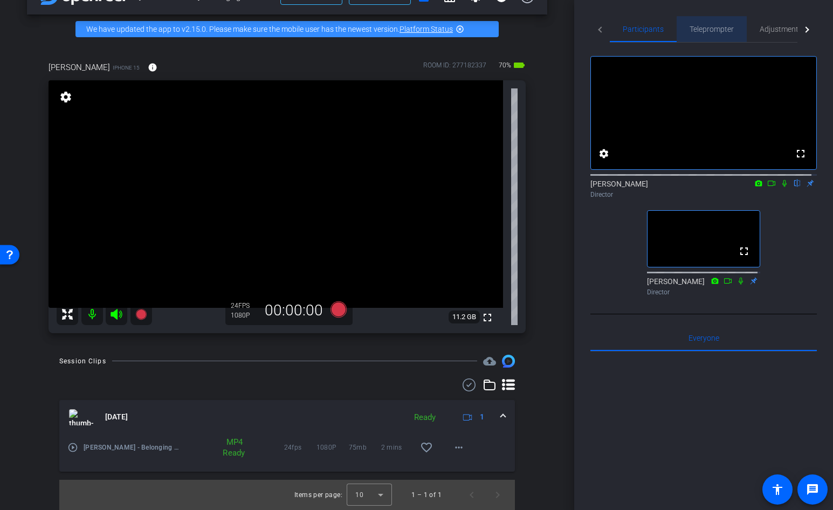
click at [713, 30] on span "Teleprompter" at bounding box center [711, 29] width 44 height 8
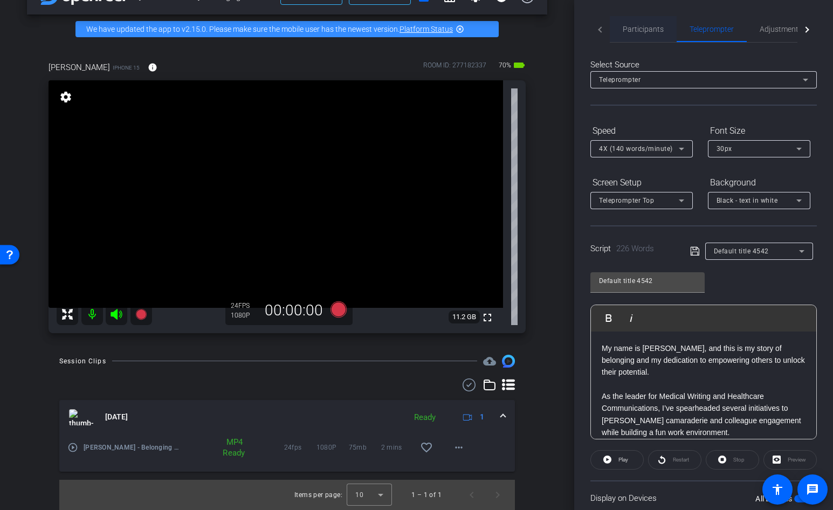
click at [643, 23] on span "Participants" at bounding box center [642, 29] width 41 height 26
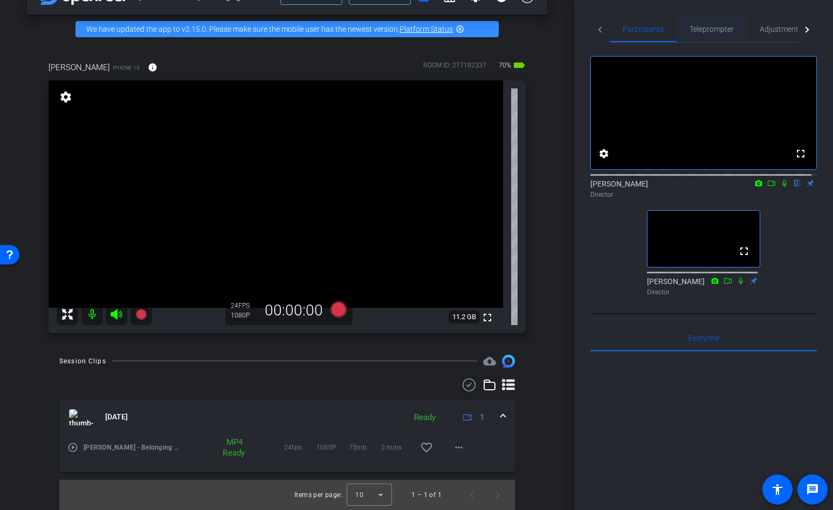
click at [701, 25] on span "Teleprompter" at bounding box center [711, 29] width 44 height 8
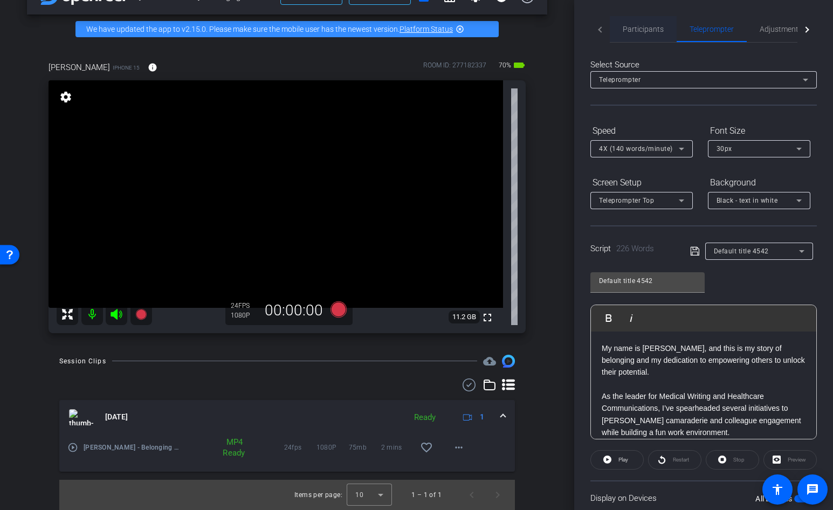
click at [655, 25] on span "Participants" at bounding box center [642, 29] width 41 height 8
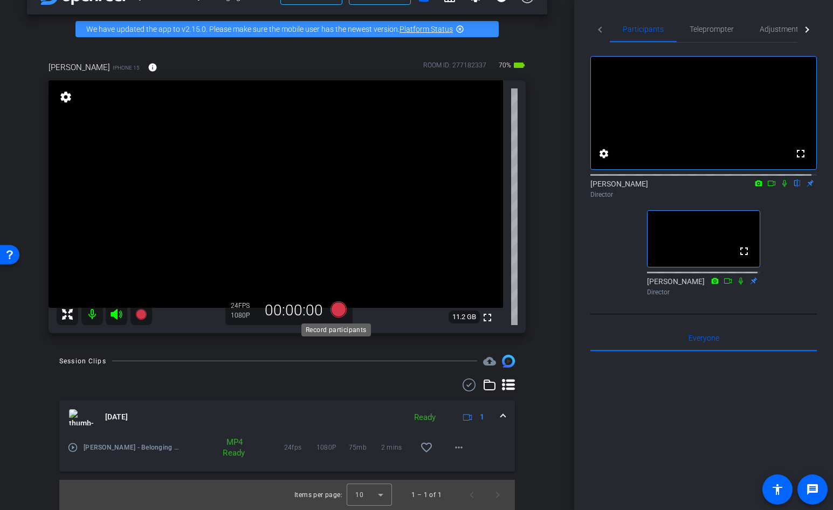
click at [335, 307] on icon at bounding box center [338, 309] width 16 height 16
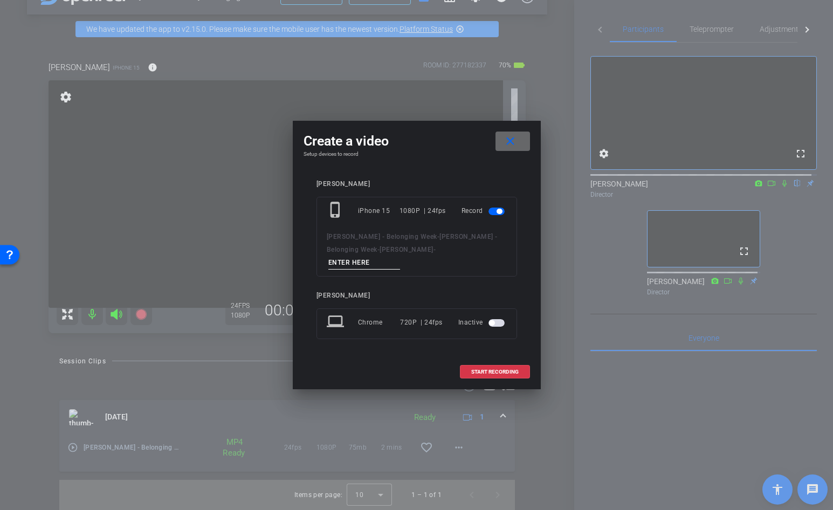
click at [507, 148] on mat-icon "close" at bounding box center [509, 141] width 13 height 13
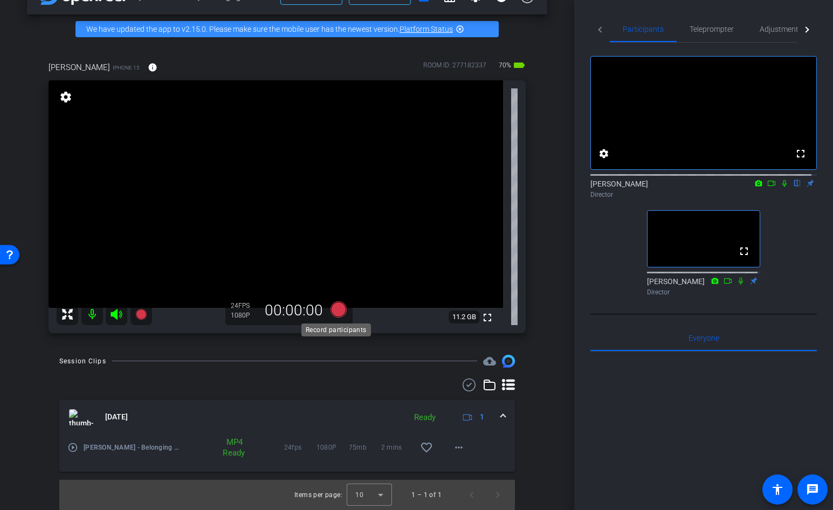
click at [337, 311] on icon at bounding box center [338, 309] width 16 height 16
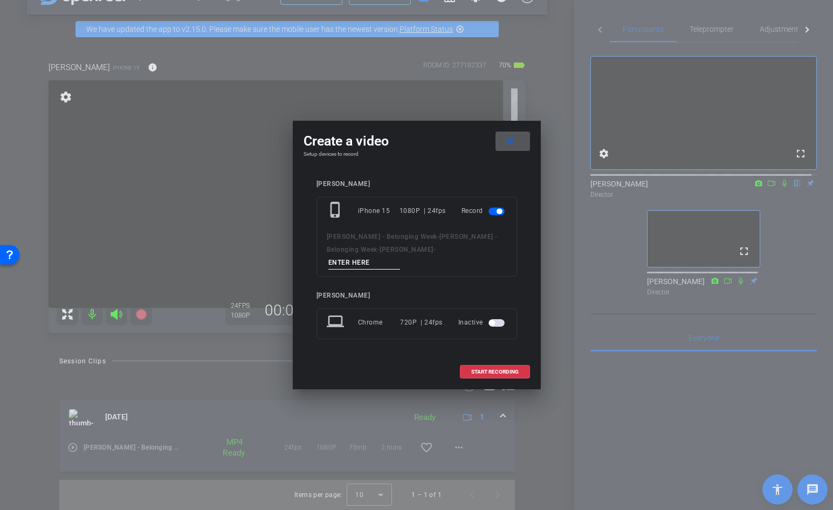
click at [400, 256] on input at bounding box center [364, 262] width 72 height 13
type input "[PERSON_NAME] 2"
click at [490, 361] on span at bounding box center [494, 372] width 69 height 26
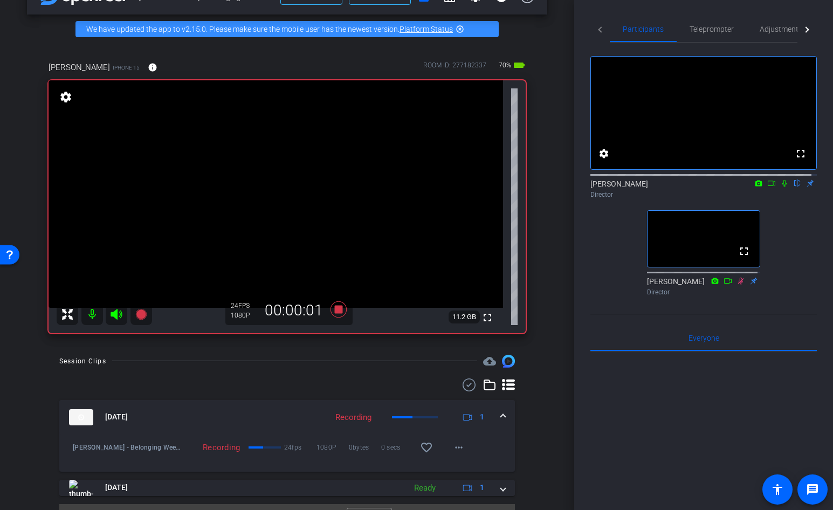
click at [781, 187] on icon at bounding box center [784, 183] width 9 height 8
click at [337, 309] on icon at bounding box center [338, 309] width 16 height 16
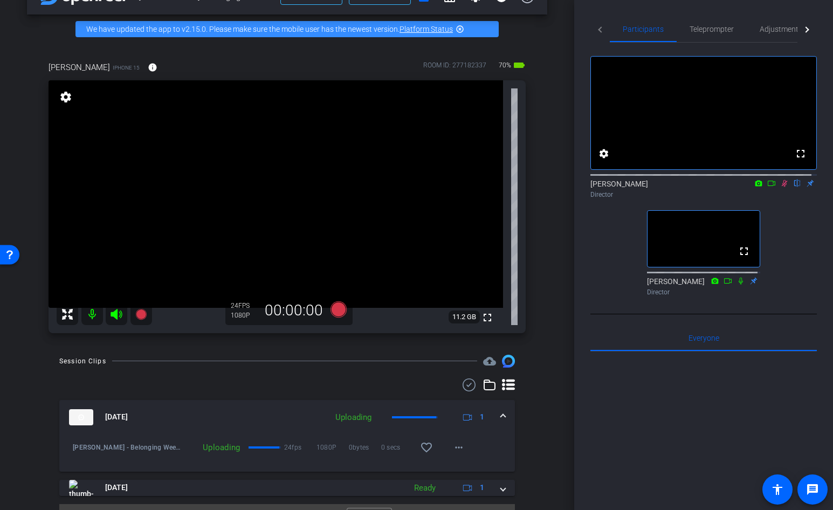
click at [780, 187] on icon at bounding box center [784, 183] width 9 height 8
click at [722, 31] on span "Teleprompter" at bounding box center [711, 29] width 44 height 8
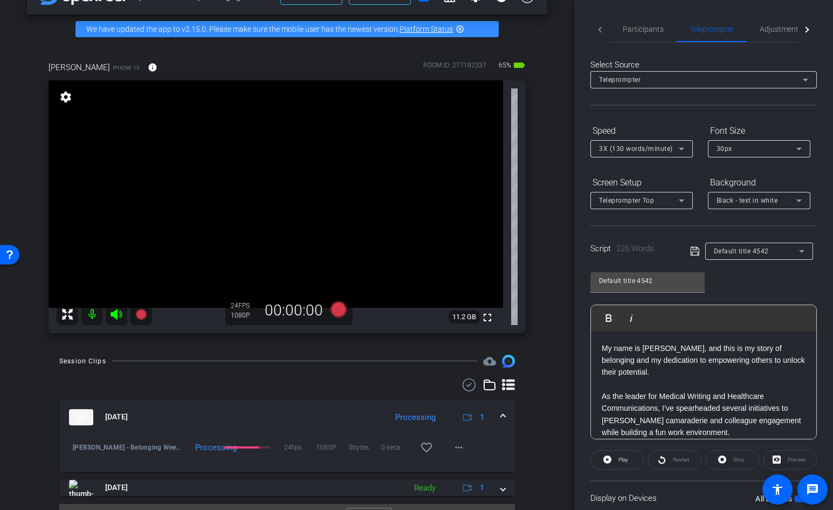
click at [702, 363] on p "My name is [PERSON_NAME], and this is my story of belonging and my dedication t…" at bounding box center [703, 360] width 204 height 36
click at [696, 367] on p "My name is [PERSON_NAME], and this is my story of belonging and my dedication t…" at bounding box center [703, 360] width 204 height 36
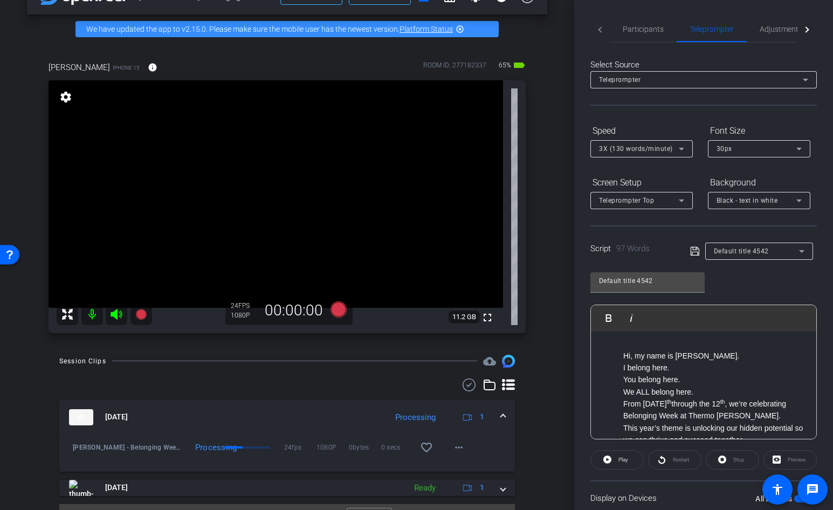
click at [620, 352] on ul "Hi, my name is [PERSON_NAME]. I belong here. You belong here. We ALL belong her…" at bounding box center [703, 440] width 204 height 181
click at [617, 365] on ul "I belong here. You belong here. We ALL belong here. From [DATE] through the [DA…" at bounding box center [703, 446] width 204 height 169
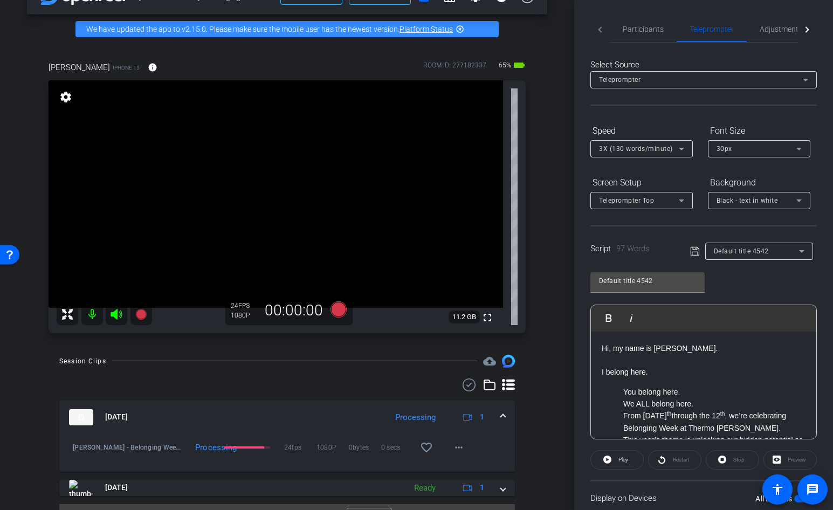
click at [620, 387] on ul "You belong here. We ALL belong here. From [DATE] through the [DATE] , we’re cel…" at bounding box center [703, 464] width 204 height 157
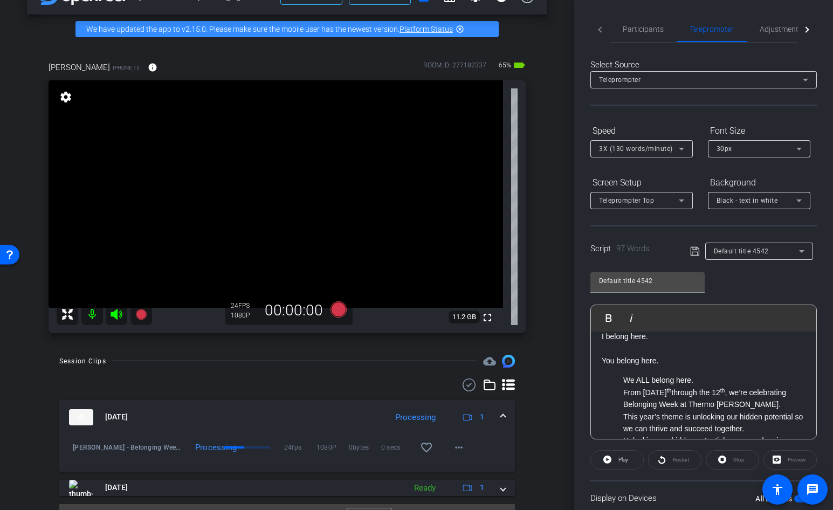
scroll to position [54, 0]
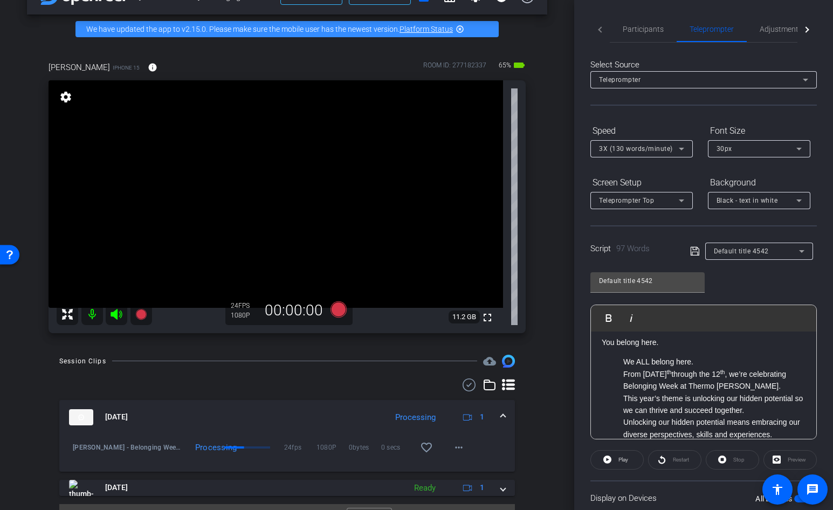
click at [619, 361] on ul "We ALL belong here. From [DATE] through the [DATE] , we’re celebrating Belongin…" at bounding box center [703, 428] width 204 height 145
click at [616, 386] on ul "From [DATE] through the [DATE] , we’re celebrating Belonging Week at Thermo [PE…" at bounding box center [703, 446] width 204 height 133
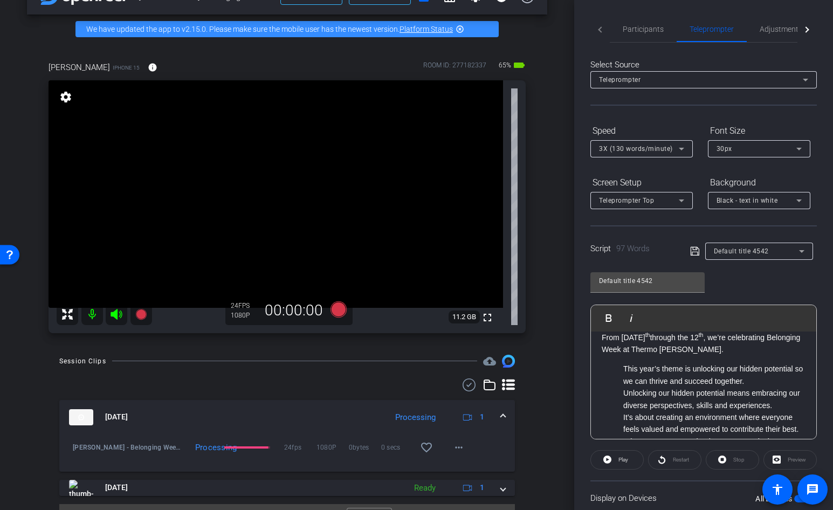
scroll to position [108, 0]
click at [620, 365] on ul "This year’s theme is unlocking our hidden potential so we can thrive and succee…" at bounding box center [703, 416] width 204 height 109
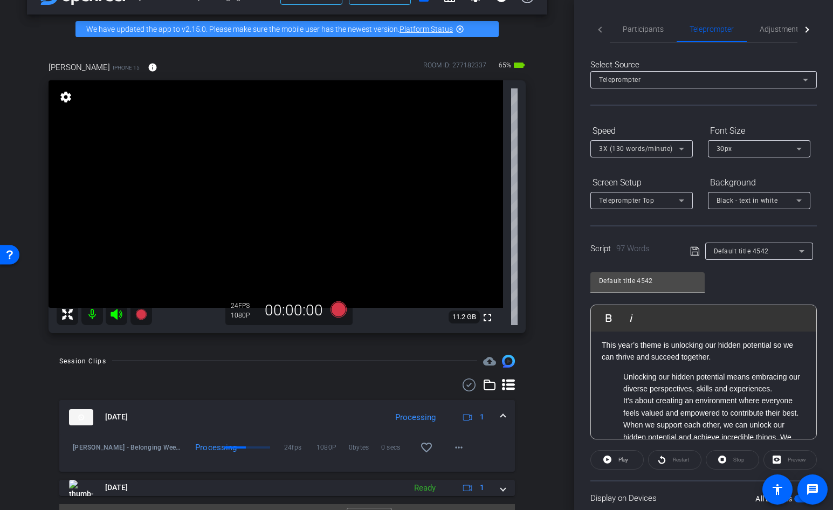
scroll to position [162, 0]
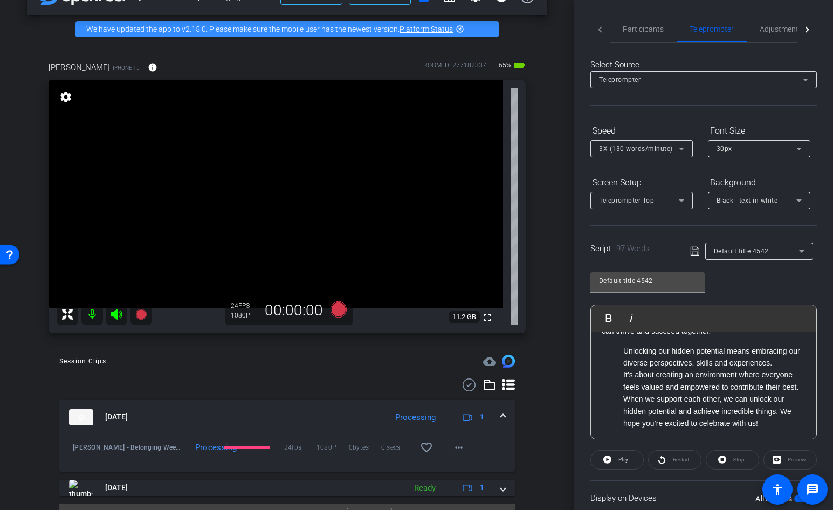
click at [621, 351] on ul "Unlocking our hidden potential means embracing our diverse perspectives, skills…" at bounding box center [703, 387] width 204 height 85
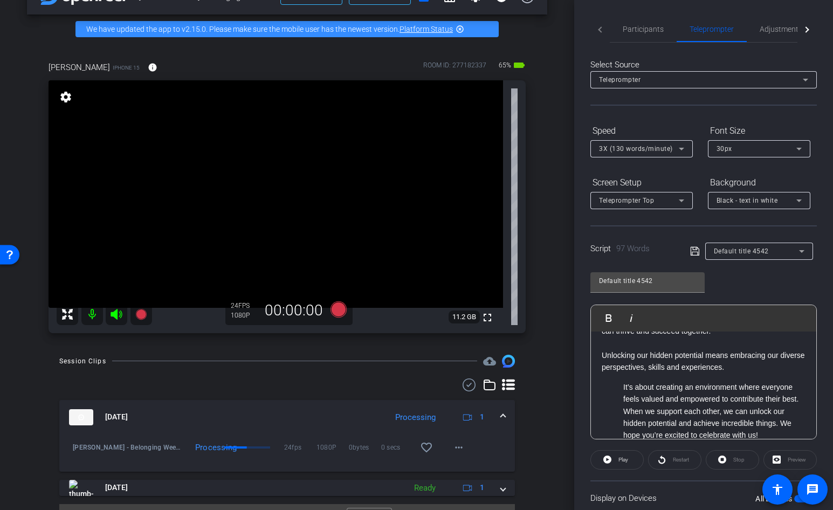
click at [617, 383] on ul "It’s about creating an environment where everyone feels valued and empowered to…" at bounding box center [703, 411] width 204 height 60
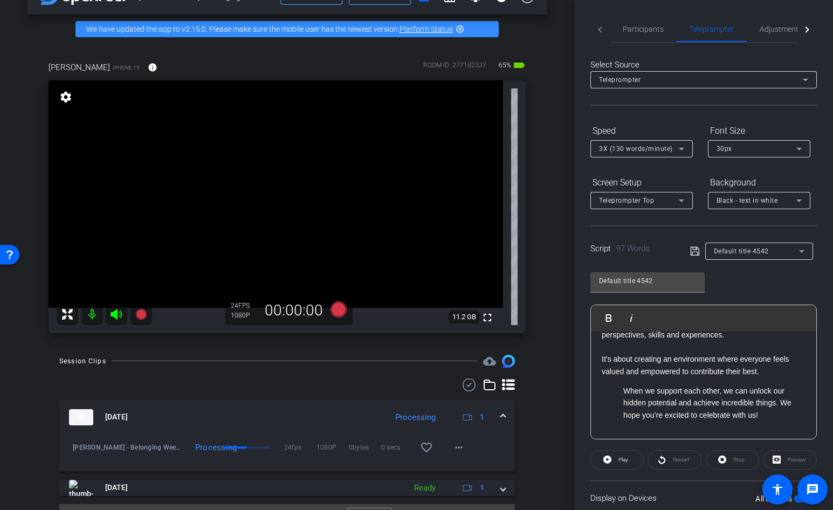
click at [622, 387] on ul "When we support each other, we can unlock our hidden potential and achieve incr…" at bounding box center [703, 403] width 204 height 36
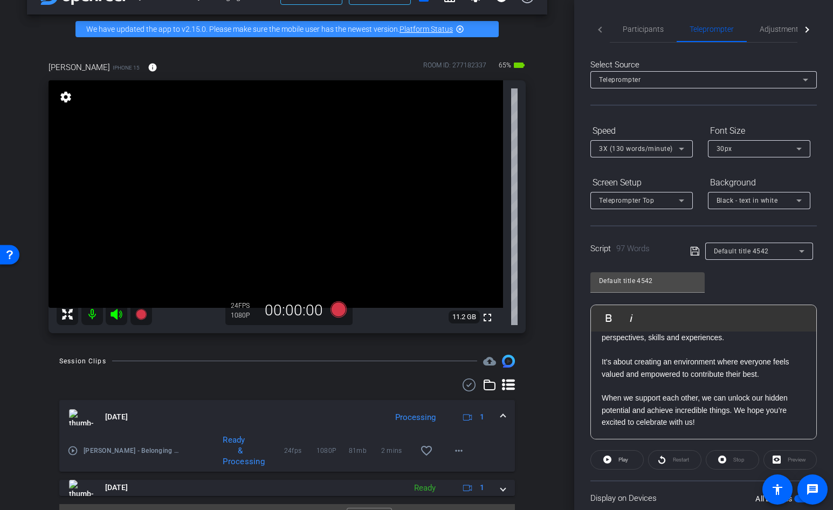
scroll to position [191, 0]
click at [709, 421] on p "When we support each other, we can unlock our hidden potential and achieve incr…" at bounding box center [703, 410] width 204 height 36
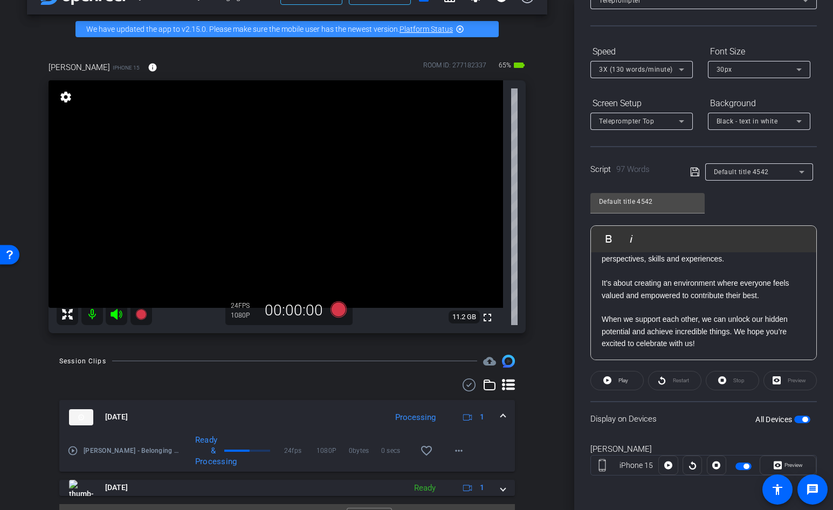
scroll to position [25, 0]
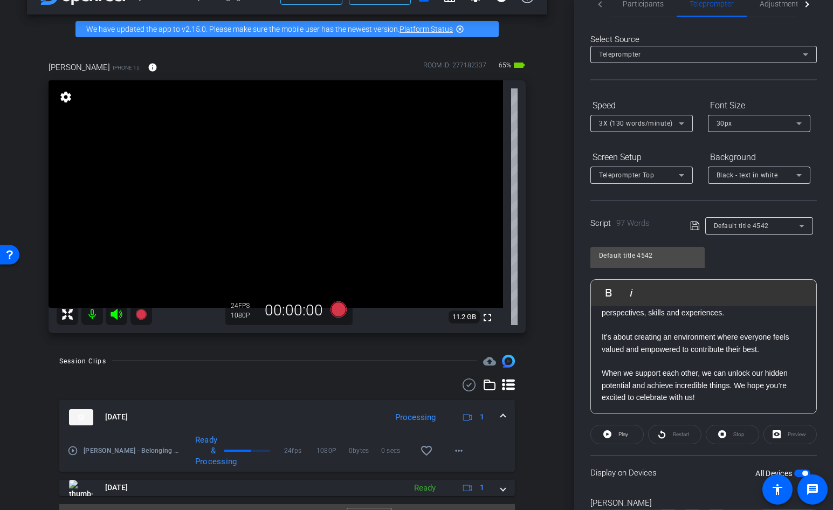
click at [780, 436] on div "Preview" at bounding box center [789, 434] width 53 height 19
click at [783, 260] on div "Default title 4542 Play Play from this location Play Selected Play and display …" at bounding box center [703, 326] width 226 height 175
click at [774, 435] on div "Preview" at bounding box center [789, 434] width 53 height 19
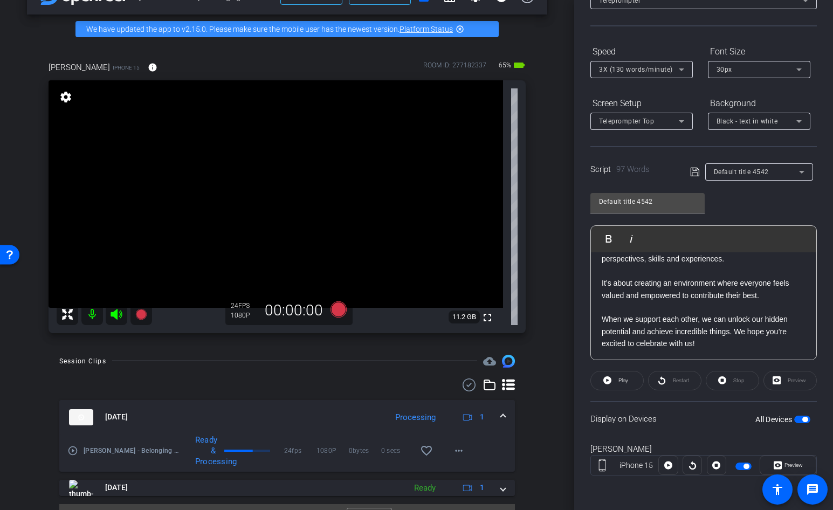
click at [771, 378] on div "Preview" at bounding box center [789, 380] width 53 height 19
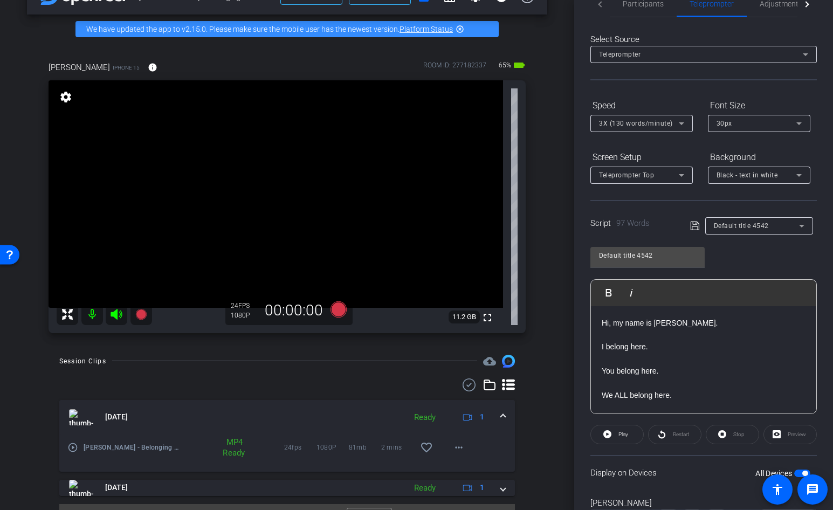
scroll to position [0, 0]
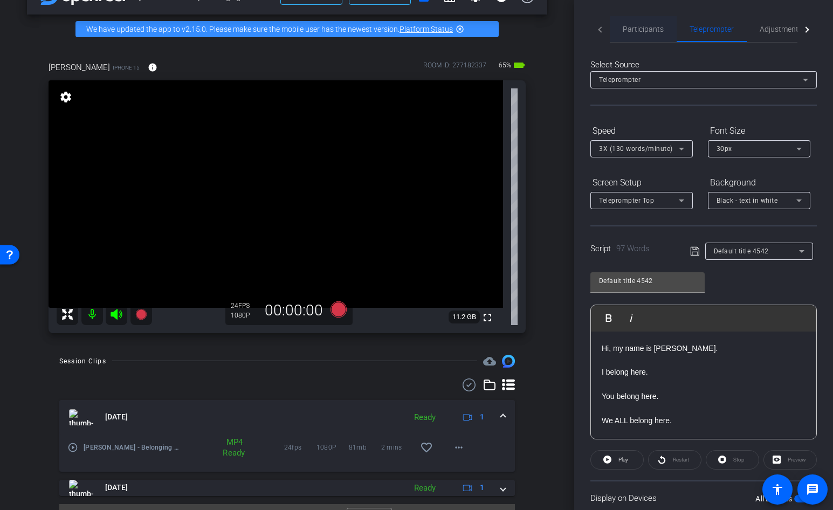
click at [643, 30] on span "Participants" at bounding box center [642, 29] width 41 height 8
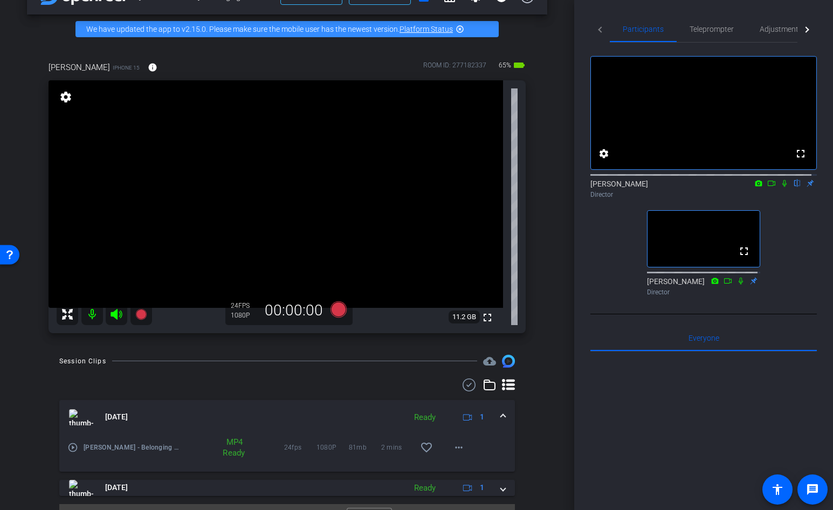
click at [780, 187] on icon at bounding box center [784, 183] width 9 height 8
click at [691, 29] on span "Teleprompter" at bounding box center [711, 29] width 44 height 8
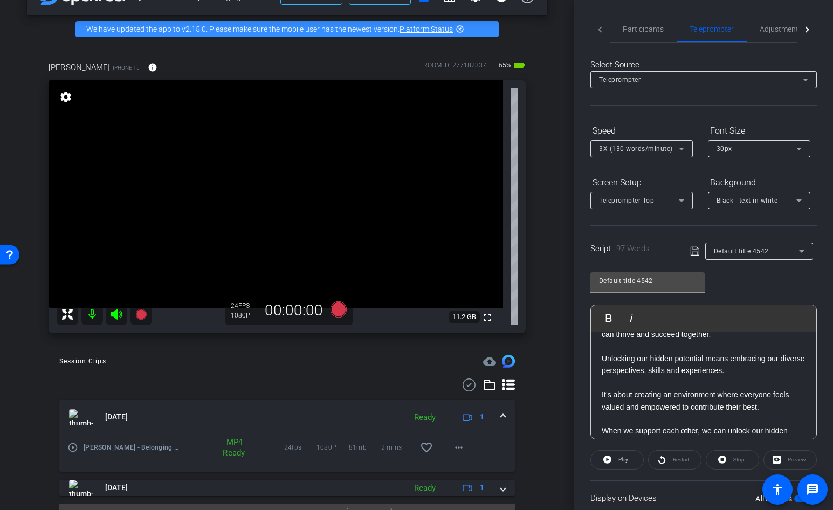
scroll to position [162, 0]
click at [725, 486] on div "Display on Devices All Devices" at bounding box center [703, 497] width 226 height 35
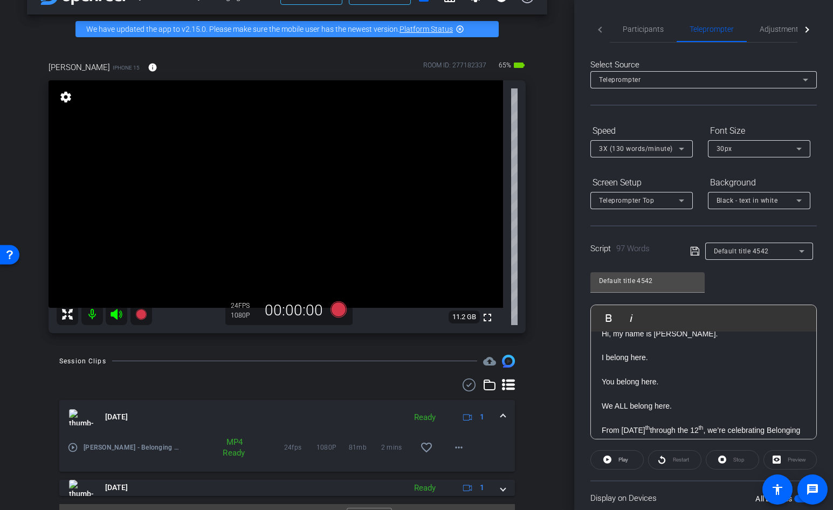
scroll to position [0, 0]
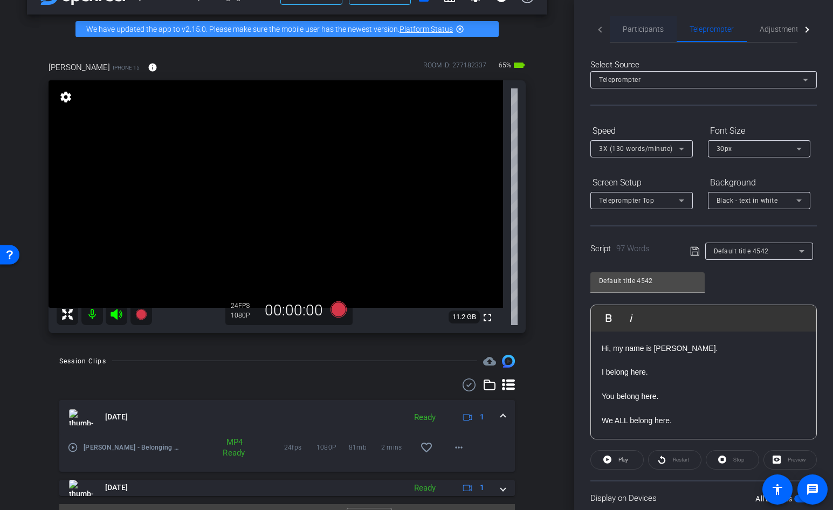
click at [648, 31] on span "Participants" at bounding box center [642, 29] width 41 height 8
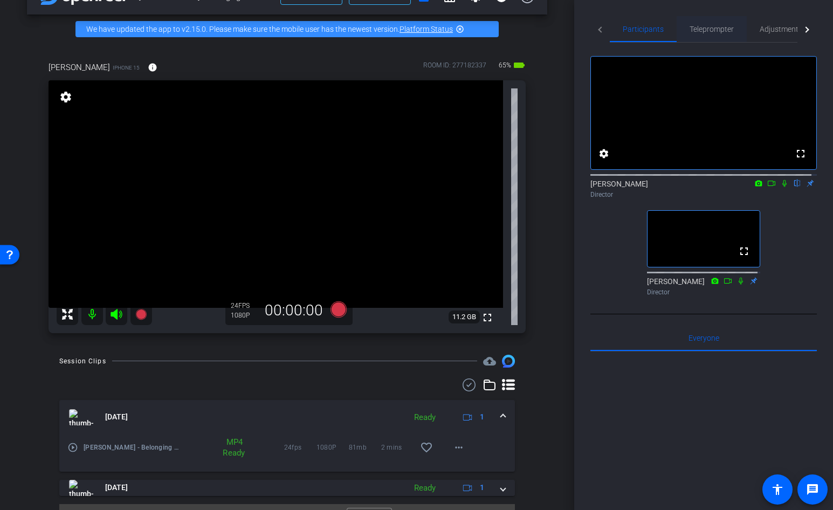
click at [703, 27] on span "Teleprompter" at bounding box center [711, 29] width 44 height 8
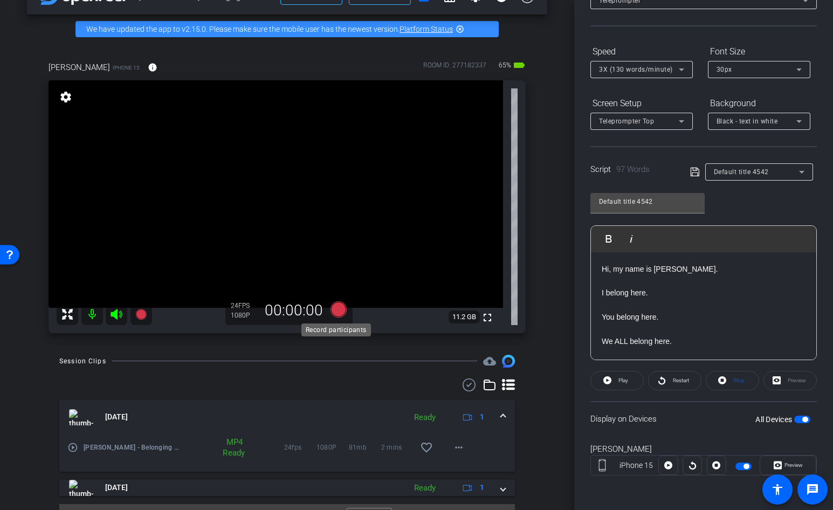
click at [335, 305] on icon at bounding box center [338, 309] width 16 height 16
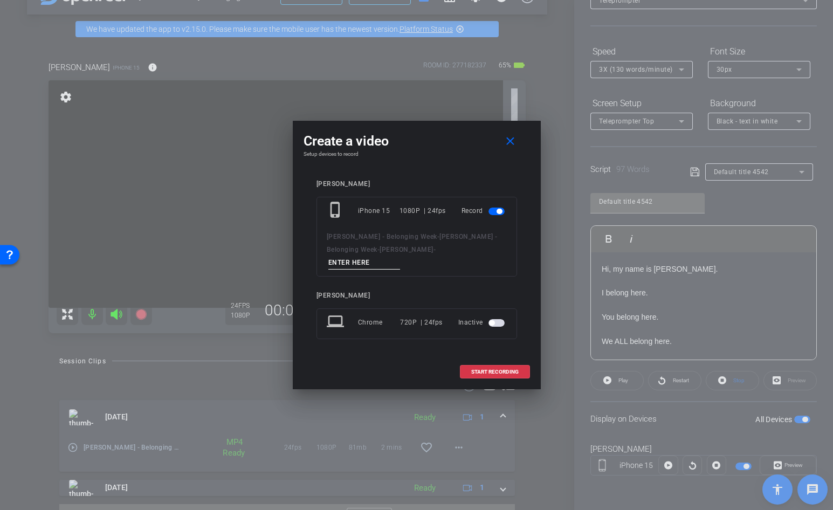
click at [399, 259] on input at bounding box center [364, 262] width 72 height 13
type input "Teaser"
click at [488, 369] on span "START RECORDING" at bounding box center [494, 371] width 47 height 5
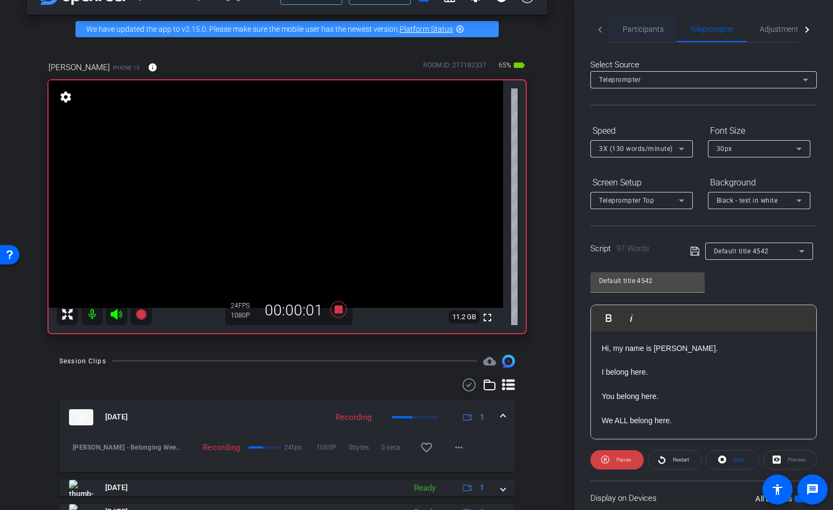
click at [641, 27] on span "Participants" at bounding box center [642, 29] width 41 height 8
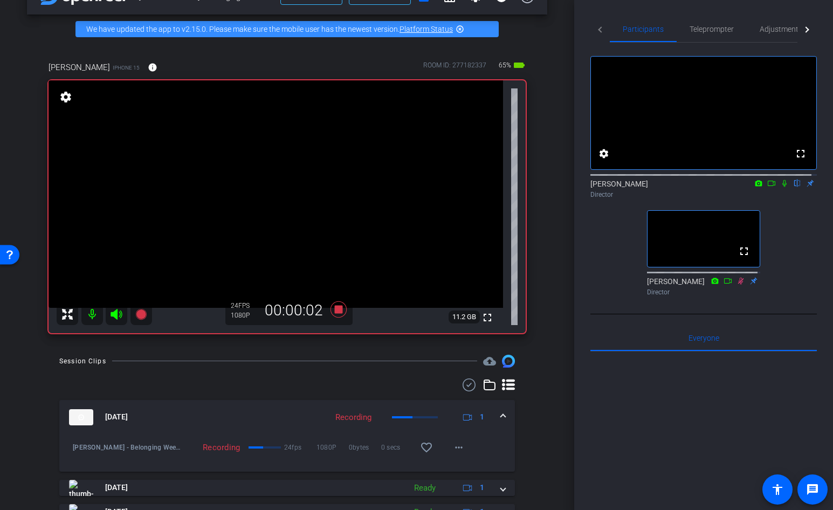
click at [782, 187] on icon at bounding box center [784, 183] width 4 height 7
click at [142, 313] on icon at bounding box center [140, 313] width 11 height 11
click at [780, 187] on icon at bounding box center [784, 183] width 9 height 8
click at [144, 311] on icon at bounding box center [140, 313] width 11 height 11
click at [335, 309] on icon at bounding box center [338, 309] width 16 height 16
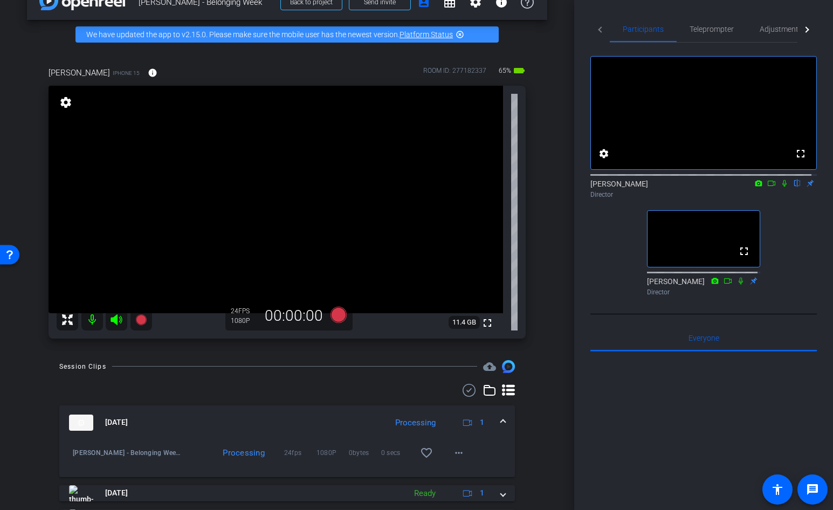
scroll to position [80, 0]
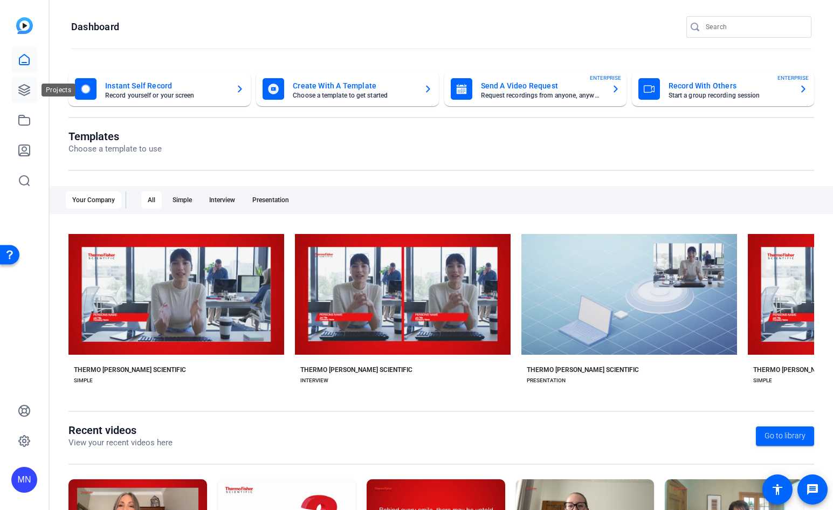
click at [24, 88] on icon at bounding box center [24, 90] width 13 height 13
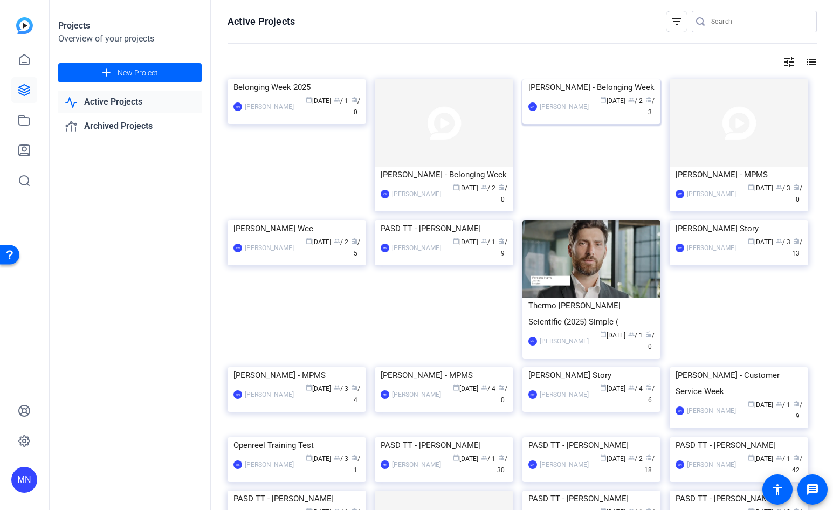
click at [563, 79] on img at bounding box center [591, 79] width 139 height 0
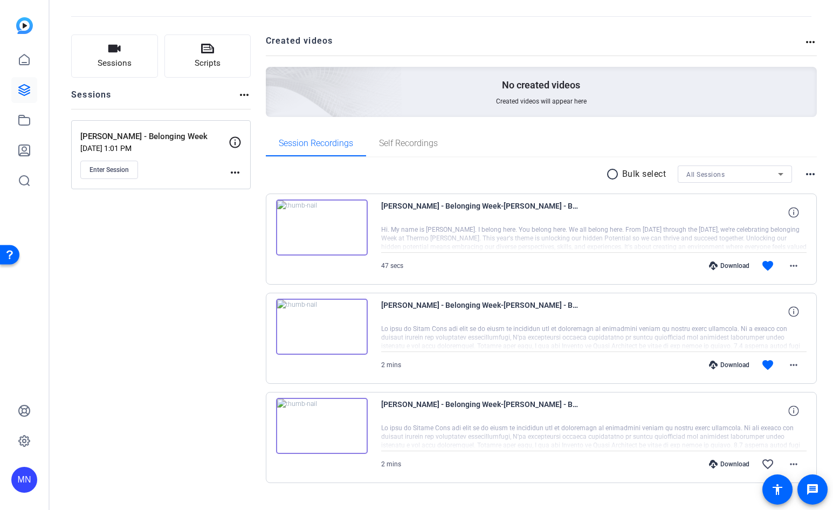
scroll to position [65, 0]
